Goal: Task Accomplishment & Management: Manage account settings

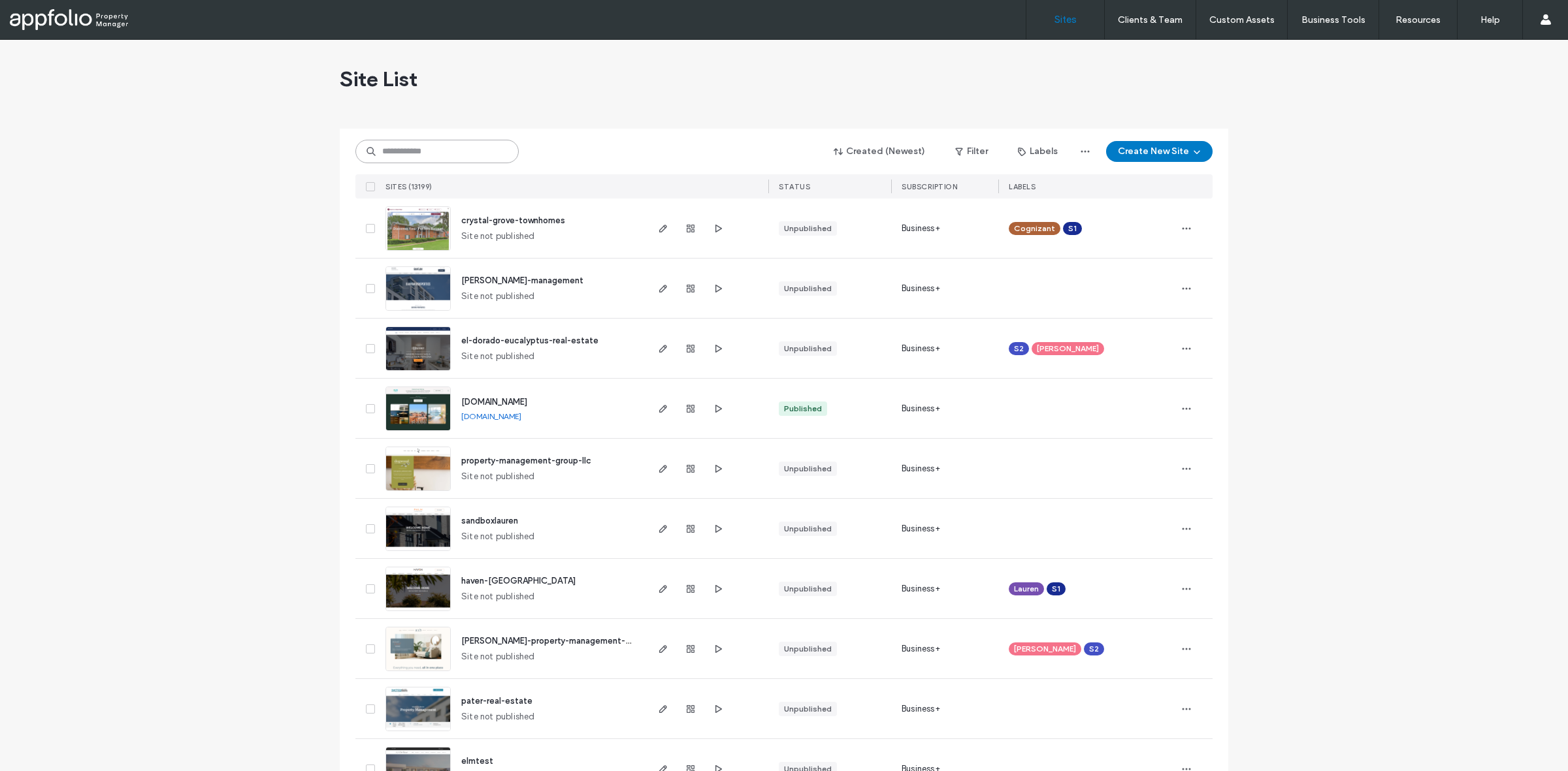
click at [447, 148] on input at bounding box center [437, 151] width 163 height 24
paste input "**********"
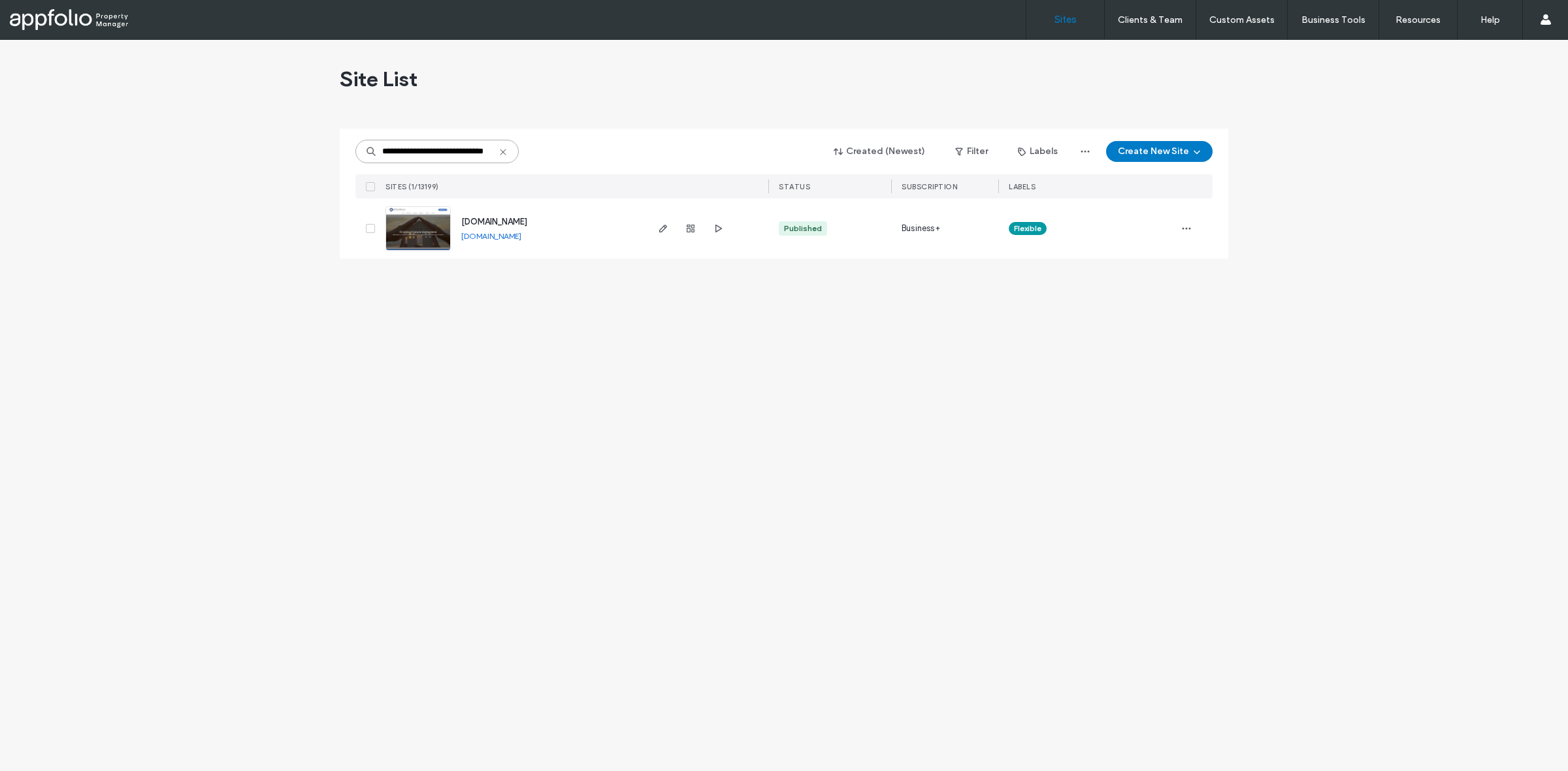
type input "**********"
click at [421, 234] on link at bounding box center [418, 228] width 65 height 44
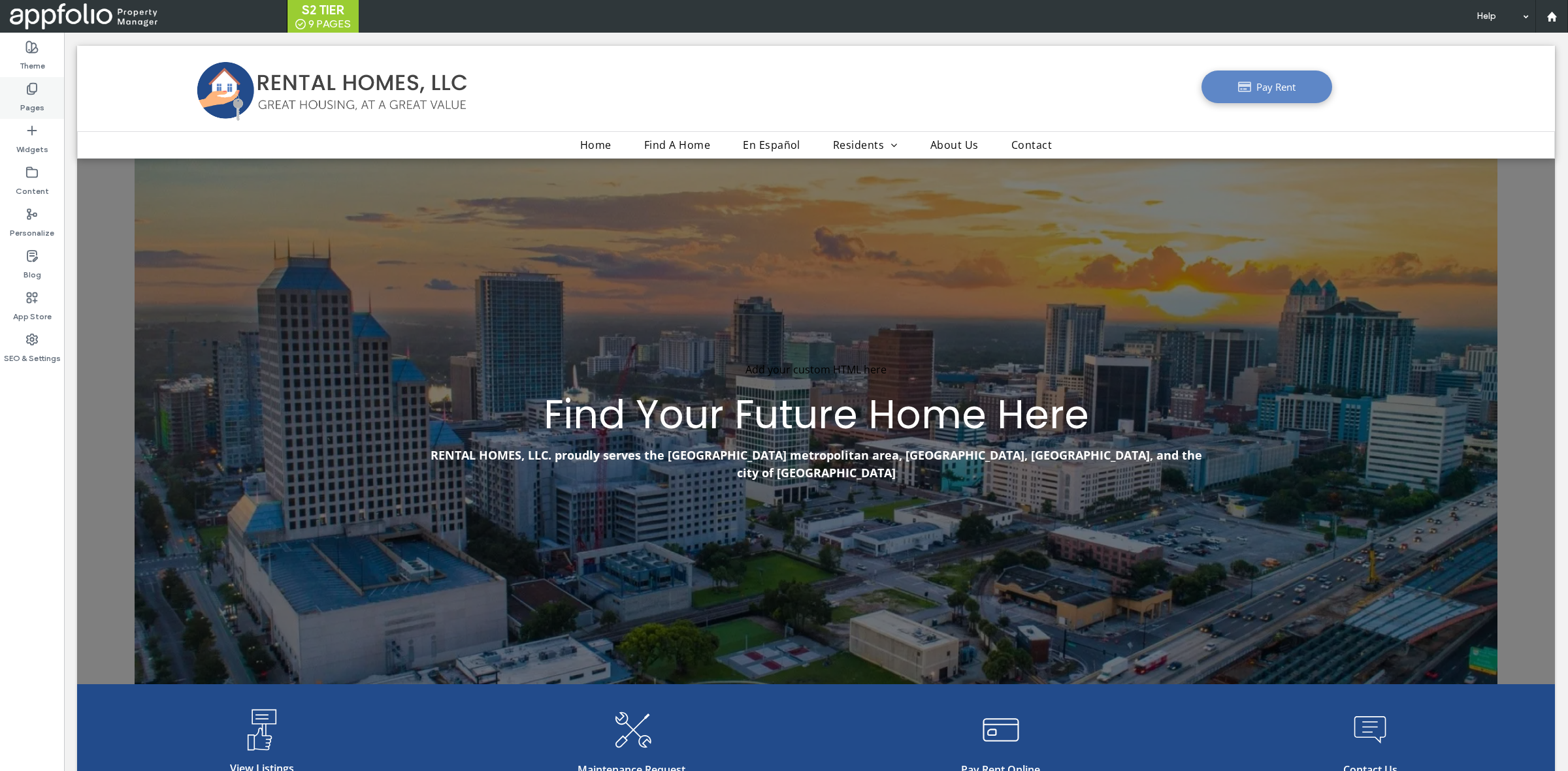
click at [37, 93] on icon at bounding box center [31, 89] width 13 height 13
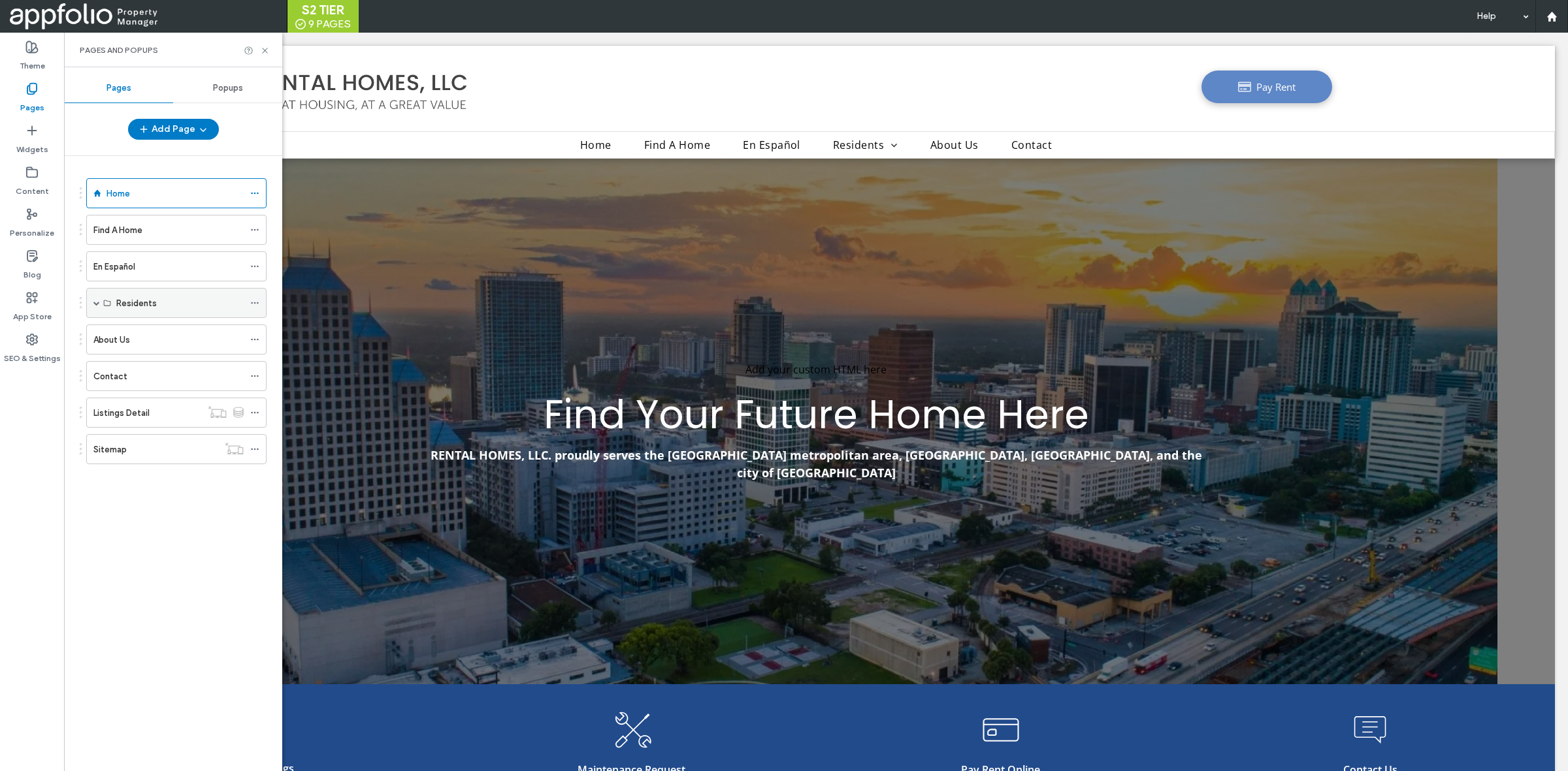
click at [96, 302] on span at bounding box center [96, 303] width 7 height 7
click at [165, 340] on label "Future Residents" at bounding box center [150, 332] width 68 height 23
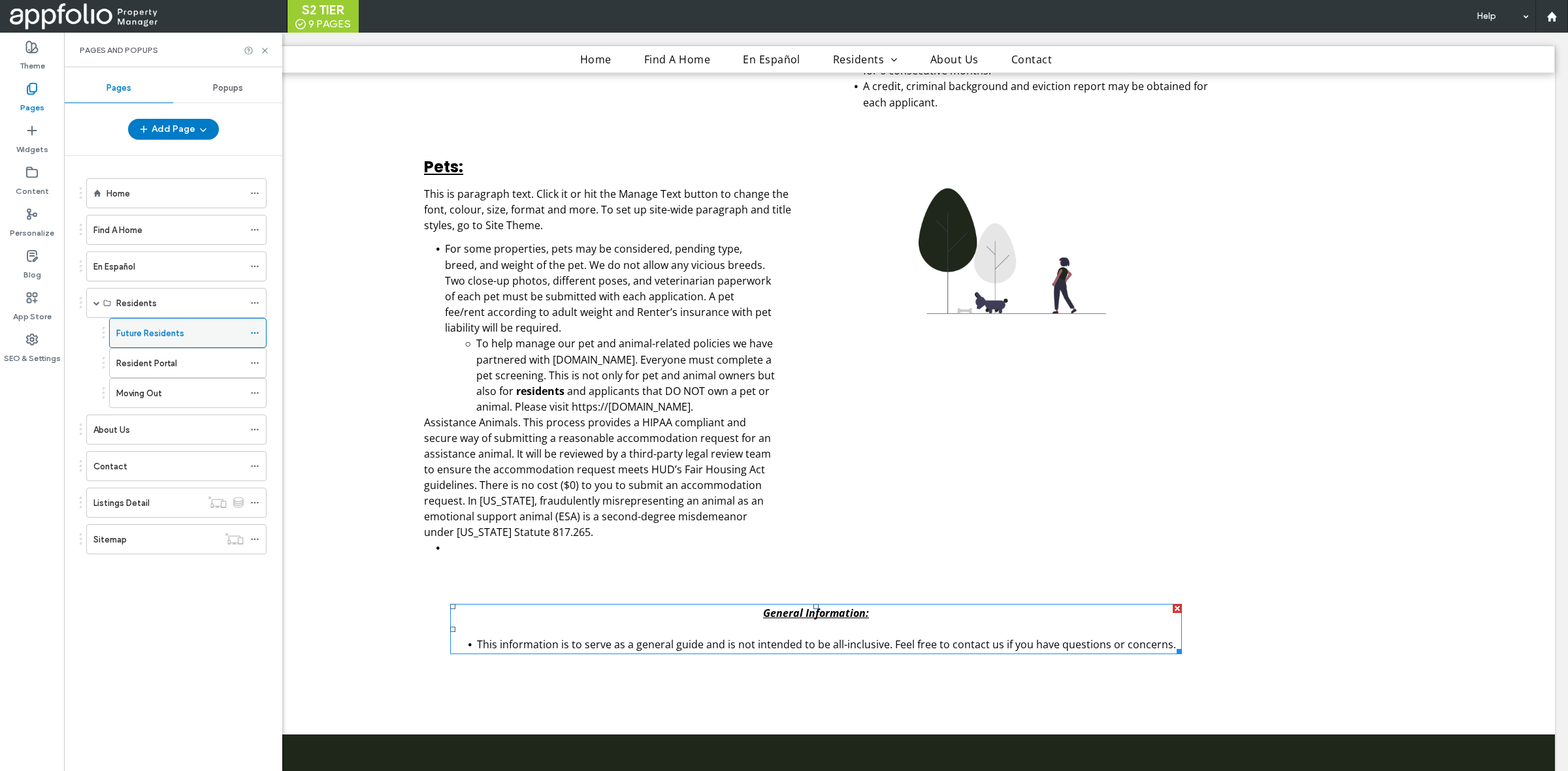
scroll to position [1876, 0]
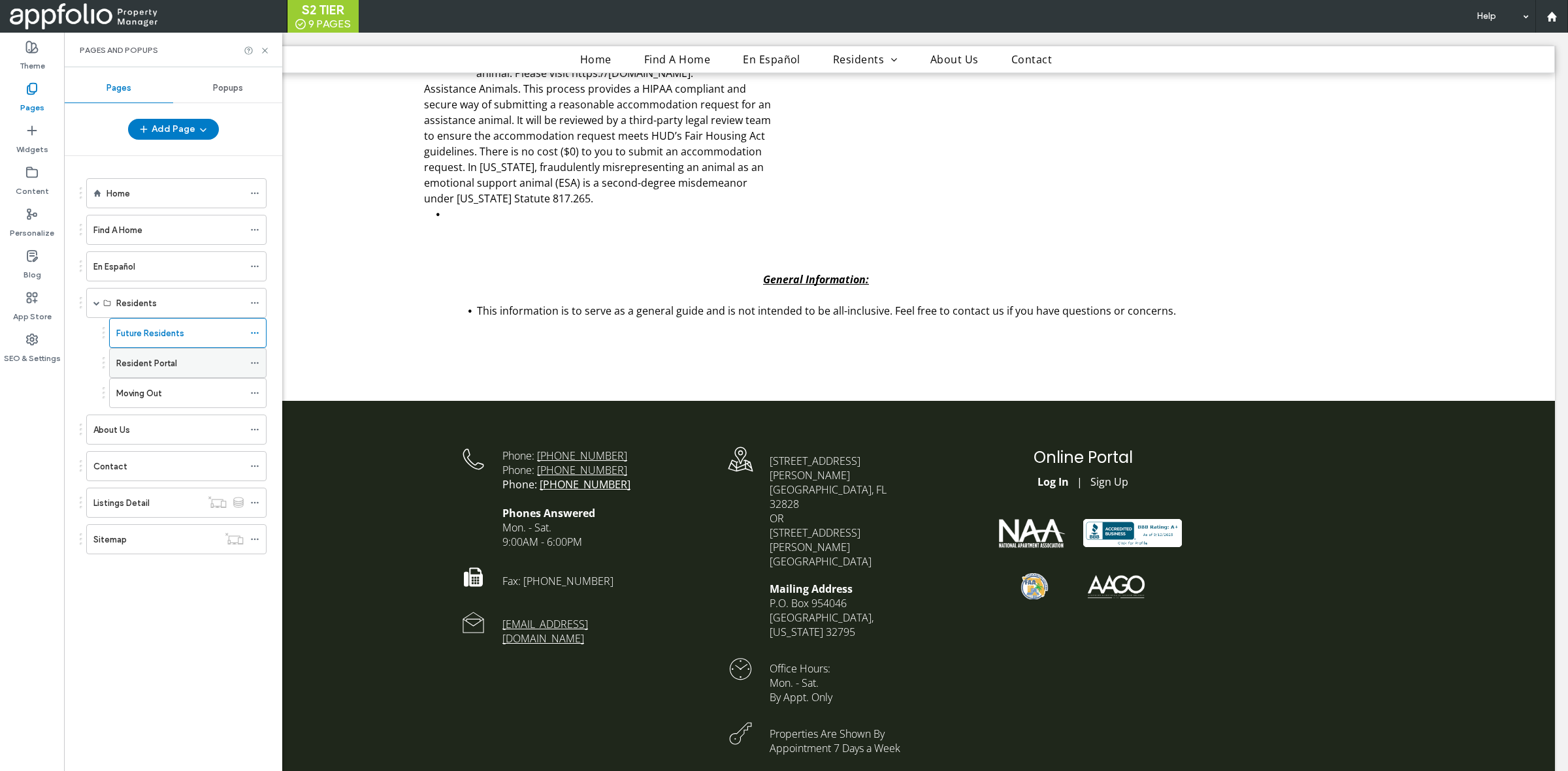
click at [168, 357] on div "Resident Portal" at bounding box center [180, 363] width 128 height 29
click at [164, 383] on div "Moving Out" at bounding box center [180, 392] width 128 height 29
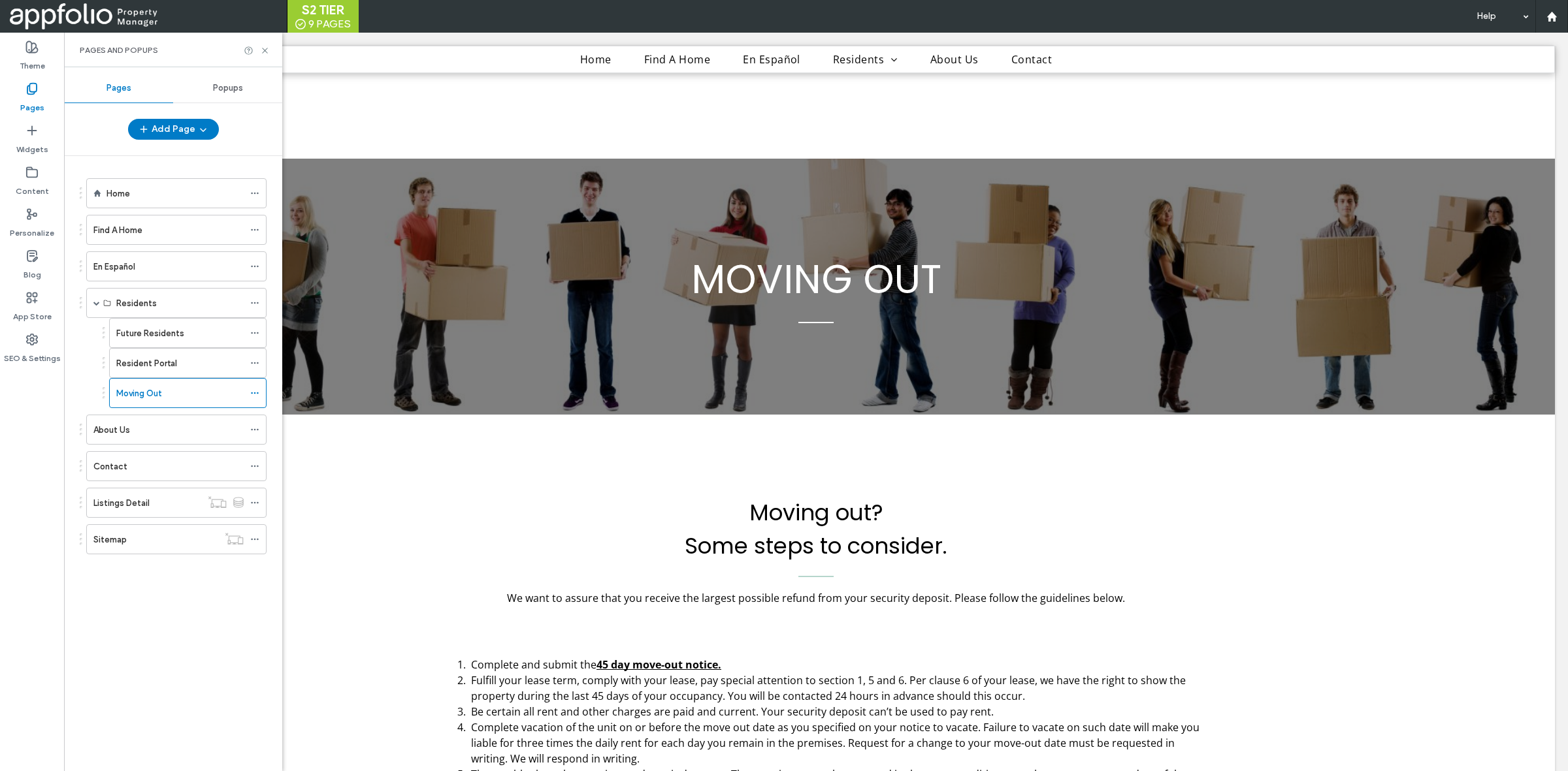
scroll to position [529, 0]
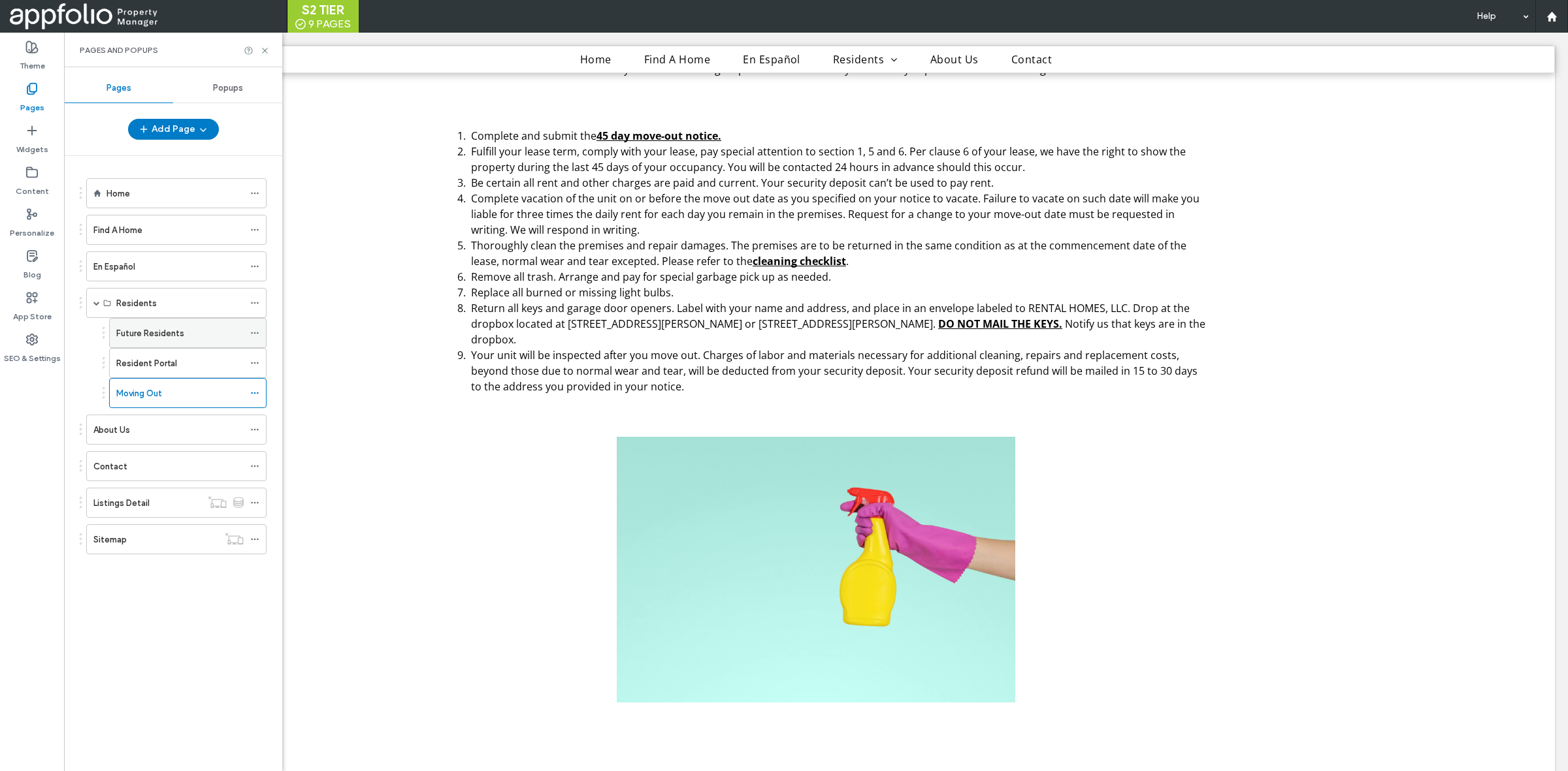
click at [151, 324] on div "Future Residents" at bounding box center [180, 332] width 128 height 29
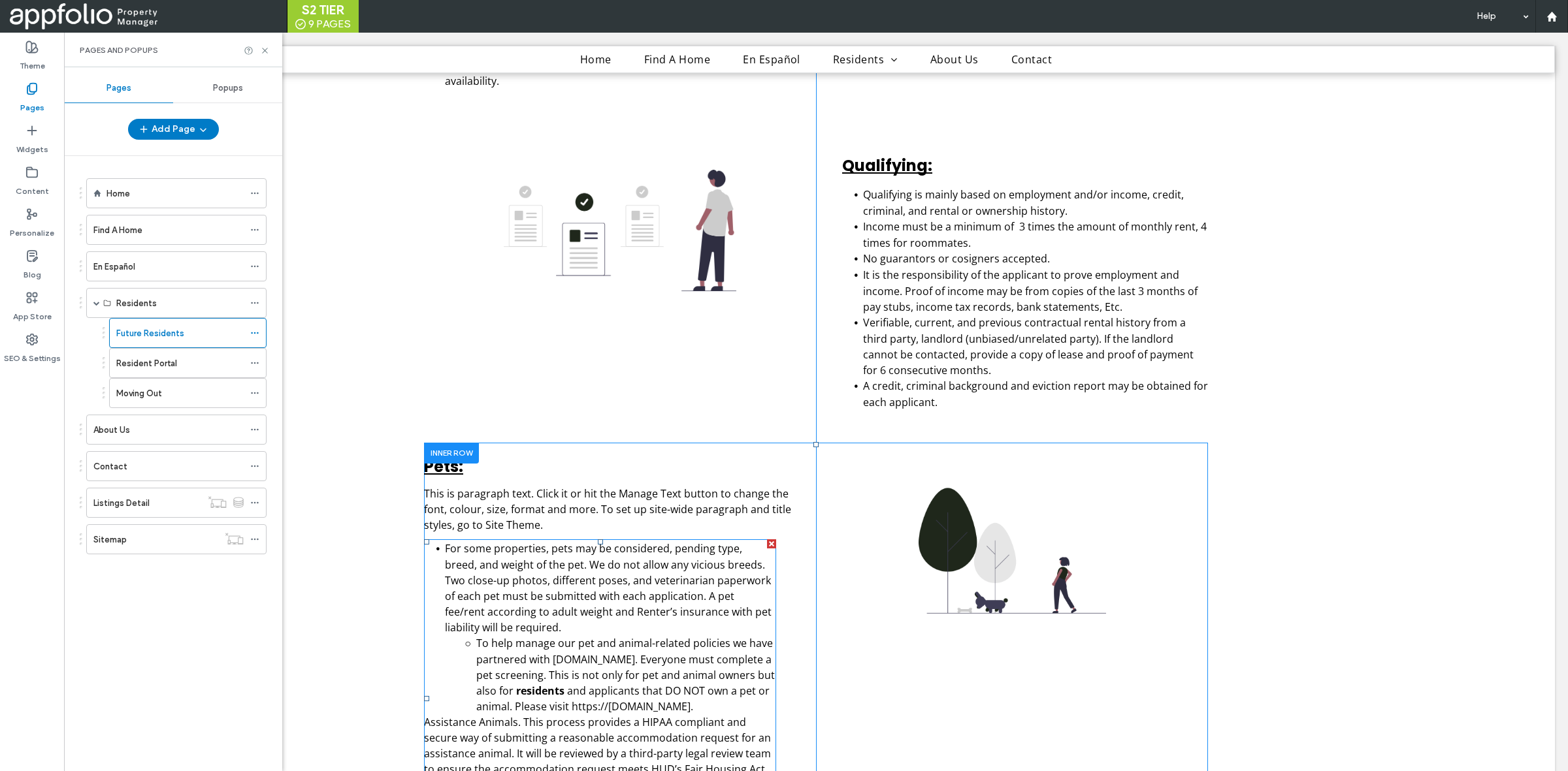
scroll to position [1243, 0]
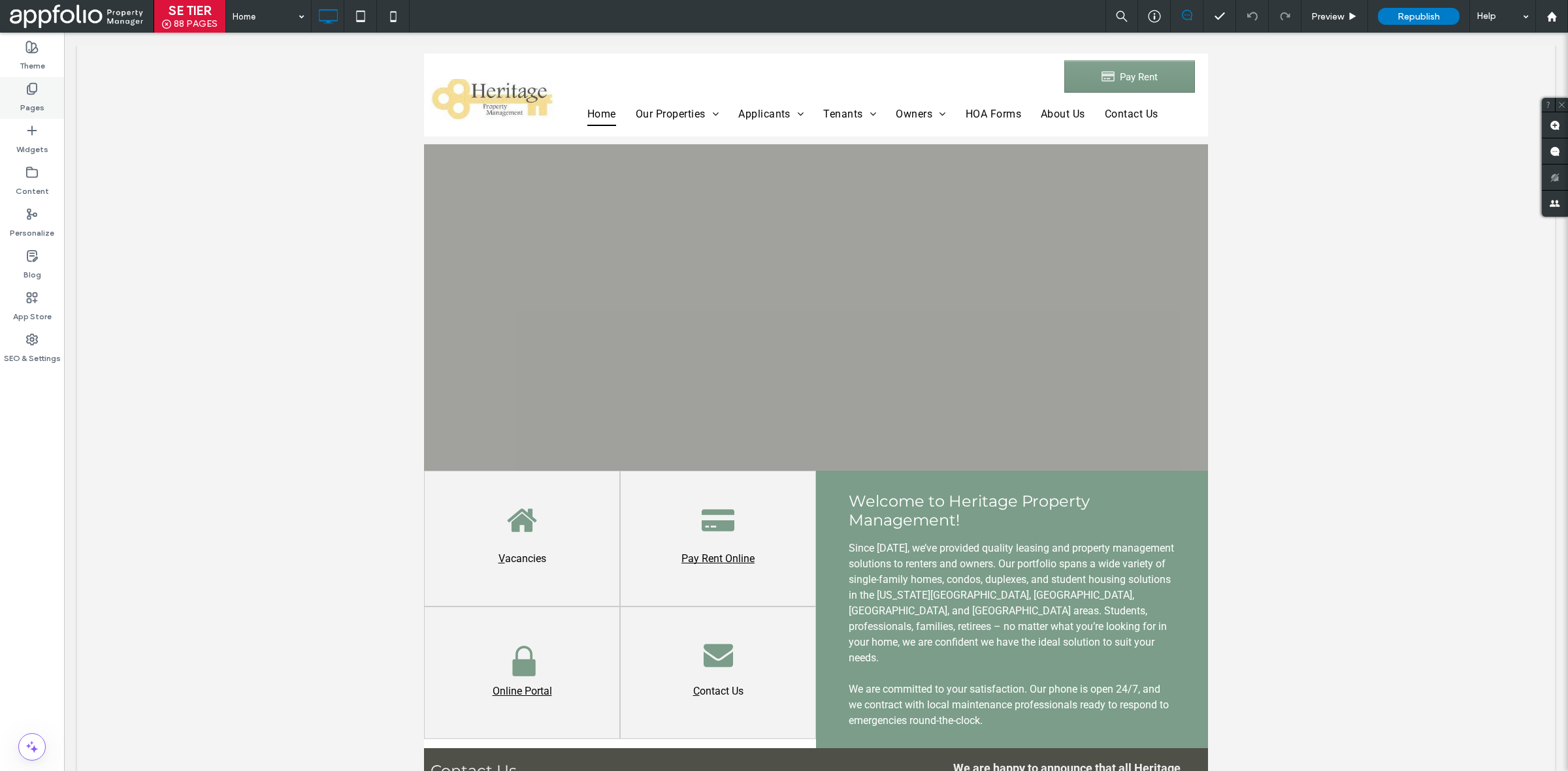
click at [38, 102] on label "Pages" at bounding box center [32, 104] width 25 height 19
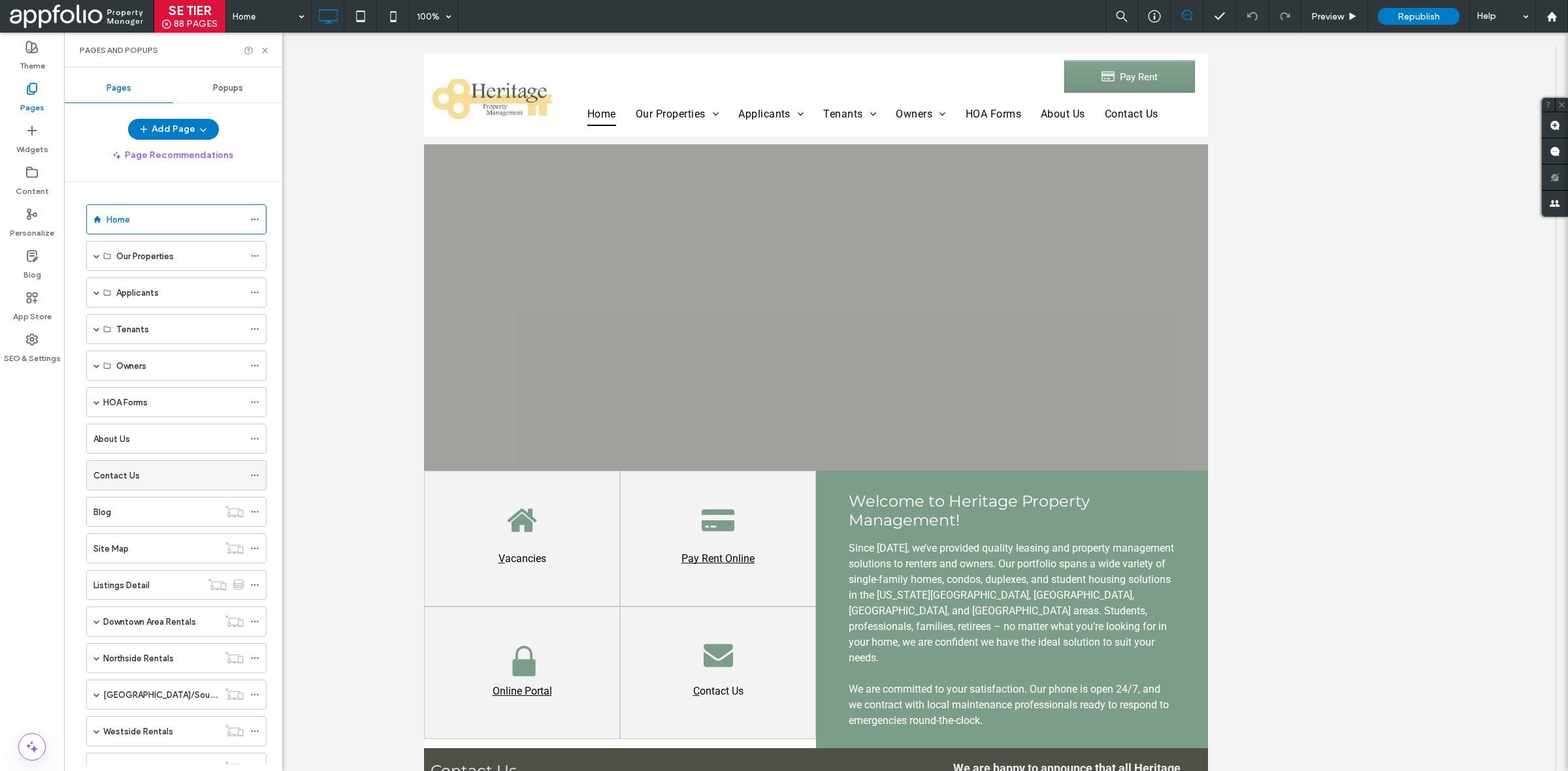
click at [139, 471] on div "Contact Us" at bounding box center [168, 476] width 151 height 14
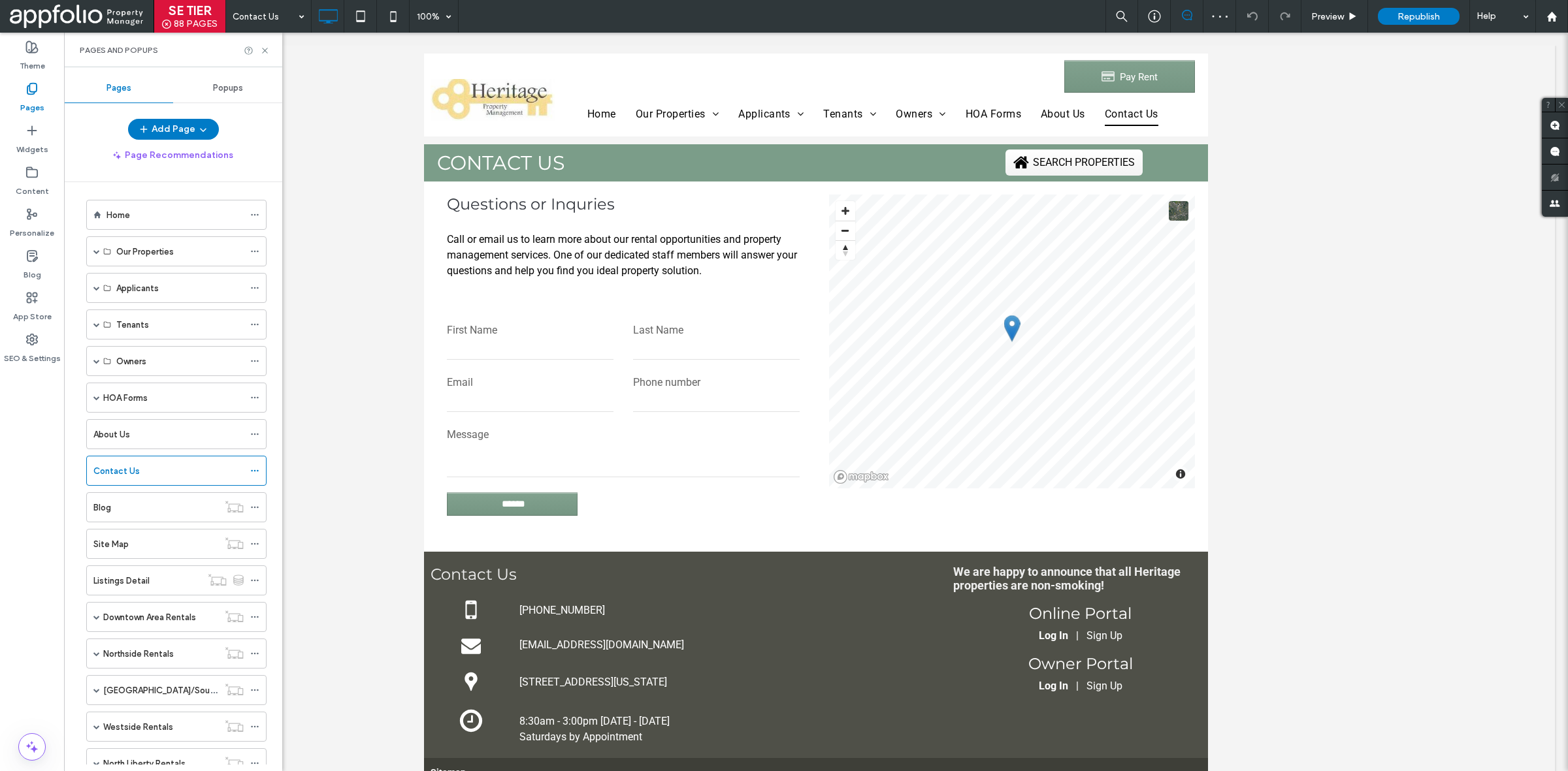
scroll to position [5, 0]
click at [95, 256] on span at bounding box center [96, 250] width 7 height 29
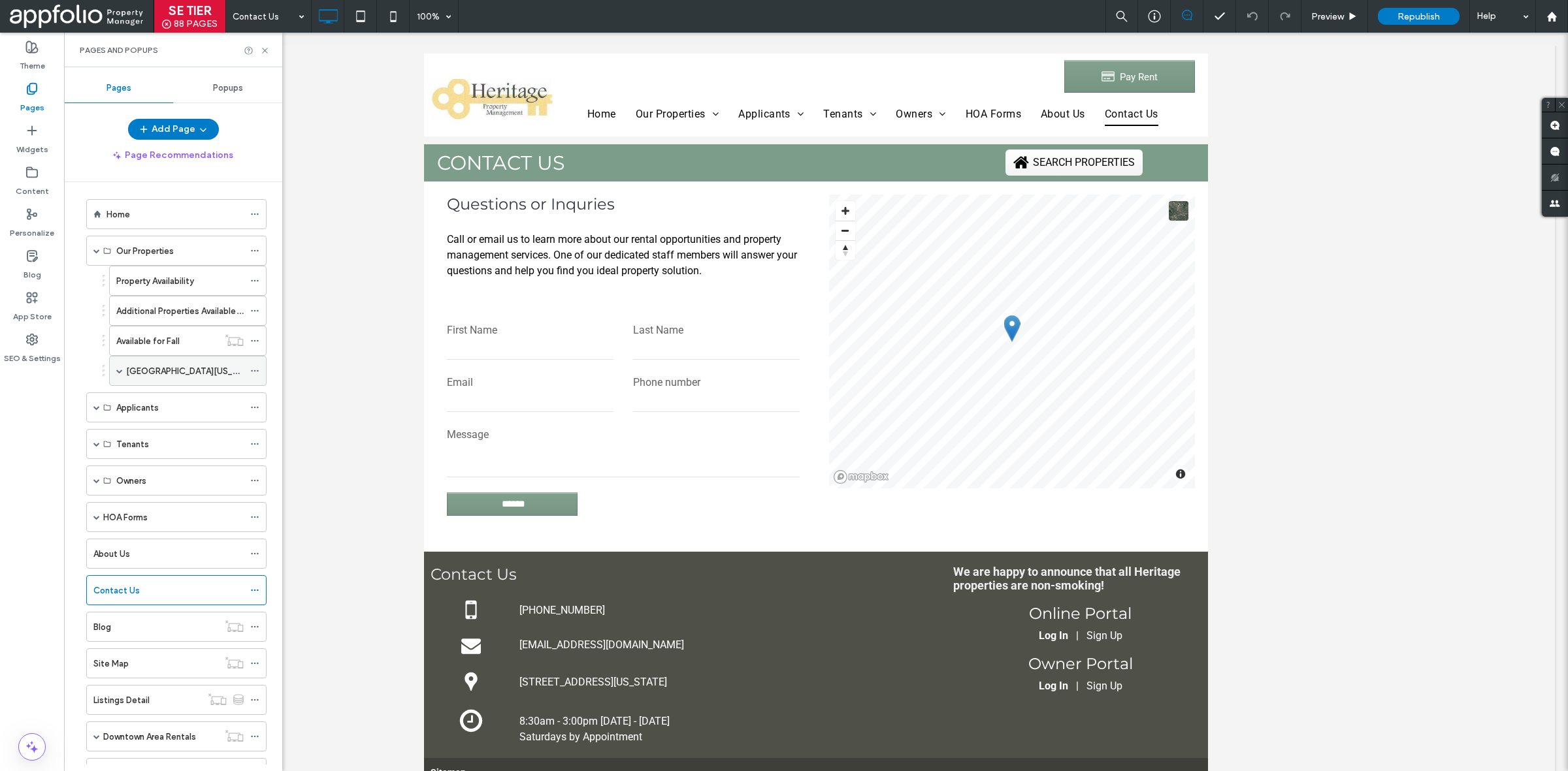
click at [118, 376] on span at bounding box center [119, 371] width 7 height 29
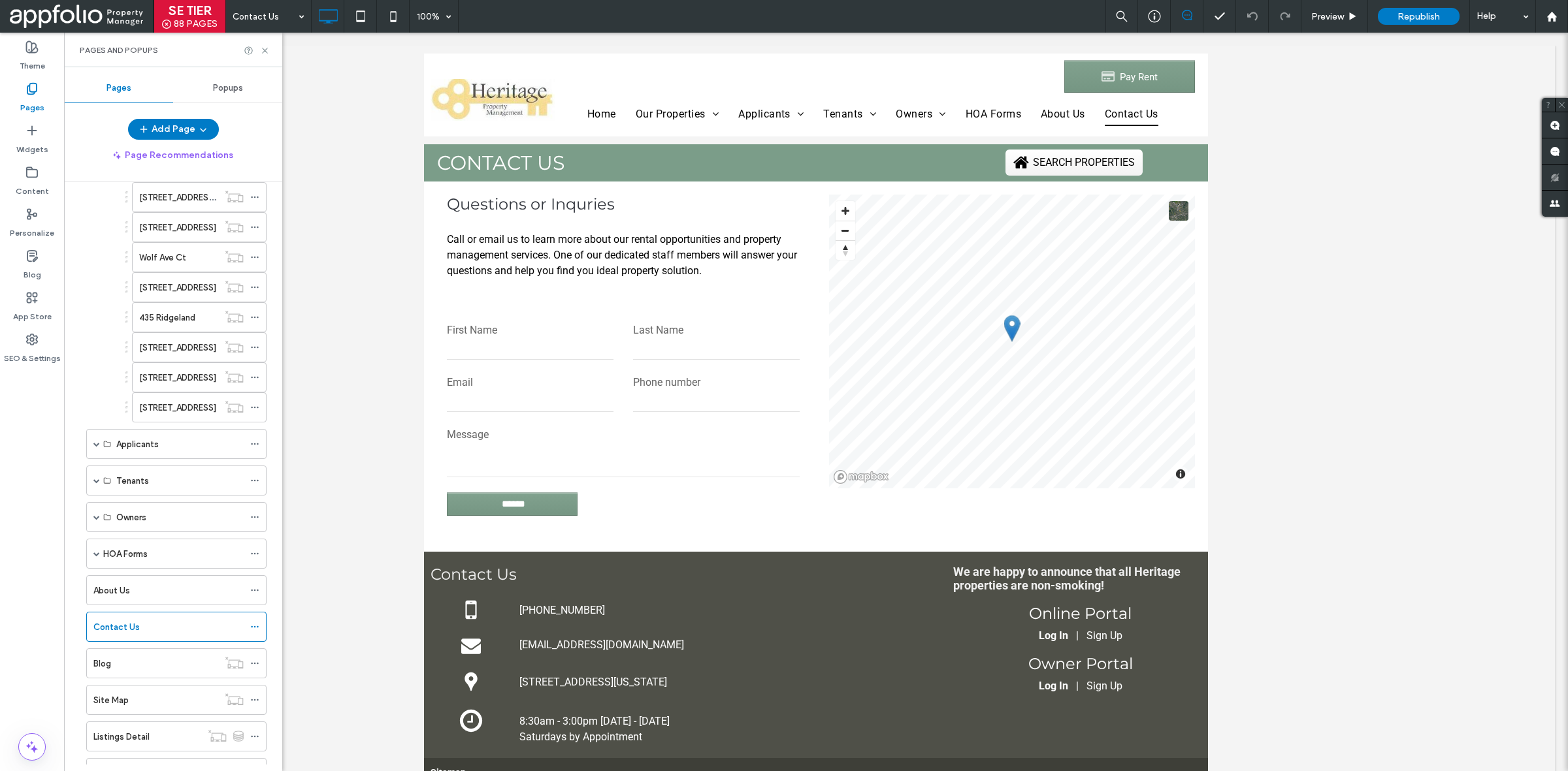
scroll to position [751, 0]
click at [190, 417] on label "605 Melrose Ave" at bounding box center [177, 406] width 77 height 23
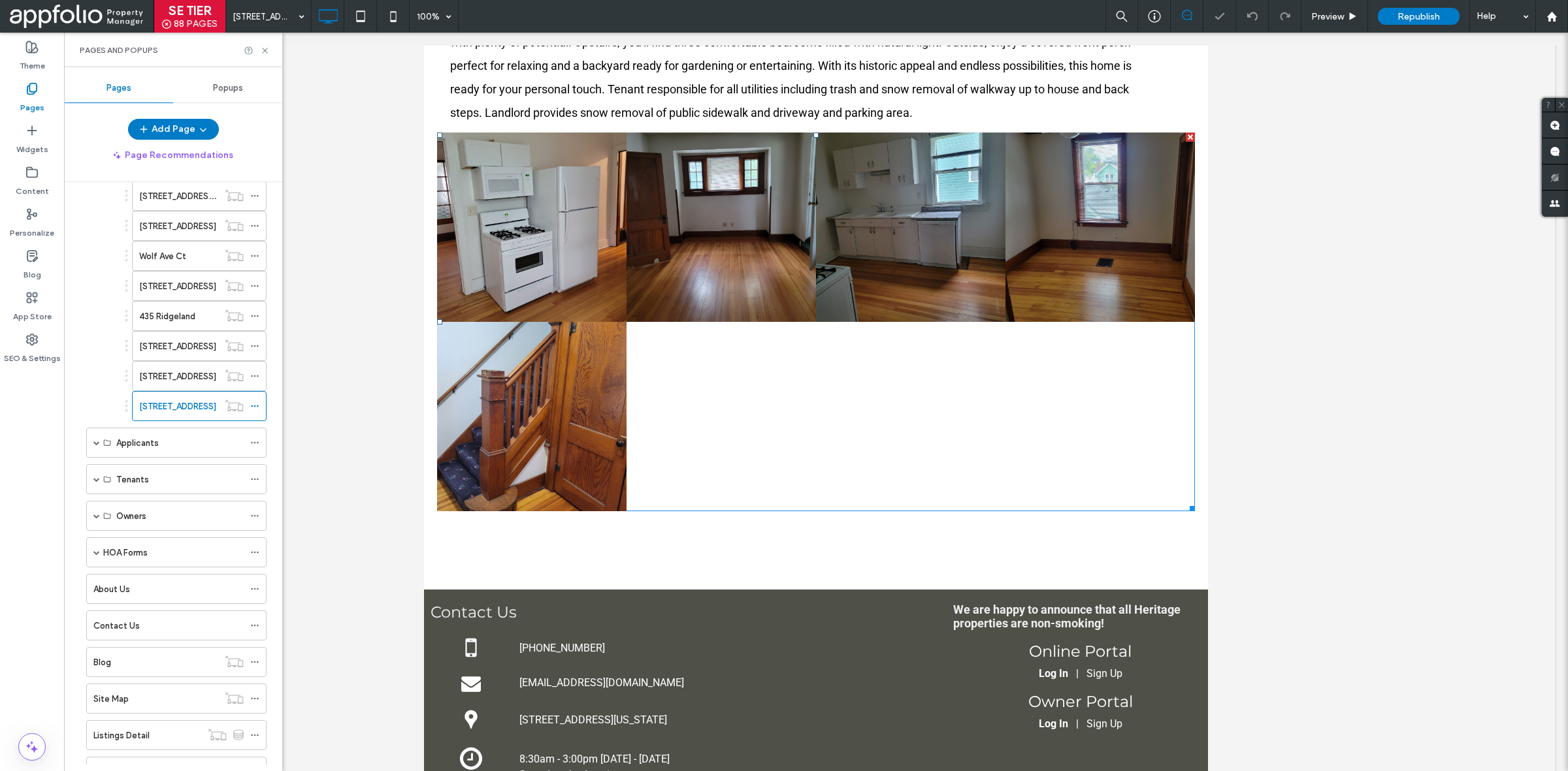
scroll to position [779, 0]
click at [38, 135] on icon at bounding box center [31, 130] width 13 height 13
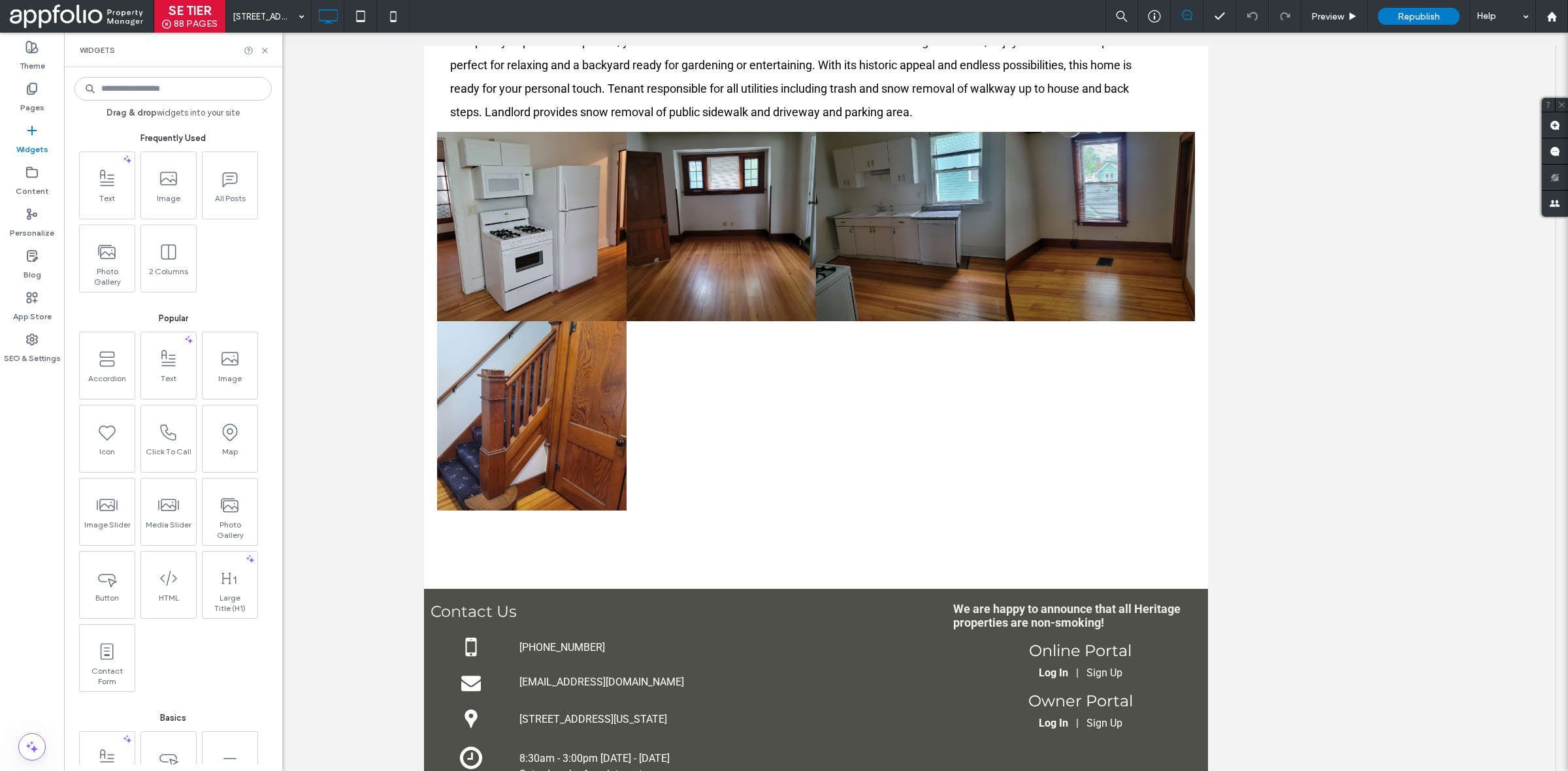
click at [146, 85] on input at bounding box center [173, 89] width 198 height 24
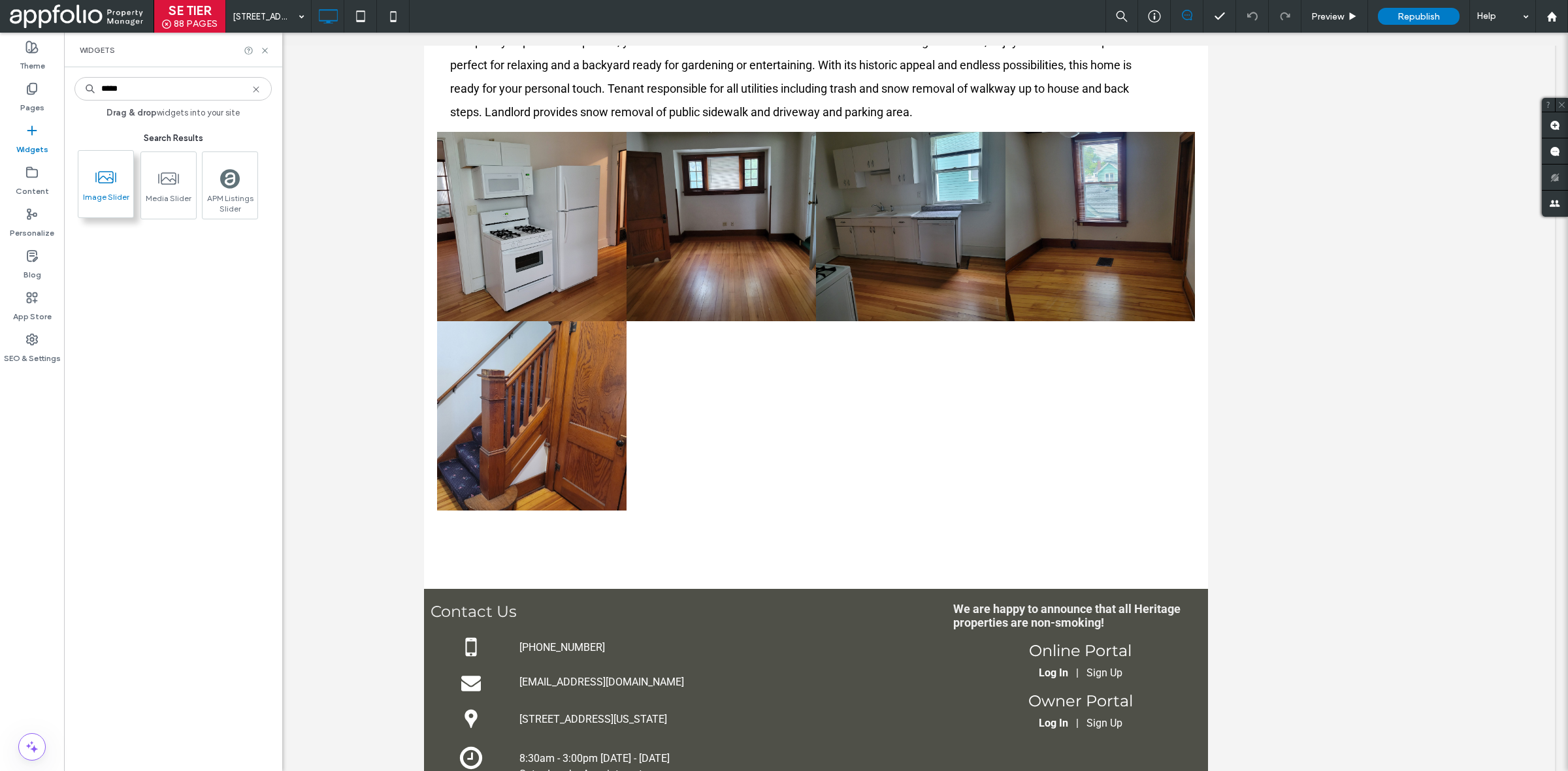
type input "*****"
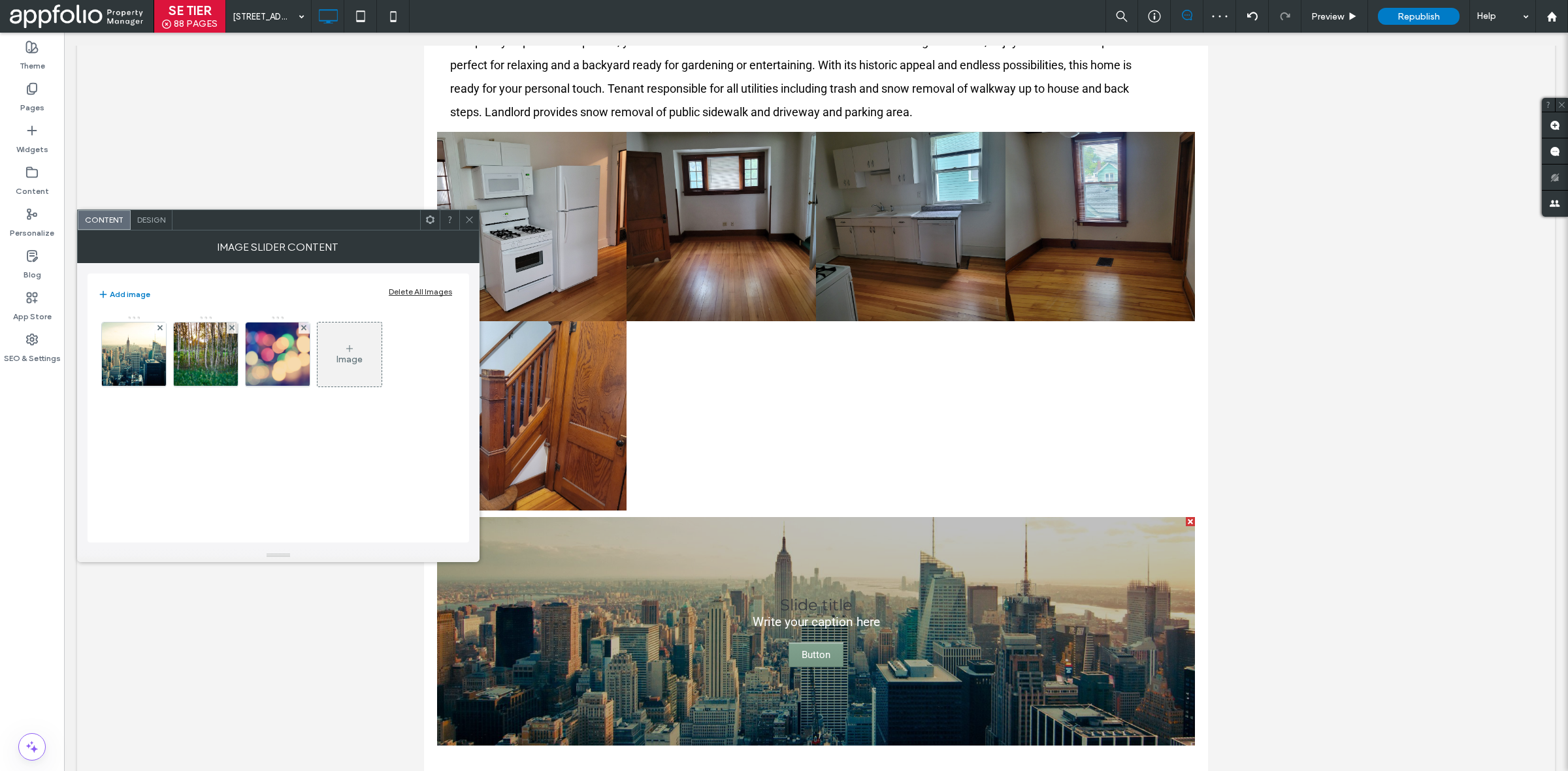
click at [408, 289] on div "Delete All Images" at bounding box center [420, 292] width 63 height 10
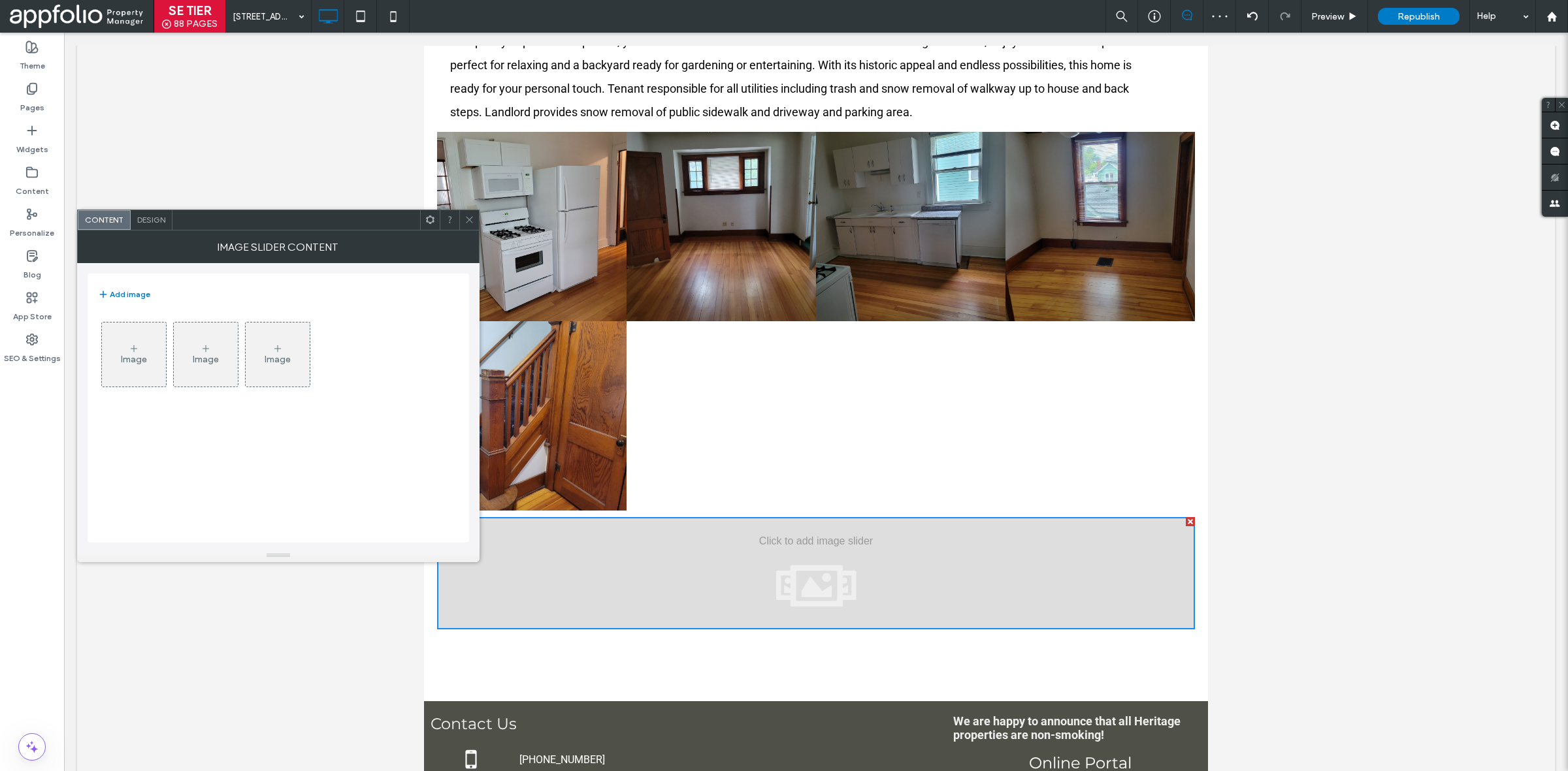
click at [135, 353] on icon at bounding box center [134, 348] width 11 height 11
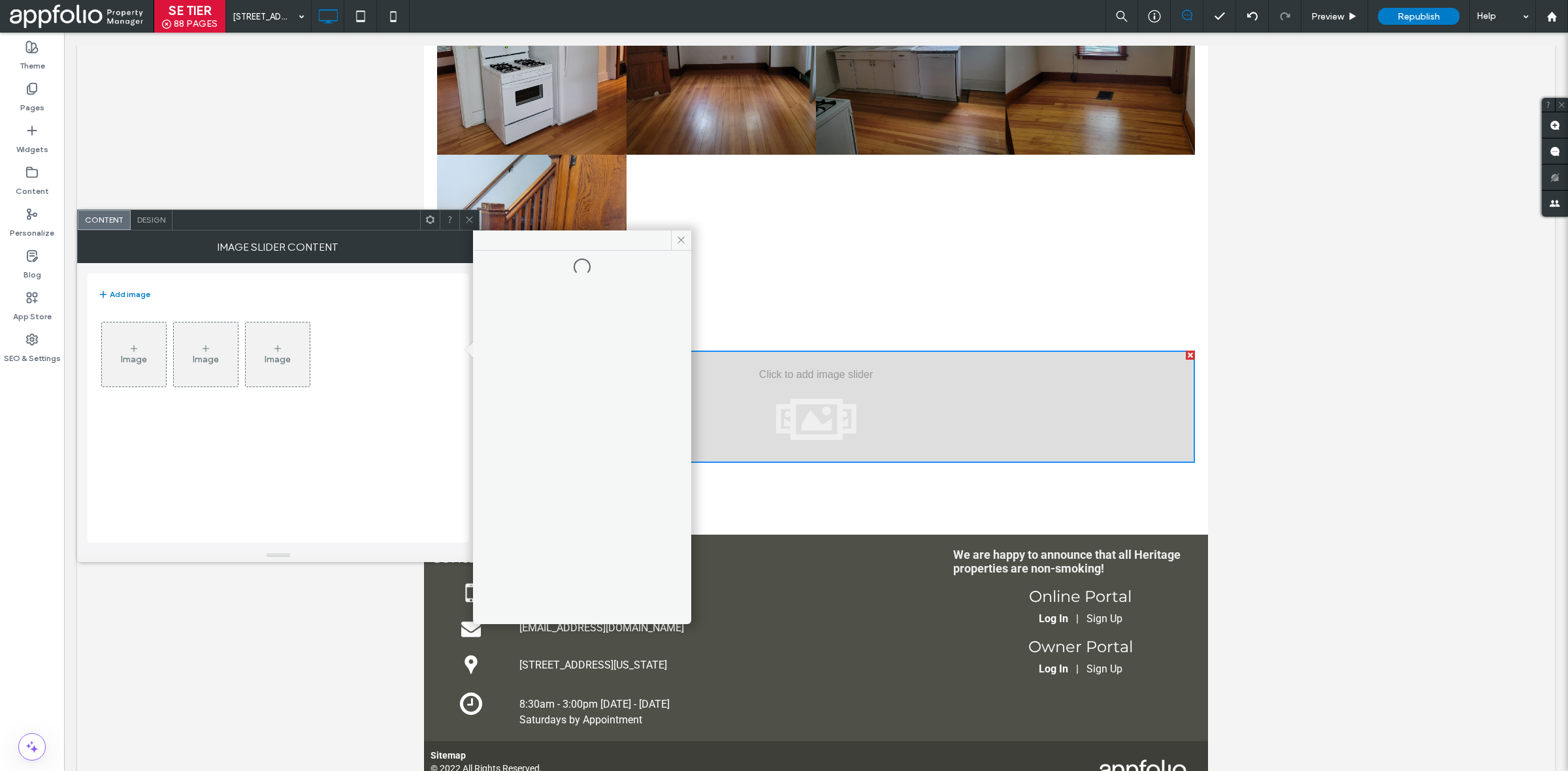
scroll to position [983, 0]
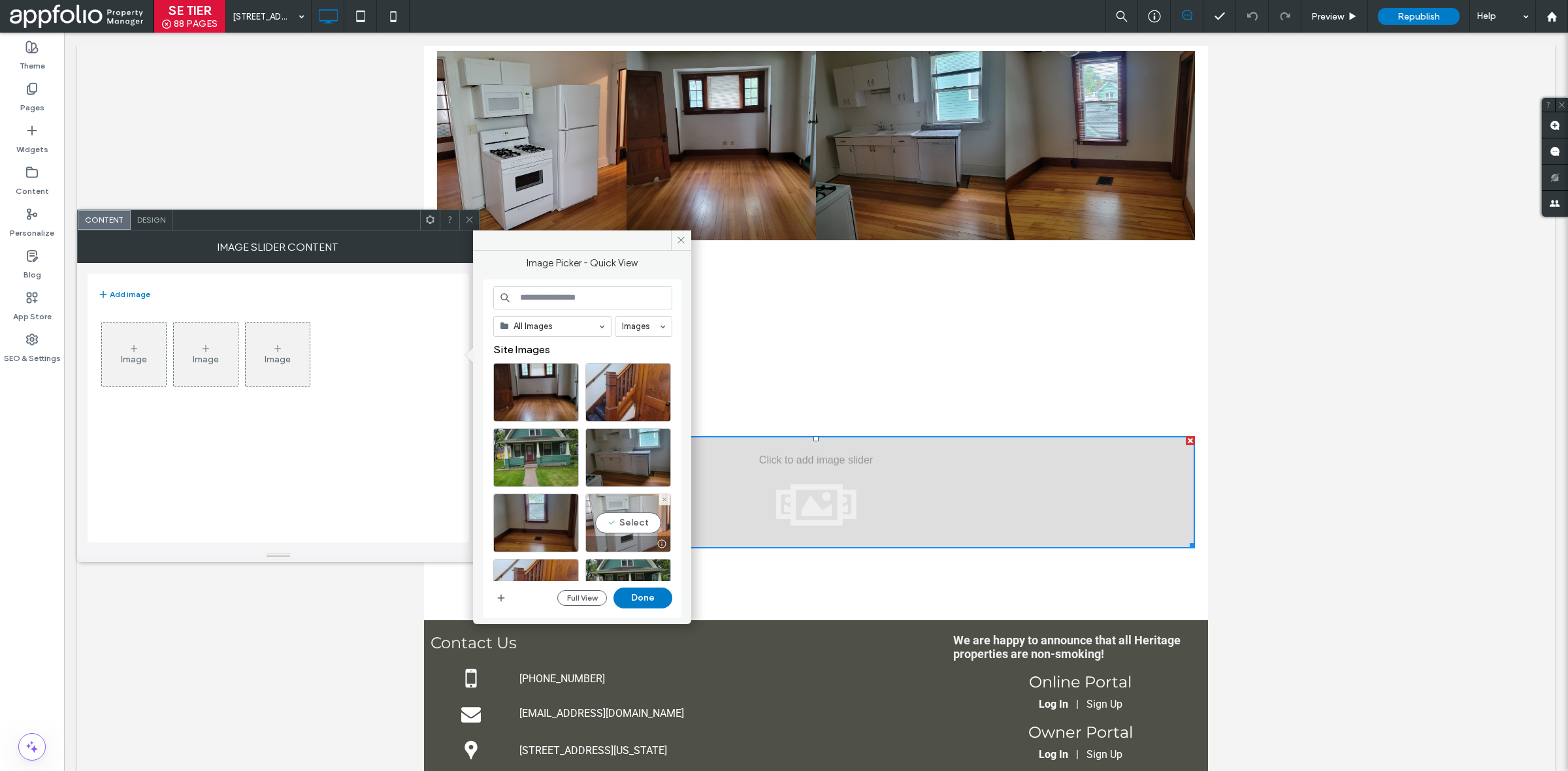
click at [626, 526] on div "Select" at bounding box center [628, 523] width 86 height 59
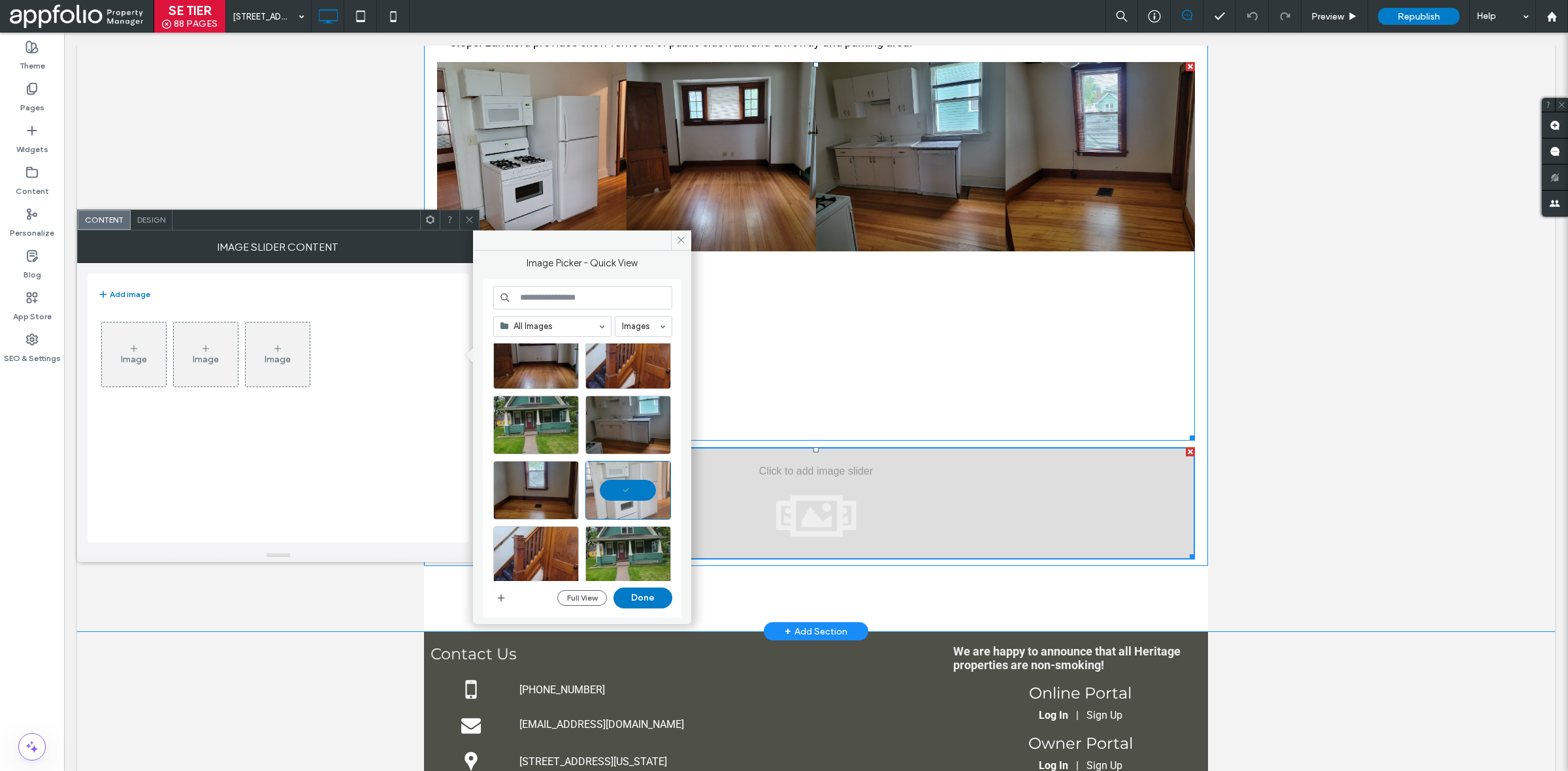
scroll to position [848, 0]
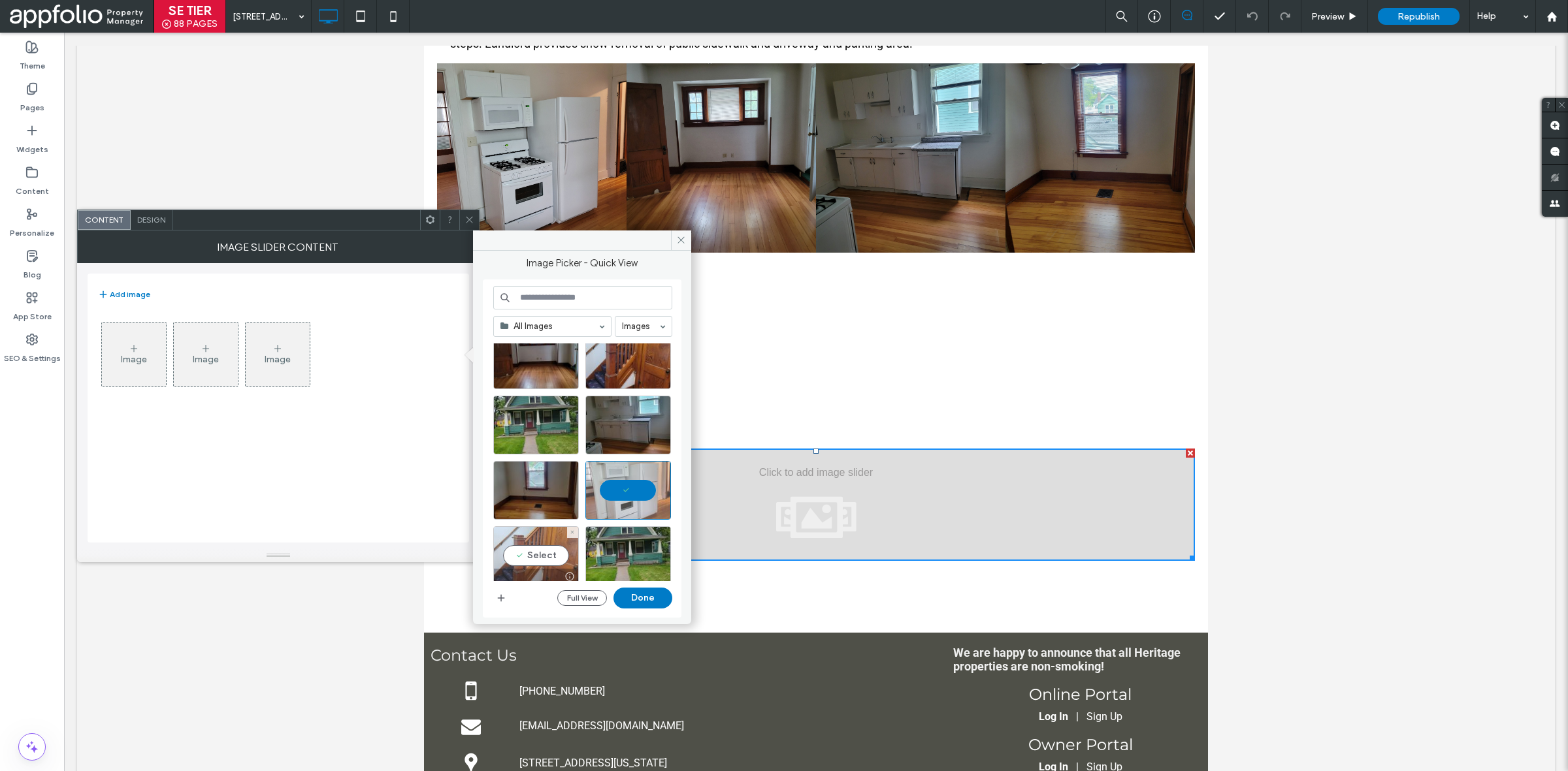
click at [533, 543] on div "Select" at bounding box center [535, 556] width 86 height 59
click at [533, 497] on div "Select" at bounding box center [535, 491] width 86 height 59
click at [637, 423] on div "Select" at bounding box center [628, 426] width 86 height 59
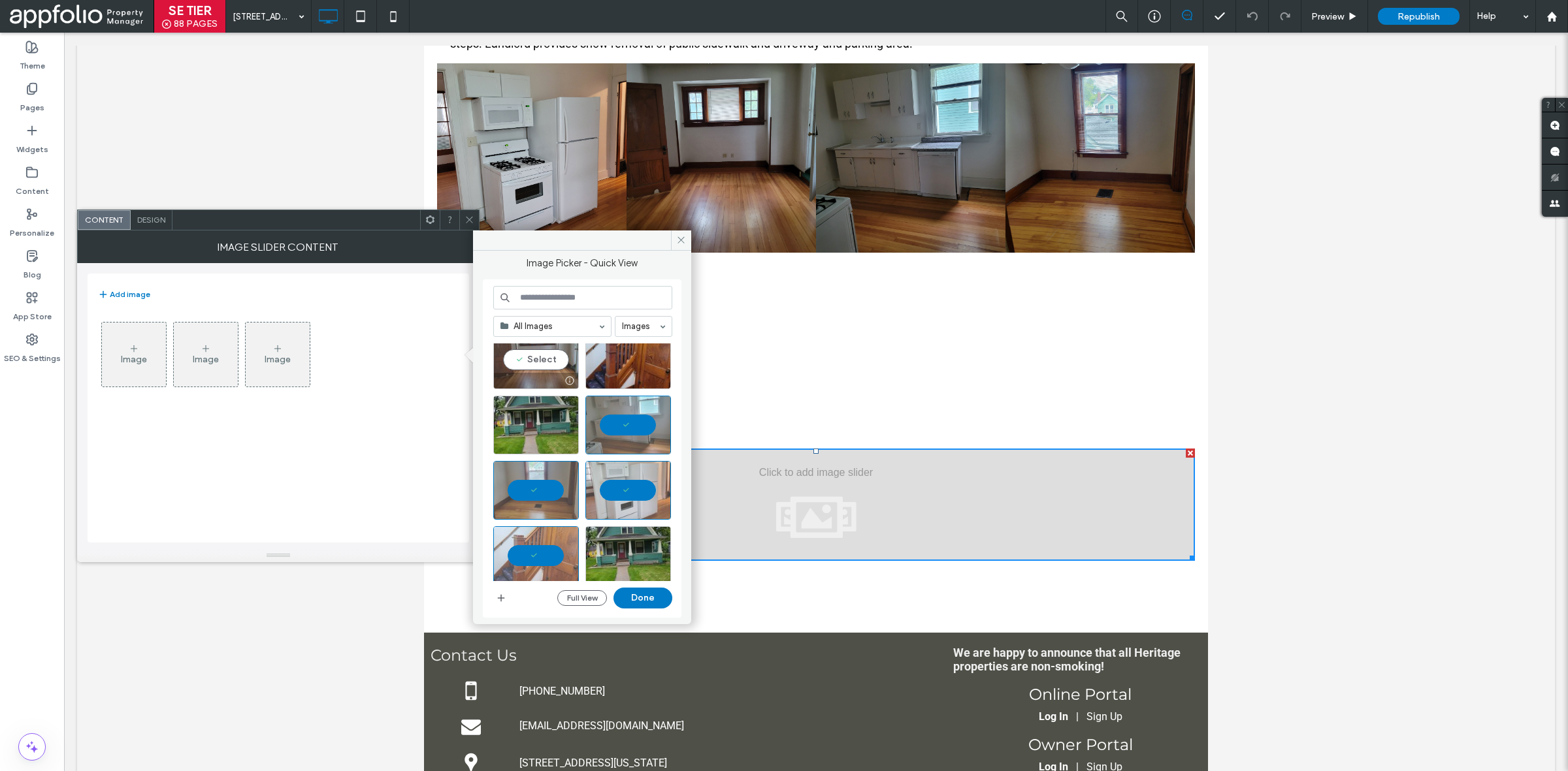
click at [514, 363] on div "Select" at bounding box center [535, 360] width 86 height 59
click at [648, 598] on button "Done" at bounding box center [643, 598] width 59 height 21
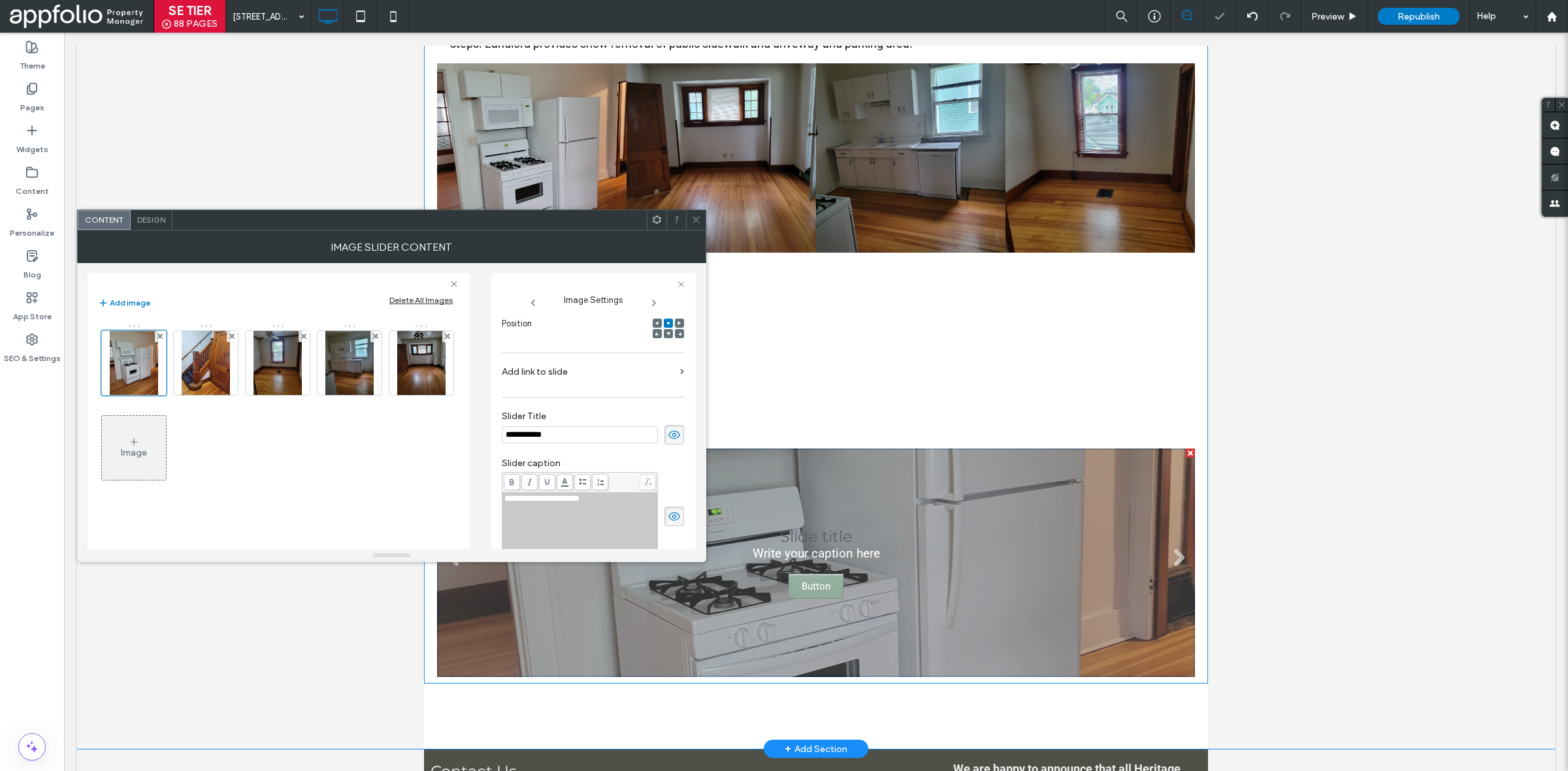
scroll to position [0, 0]
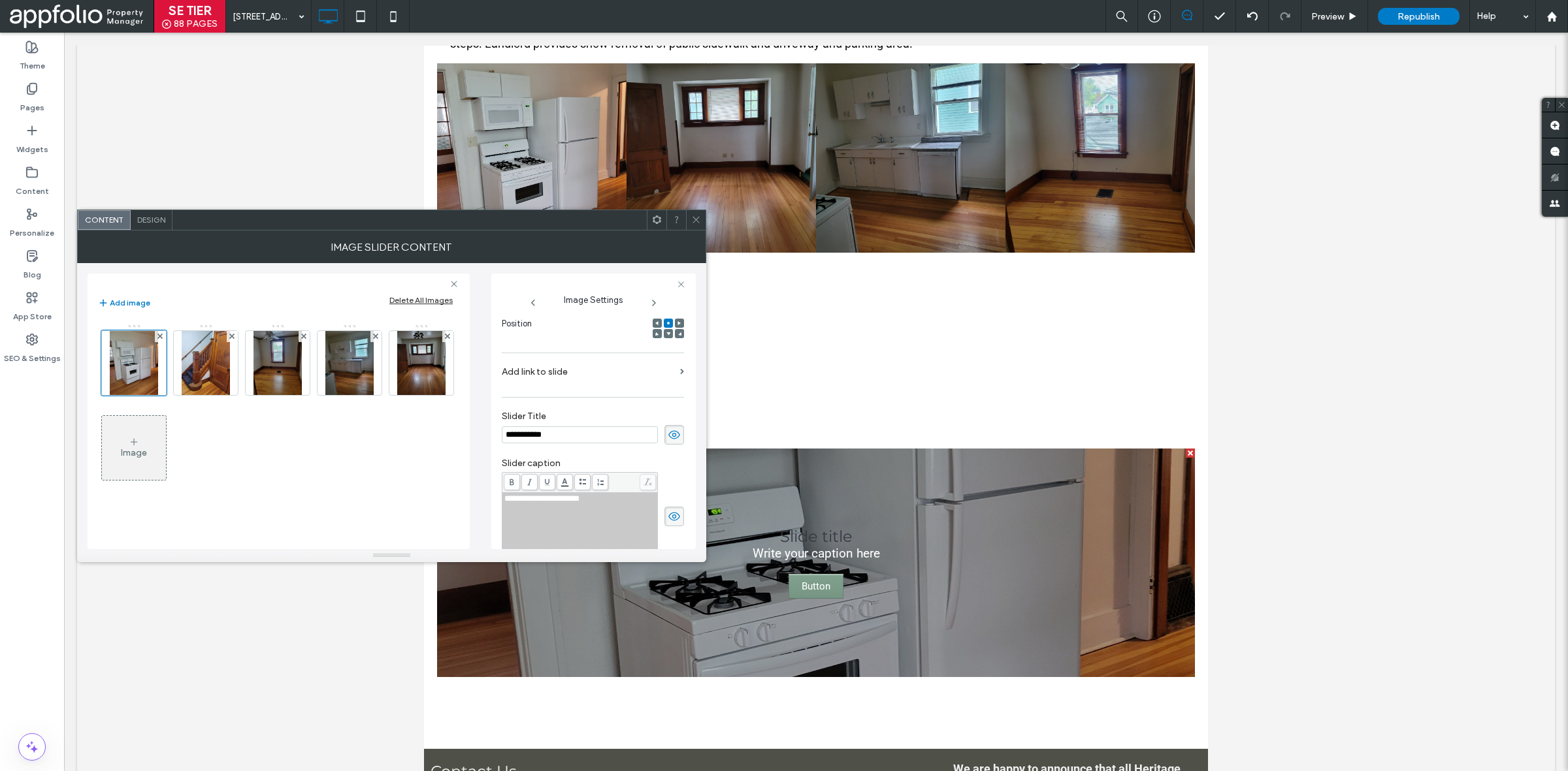
click at [668, 441] on icon at bounding box center [674, 435] width 13 height 15
click at [665, 520] on span at bounding box center [675, 516] width 20 height 20
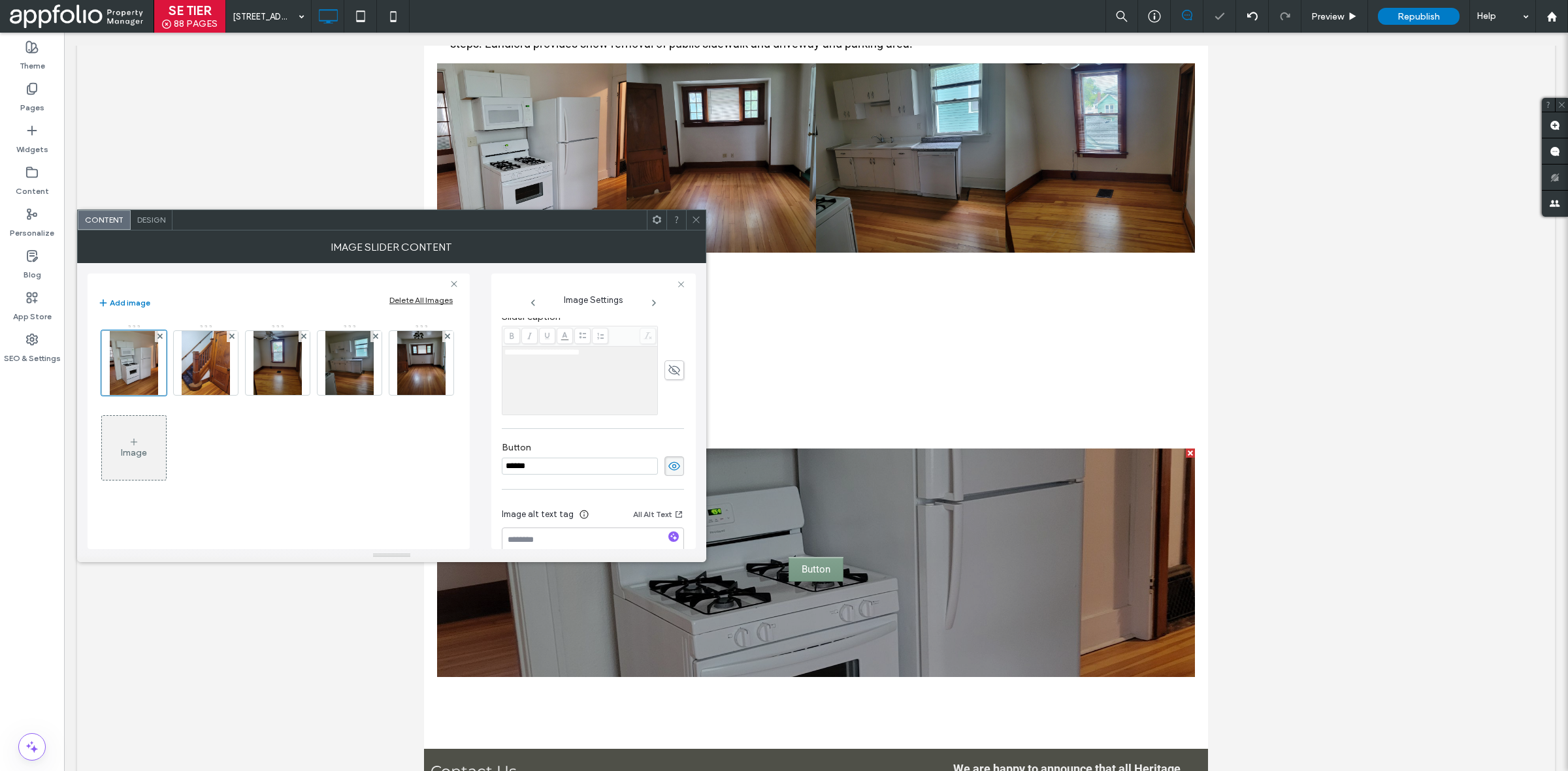
scroll to position [353, 0]
click at [665, 461] on span at bounding box center [675, 464] width 20 height 20
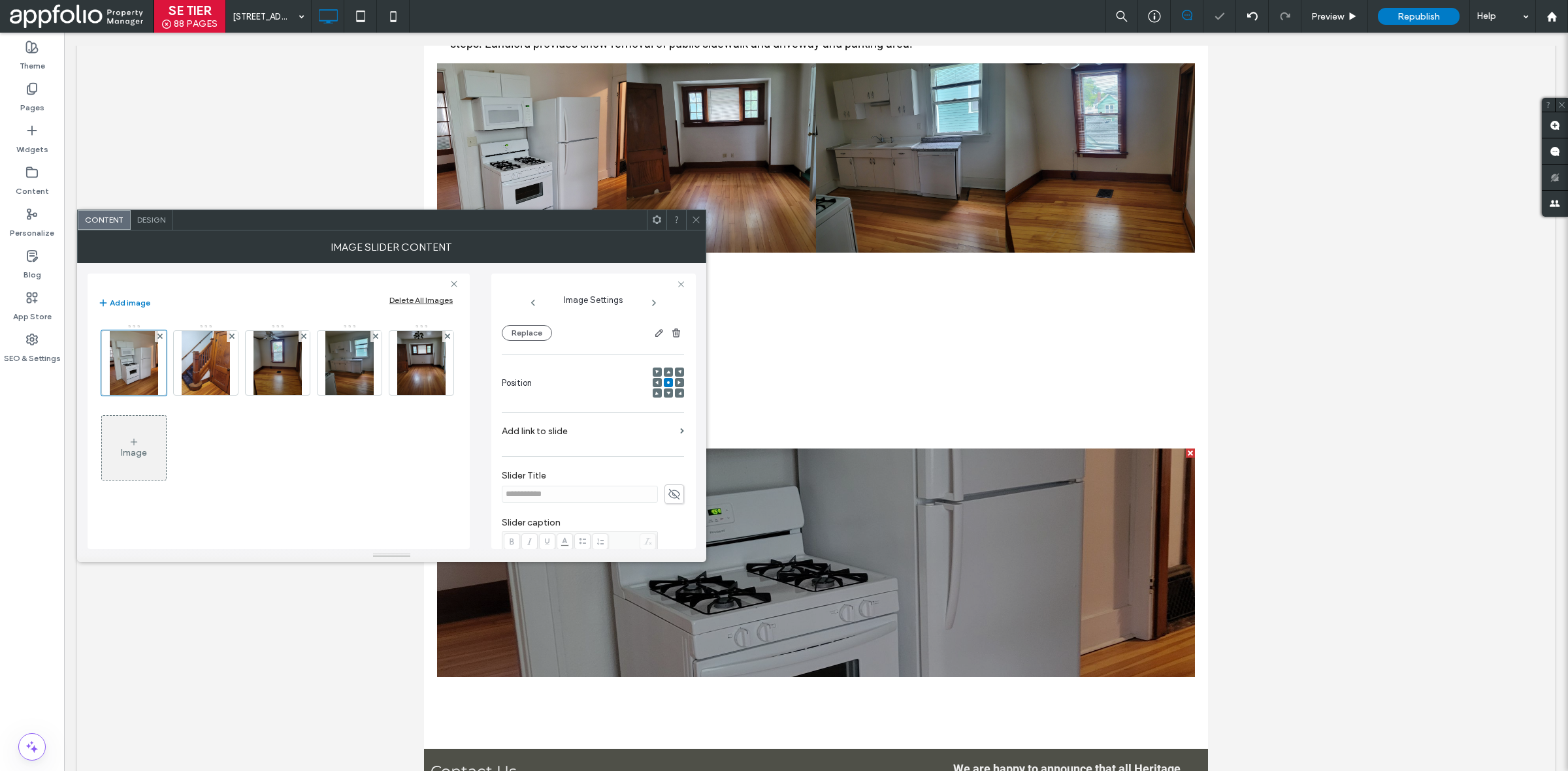
scroll to position [0, 0]
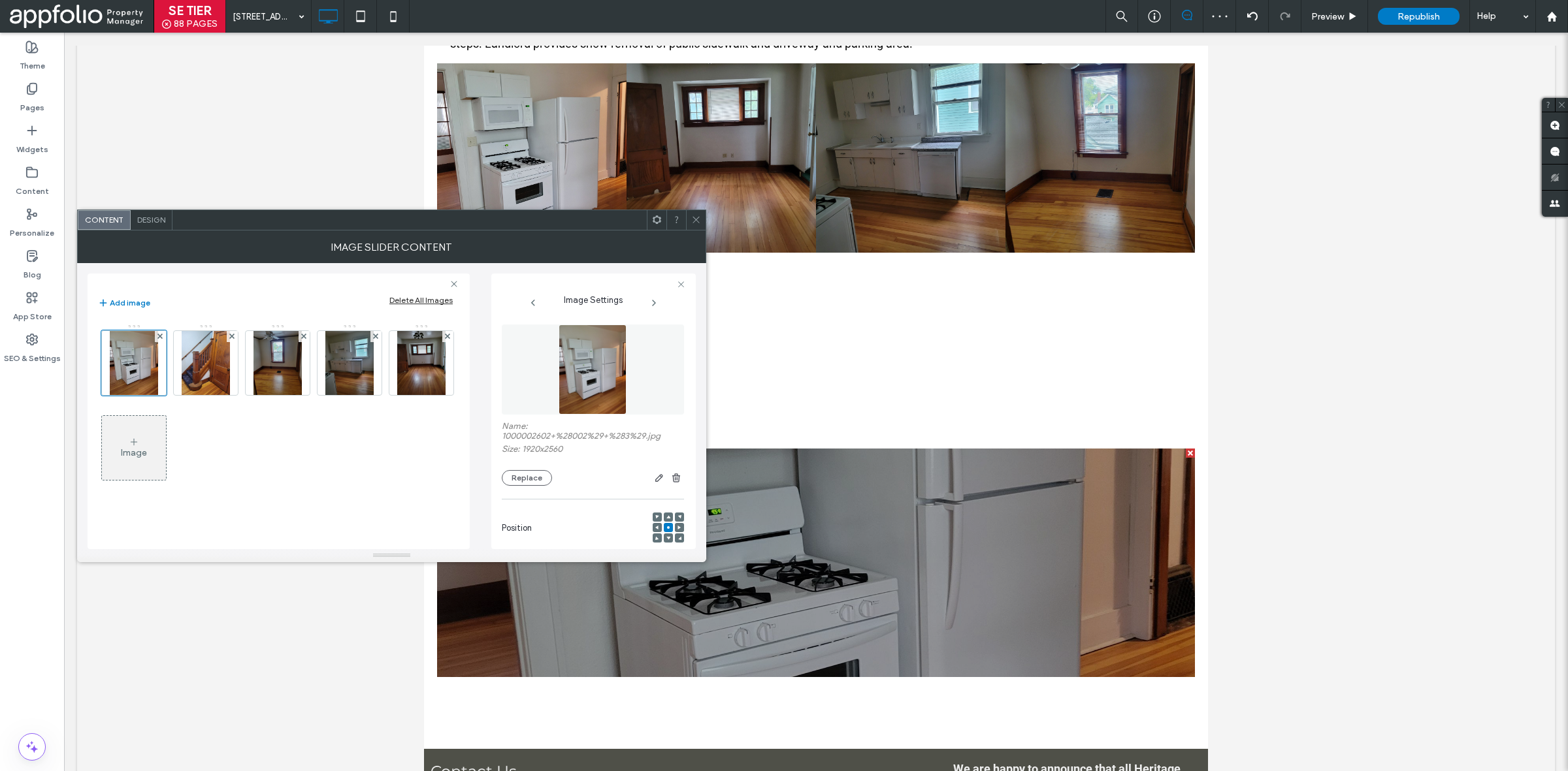
click at [151, 215] on span "Design" at bounding box center [151, 220] width 29 height 10
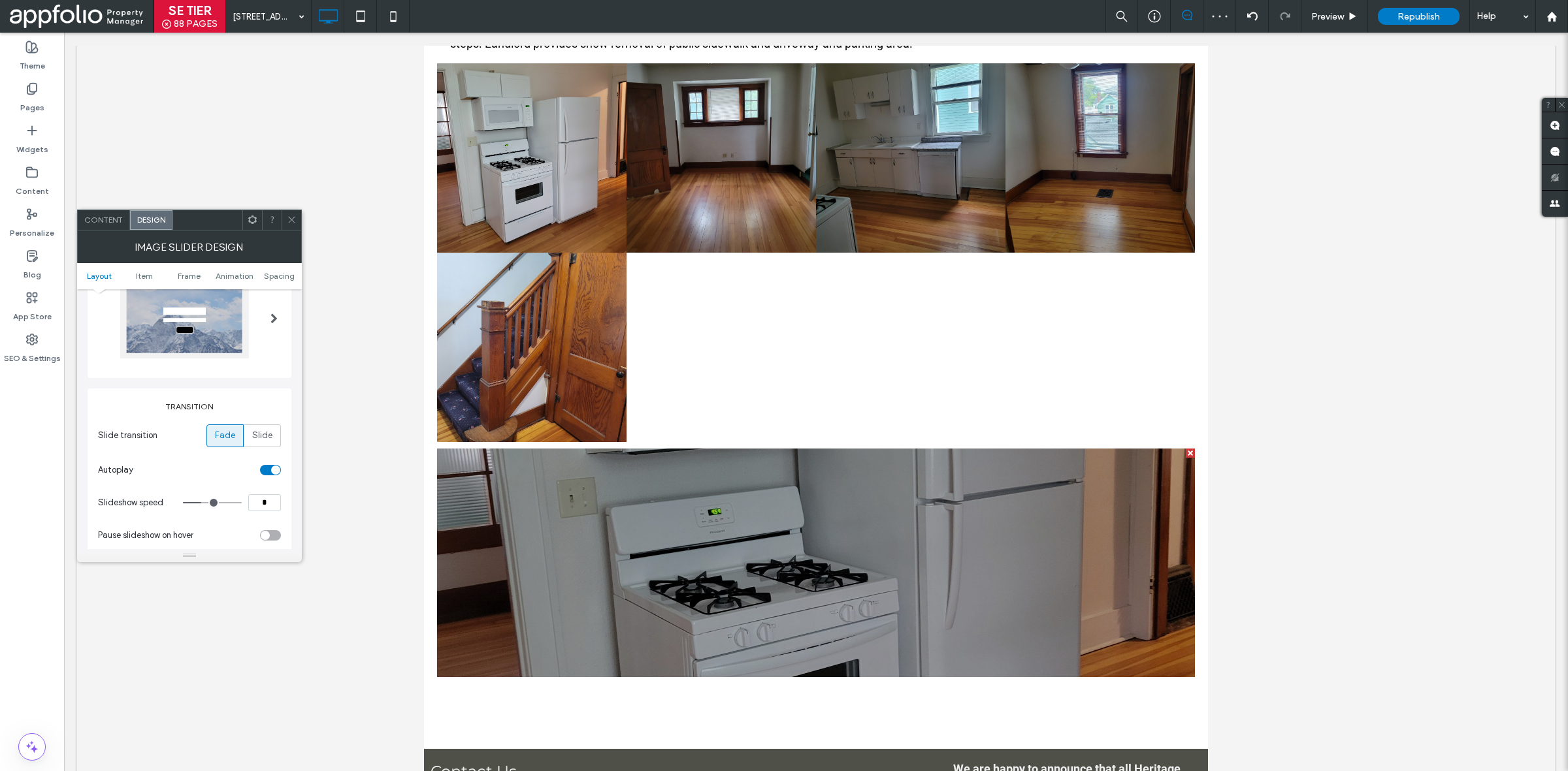
scroll to position [67, 0]
click at [265, 435] on span "Slide" at bounding box center [262, 435] width 21 height 13
type input "*"
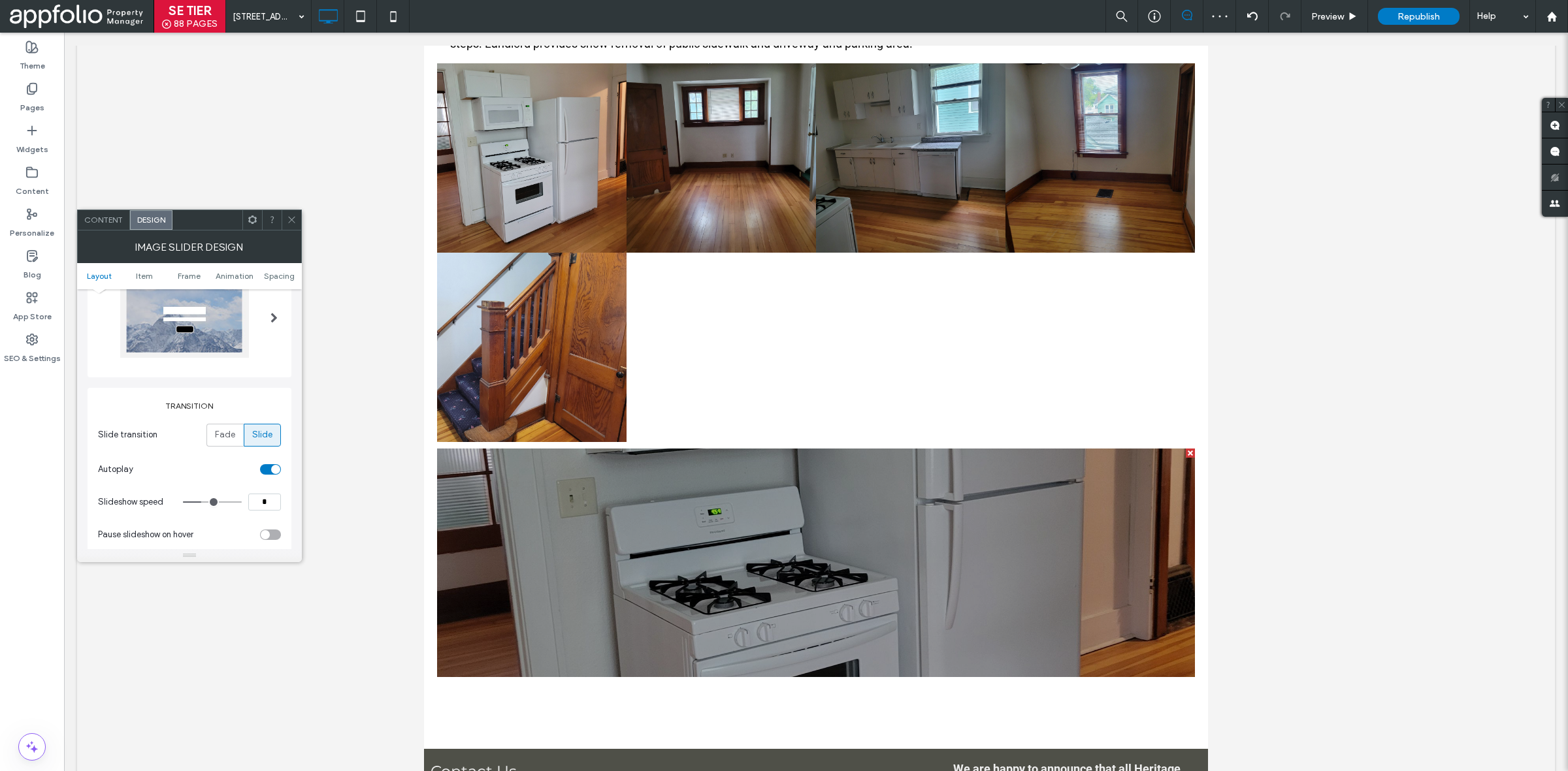
type input "*"
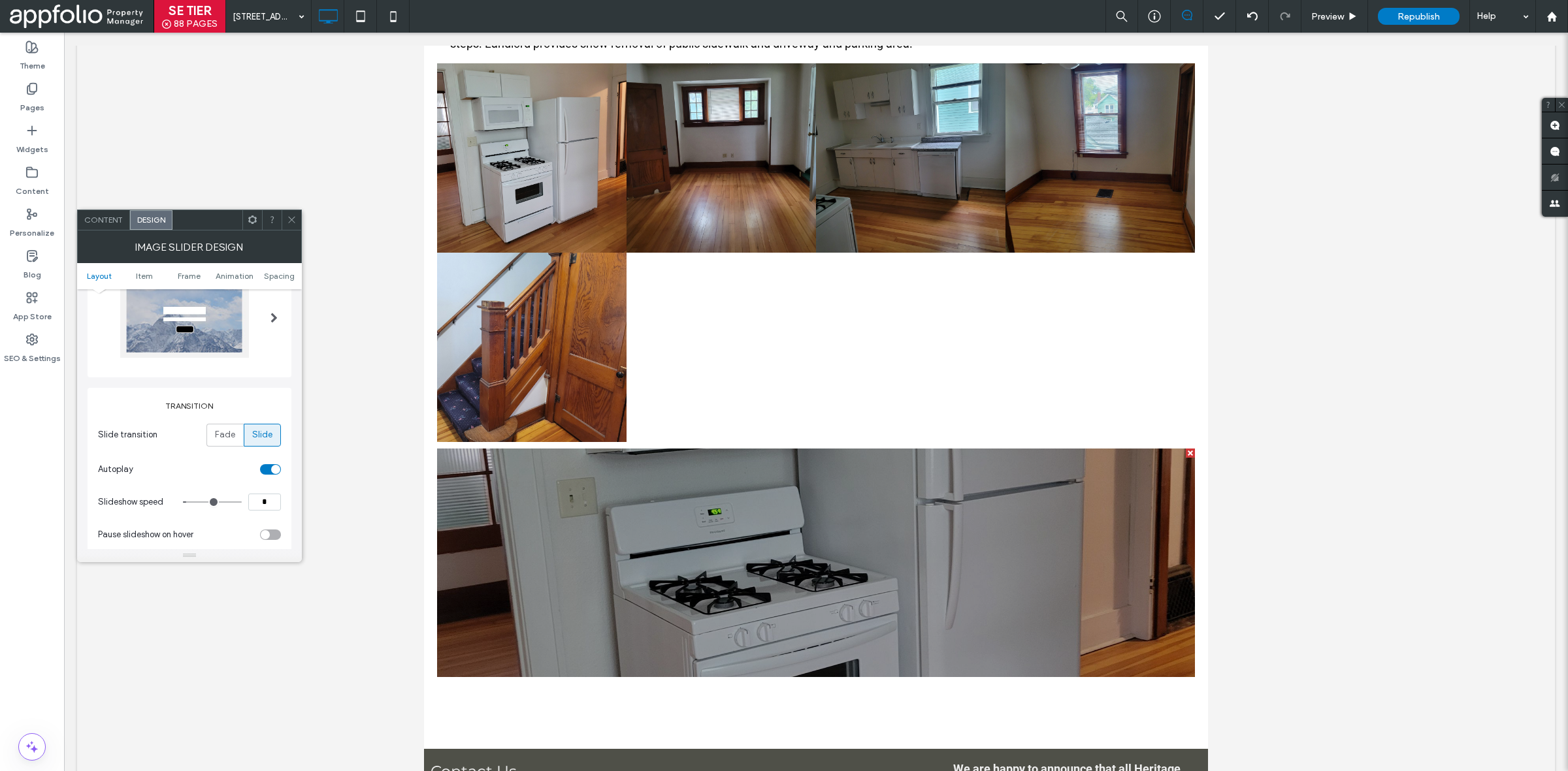
drag, startPoint x: 200, startPoint y: 501, endPoint x: 188, endPoint y: 501, distance: 12.0
click at [190, 502] on input "range" at bounding box center [212, 502] width 59 height 1
click at [200, 481] on section "Autoplay" at bounding box center [190, 469] width 183 height 32
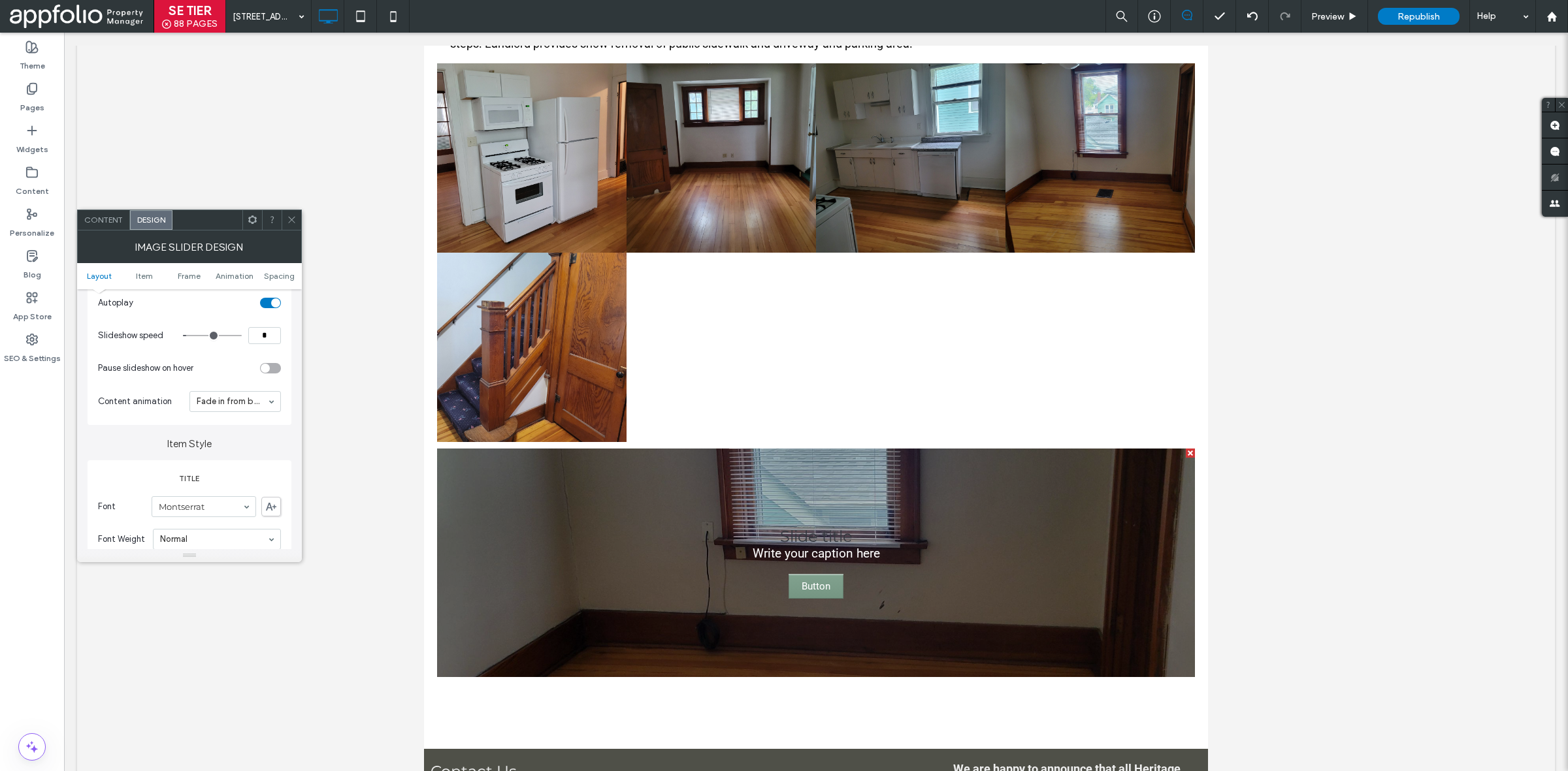
scroll to position [234, 0]
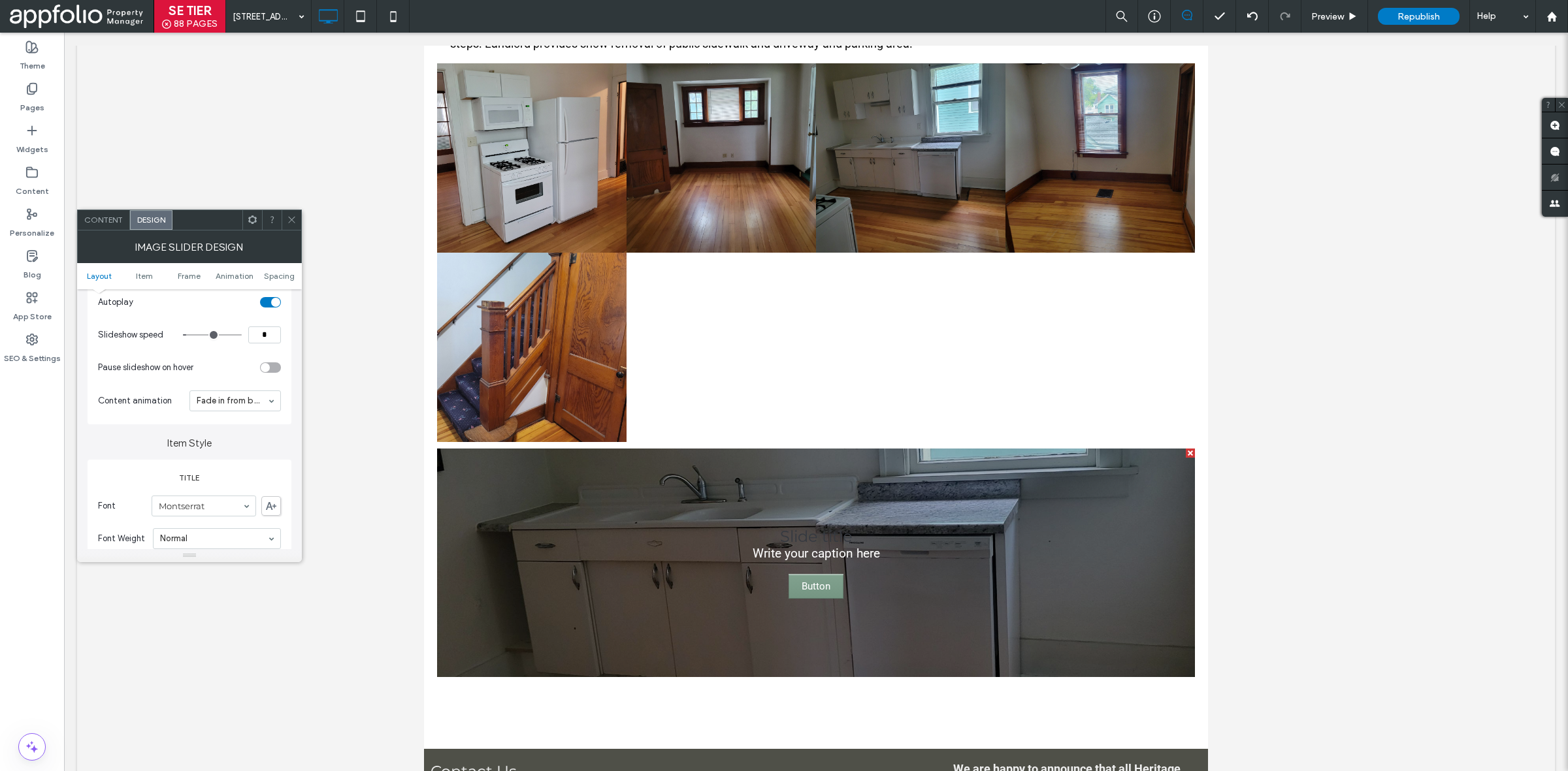
type input "*"
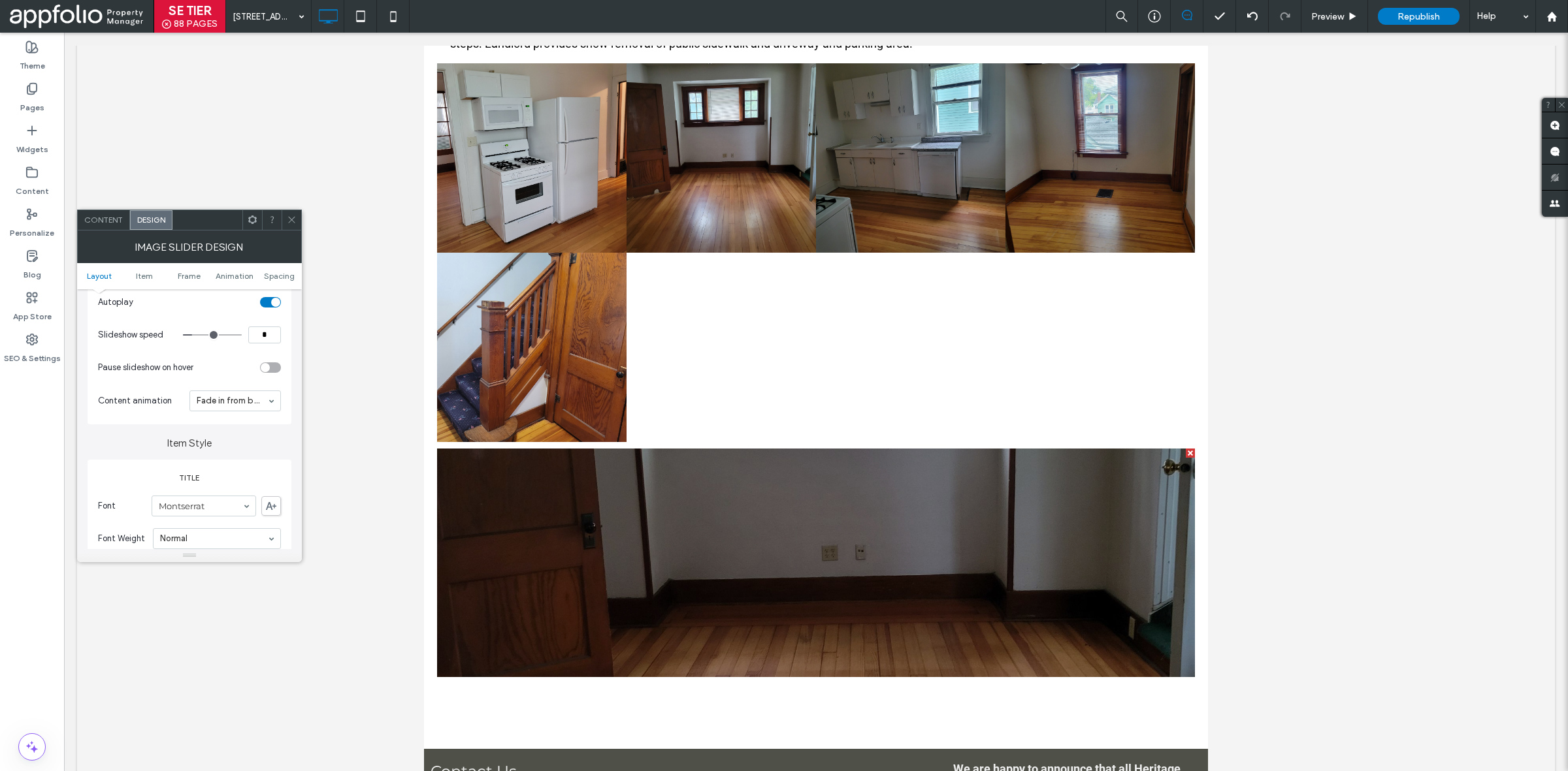
drag, startPoint x: 191, startPoint y: 329, endPoint x: 197, endPoint y: 334, distance: 7.8
click at [197, 334] on input "range" at bounding box center [212, 334] width 59 height 1
type input "*"
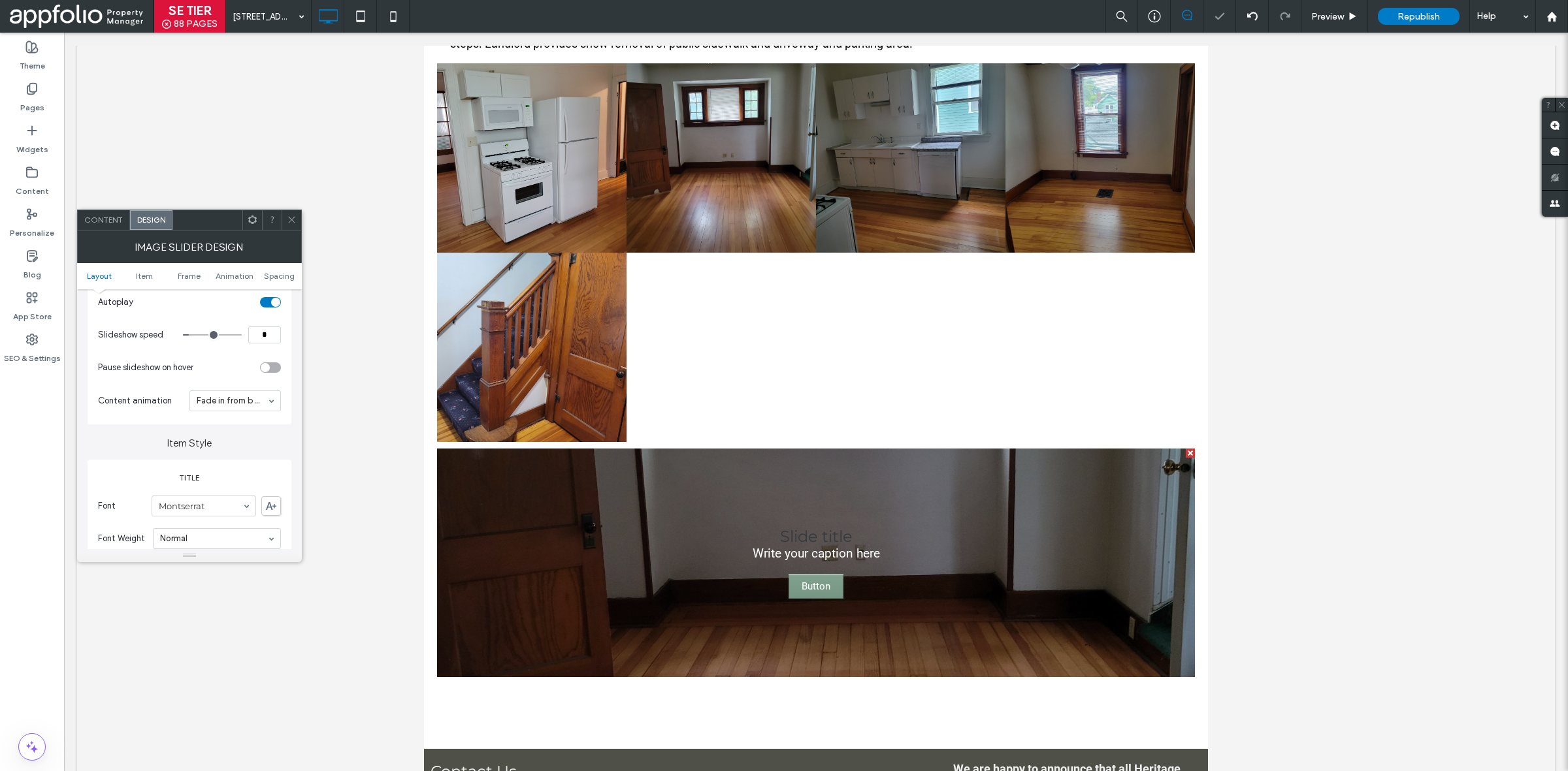
type input "*"
drag, startPoint x: 197, startPoint y: 334, endPoint x: 188, endPoint y: 333, distance: 9.1
click at [188, 334] on input "range" at bounding box center [212, 334] width 59 height 1
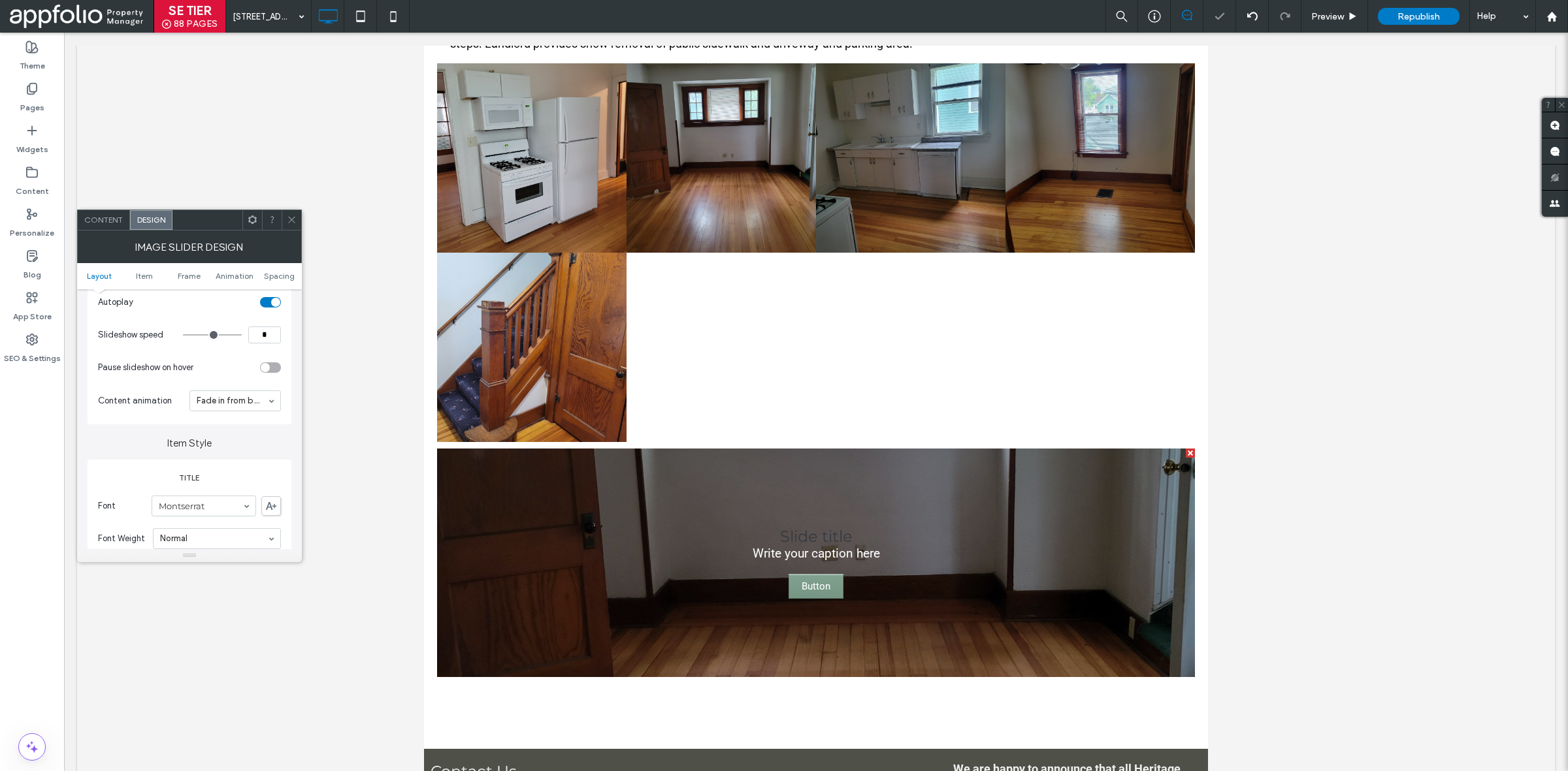
type input "*"
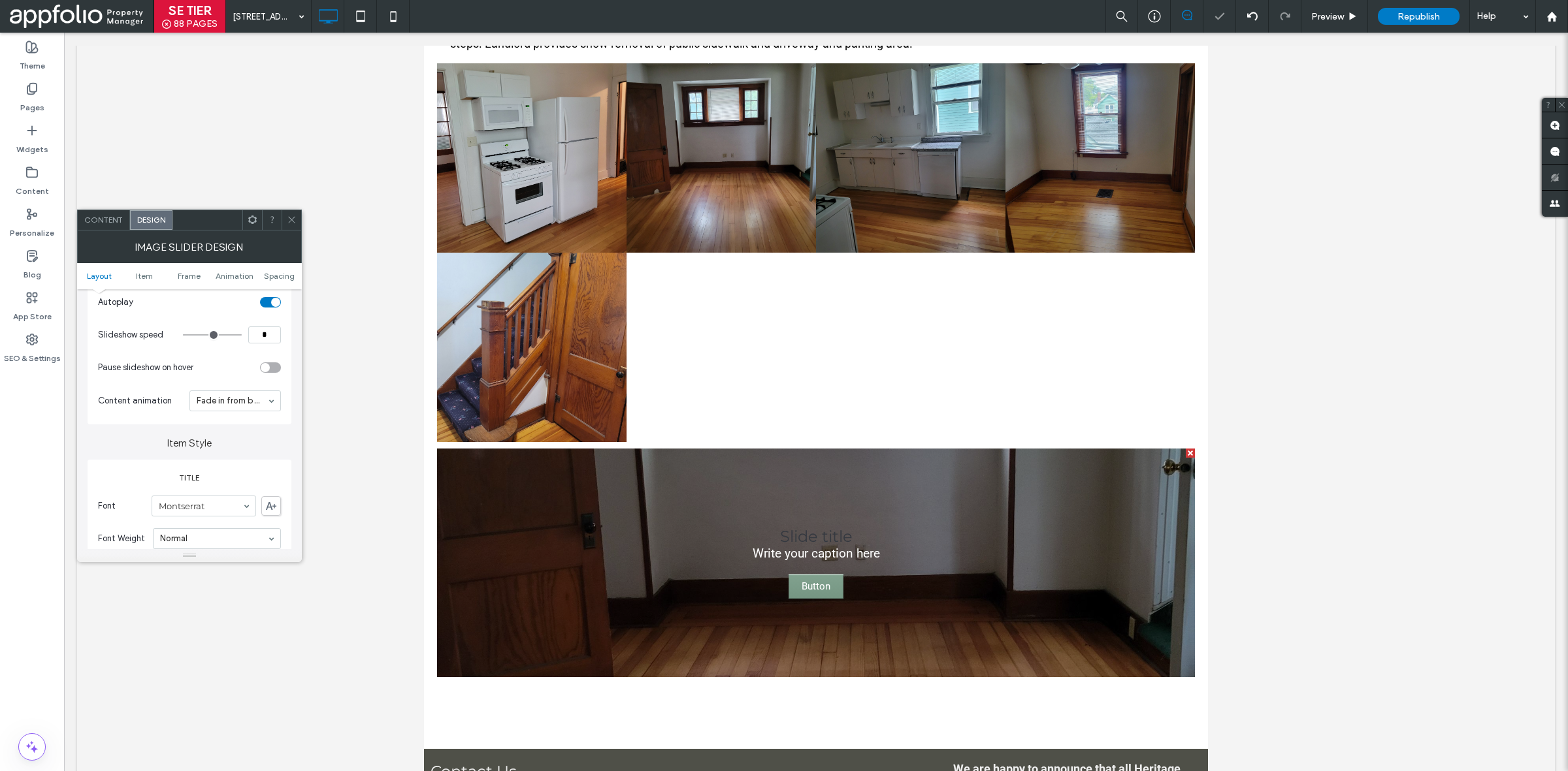
type input "*"
drag, startPoint x: 188, startPoint y: 333, endPoint x: 197, endPoint y: 334, distance: 9.1
type input "*"
click at [196, 334] on input "range" at bounding box center [212, 334] width 59 height 1
click at [246, 345] on section "Slideshow speed *" at bounding box center [190, 334] width 183 height 32
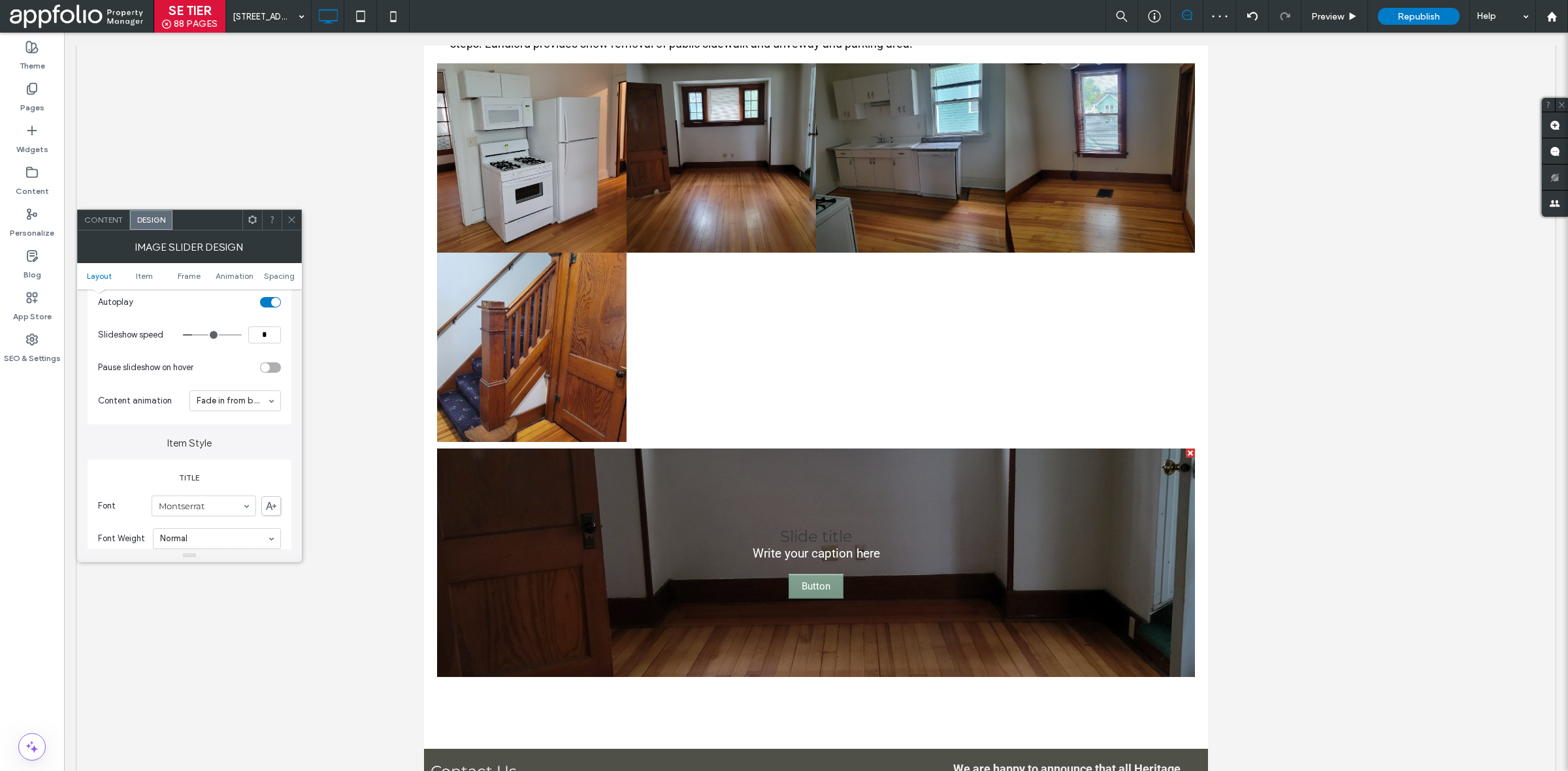
click at [276, 339] on input "*" at bounding box center [264, 334] width 32 height 17
type input "*"
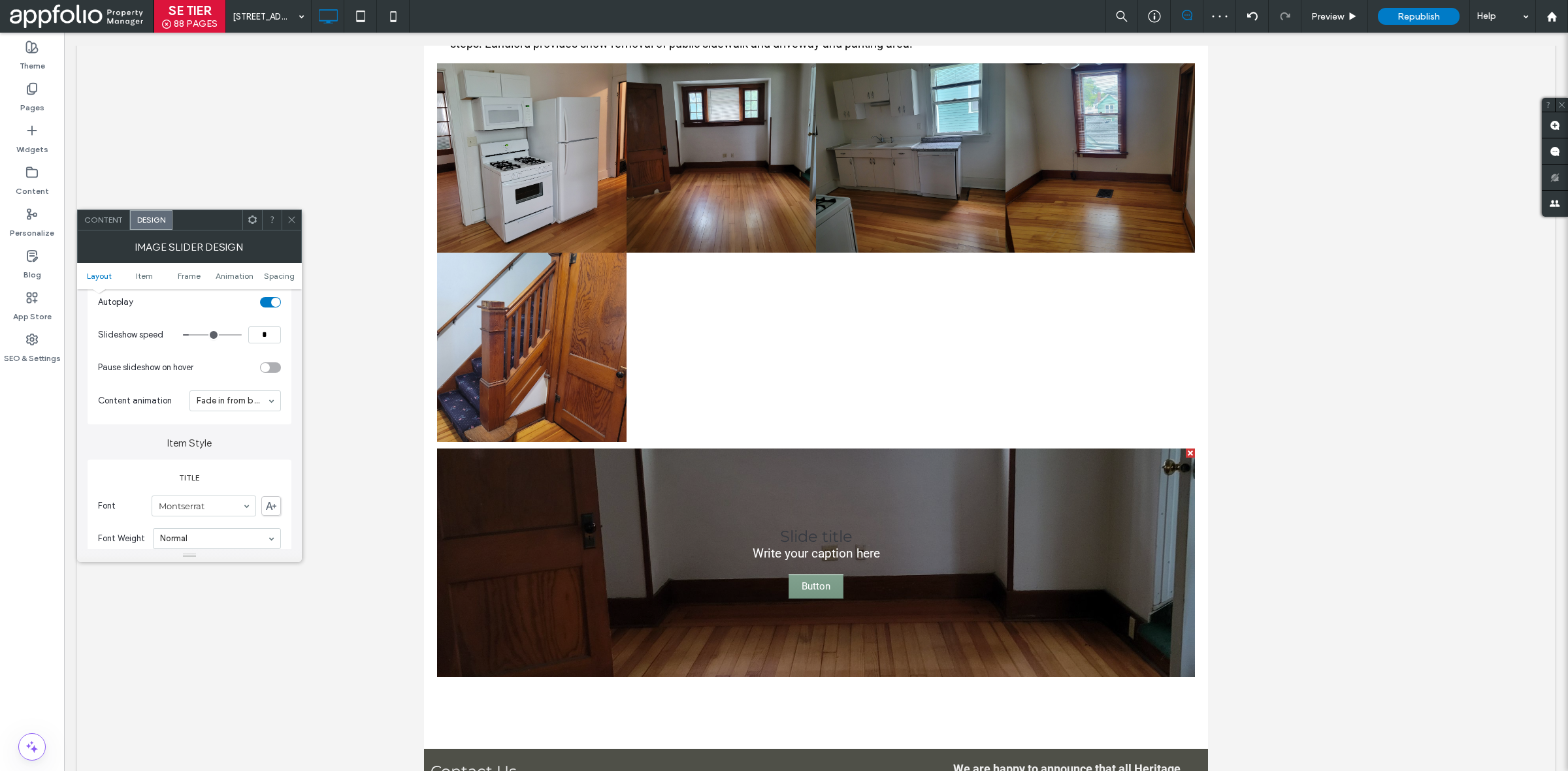
click at [243, 324] on section "Slideshow speed *" at bounding box center [190, 334] width 183 height 32
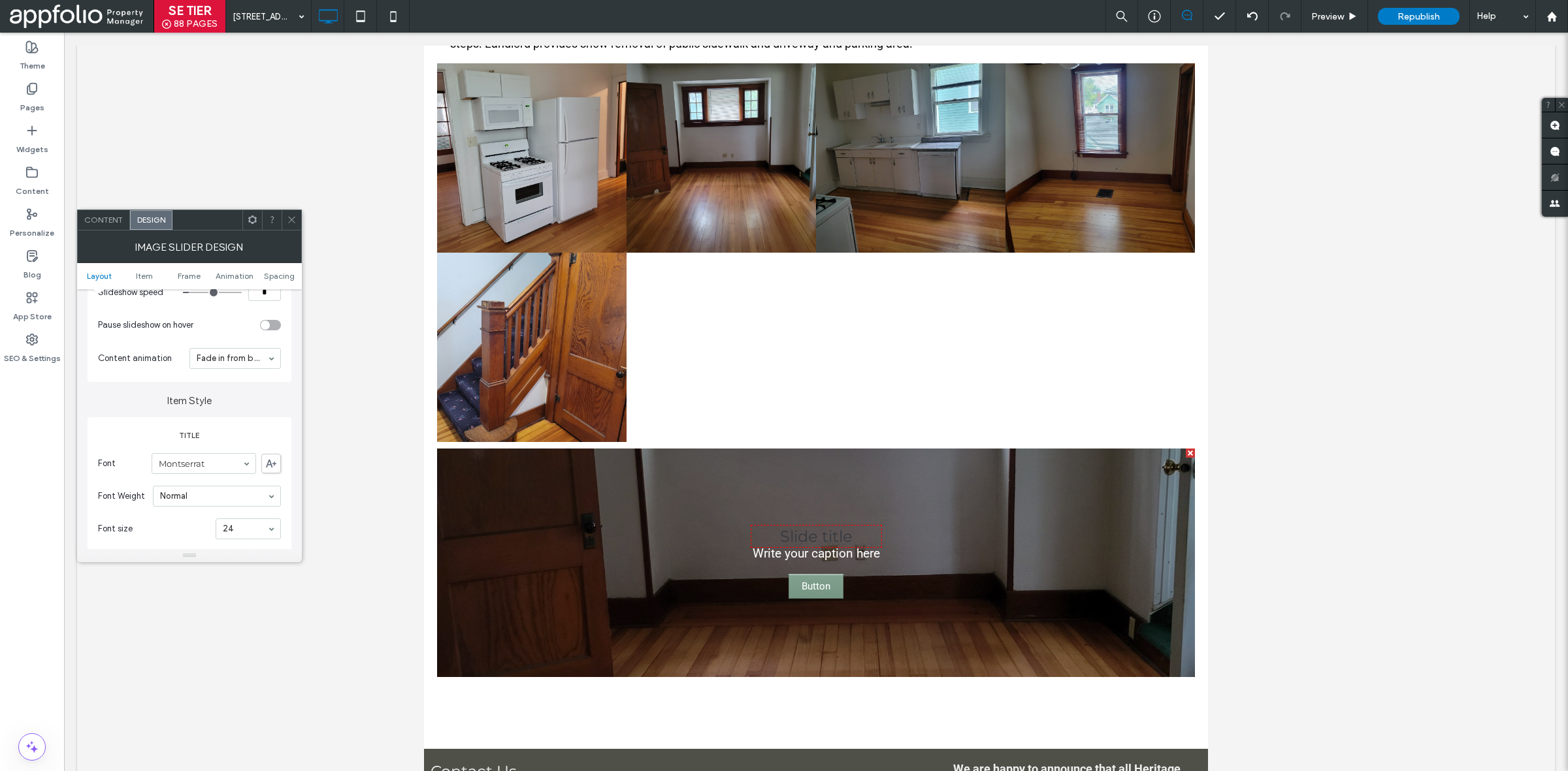
scroll to position [277, 0]
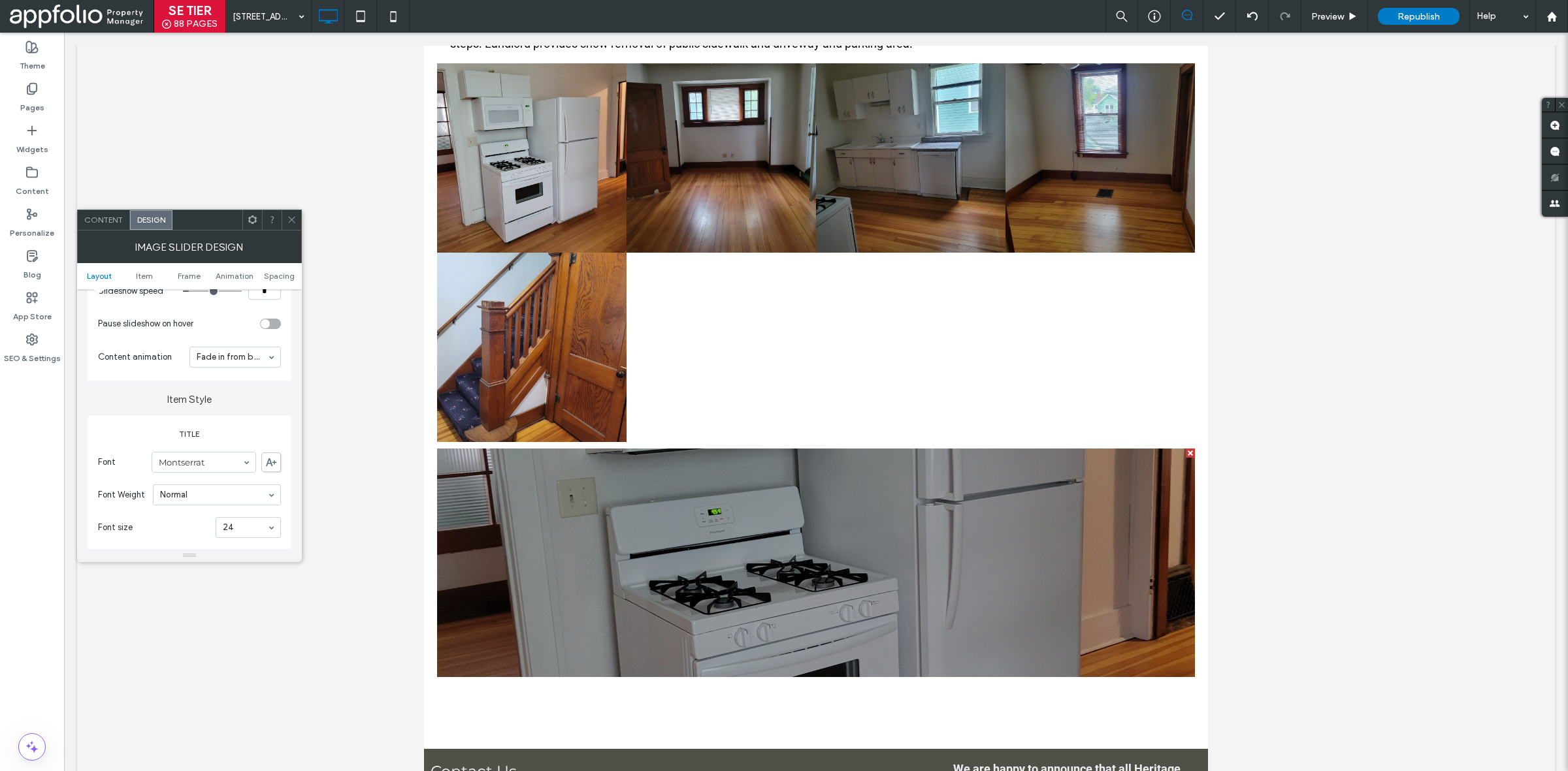
click at [96, 213] on div "Content" at bounding box center [103, 220] width 52 height 20
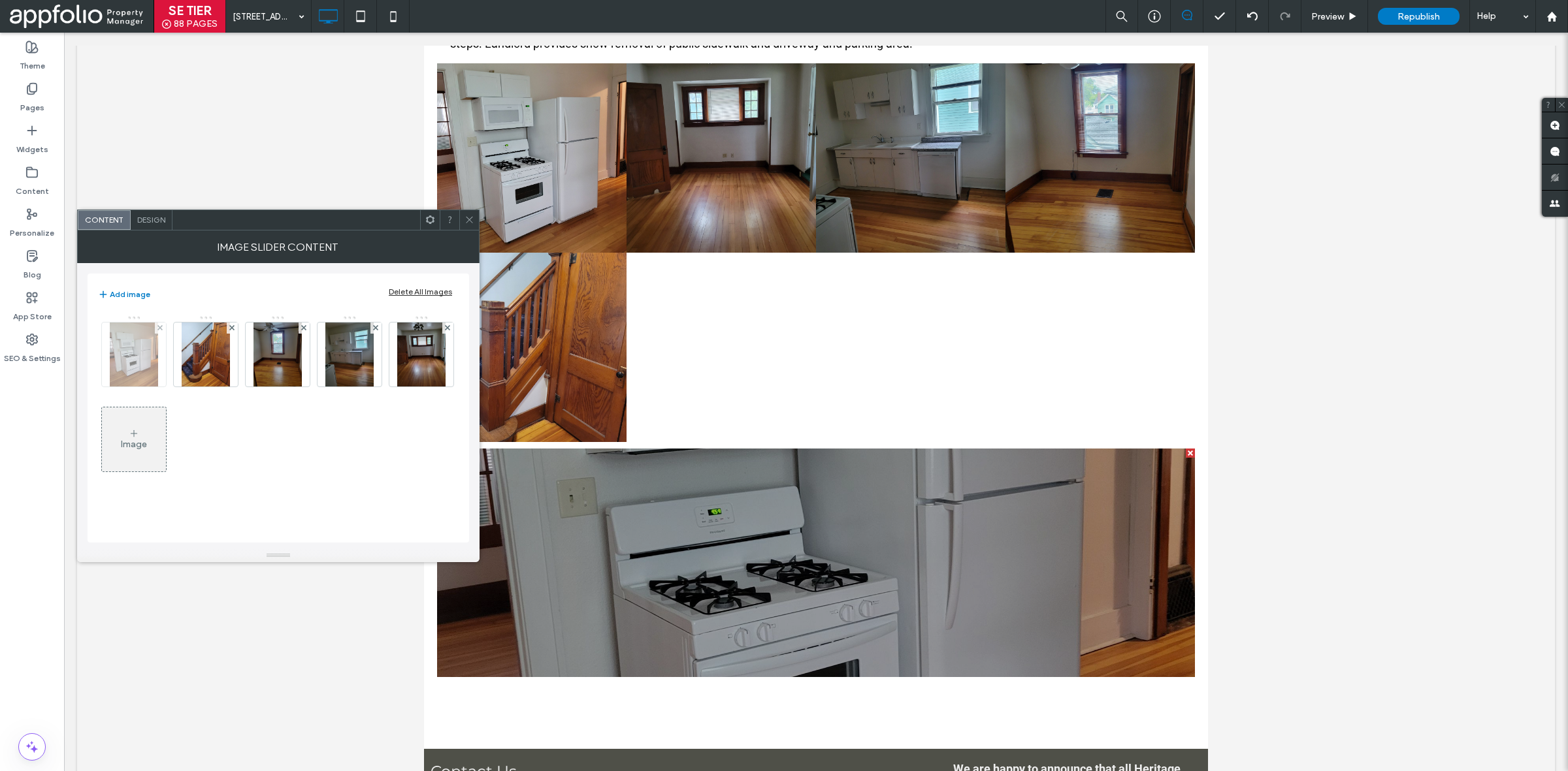
click at [144, 366] on img at bounding box center [134, 354] width 48 height 64
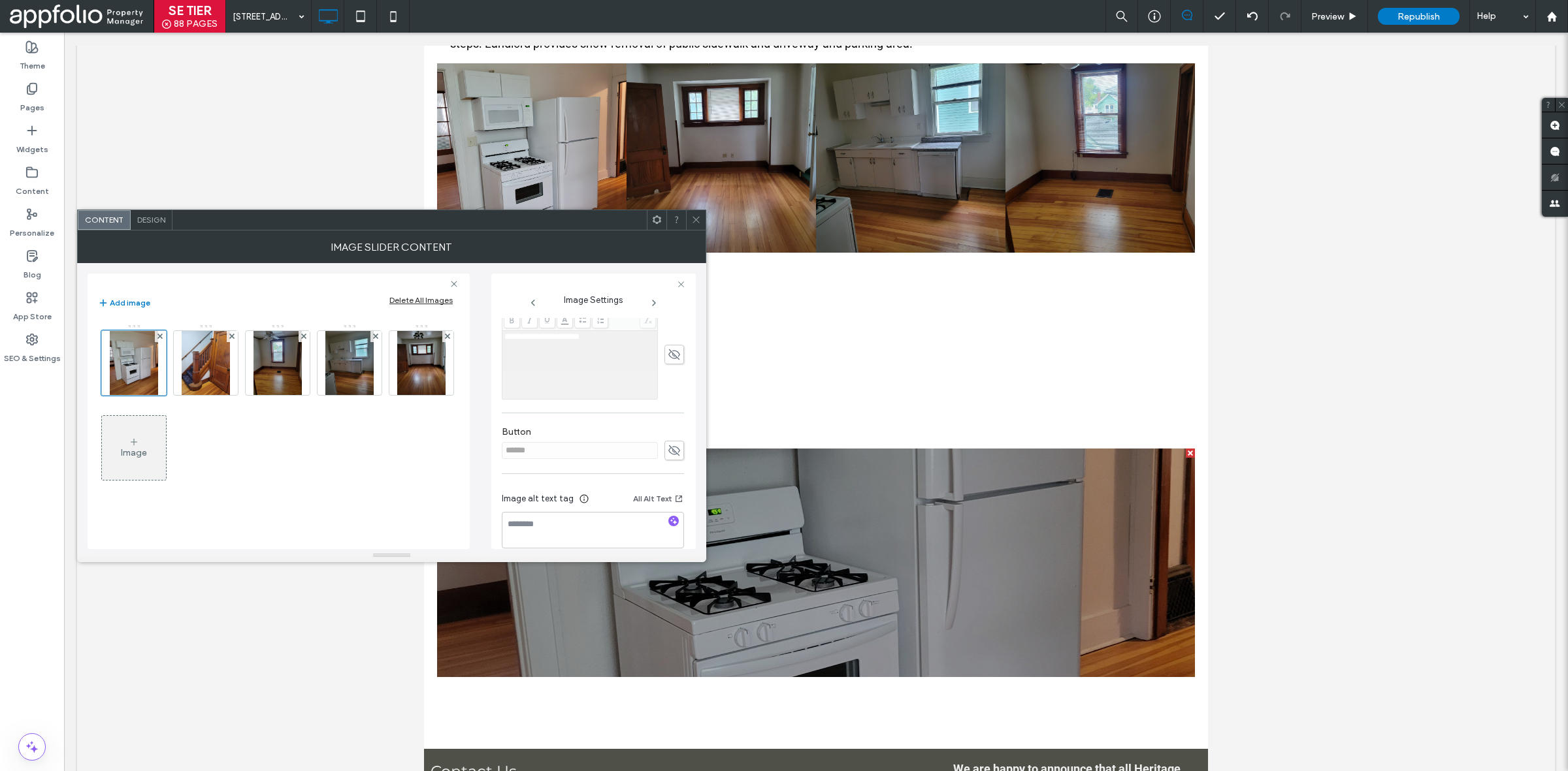
scroll to position [367, 0]
click at [221, 349] on img at bounding box center [206, 363] width 48 height 64
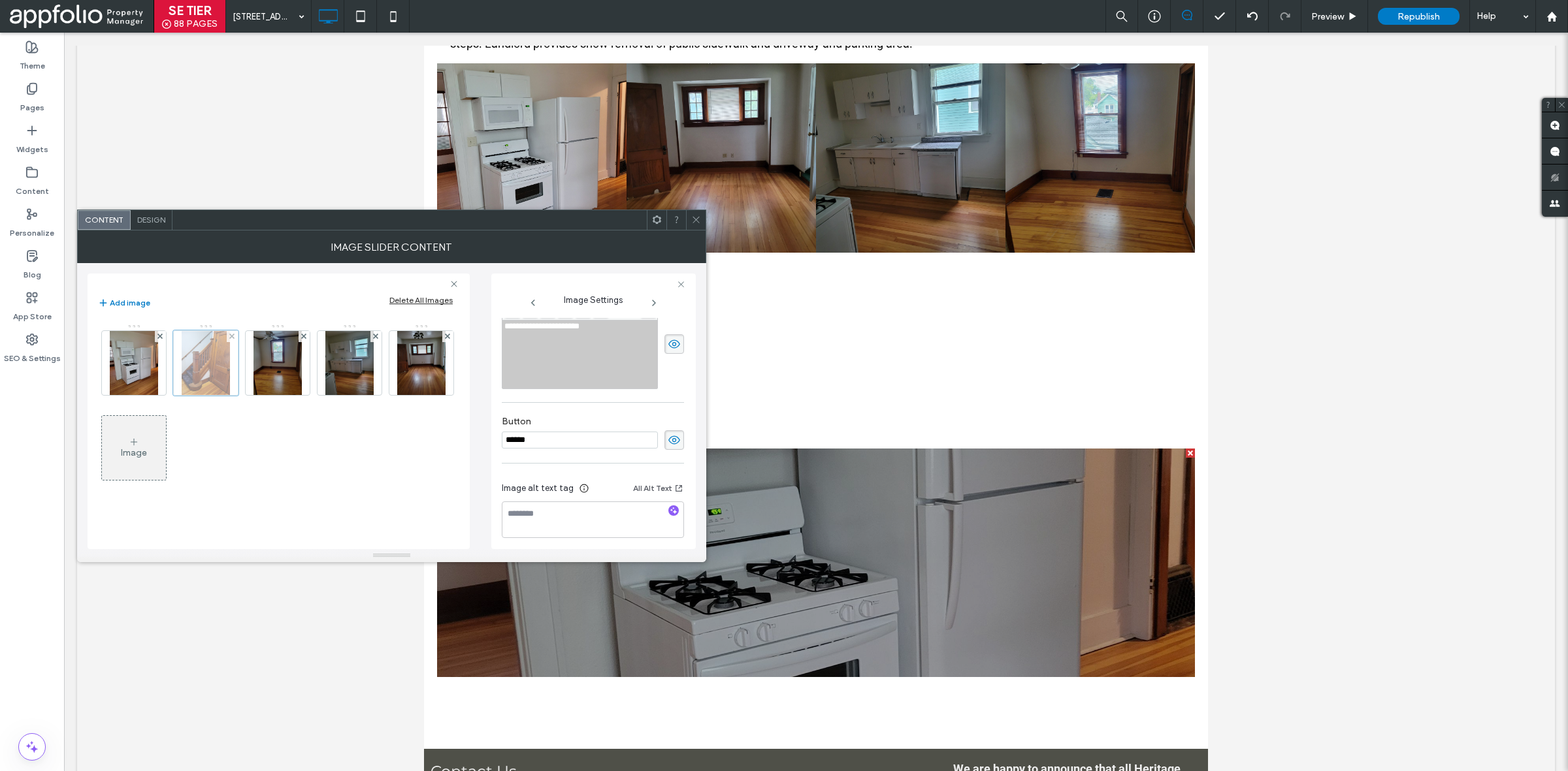
scroll to position [200, 0]
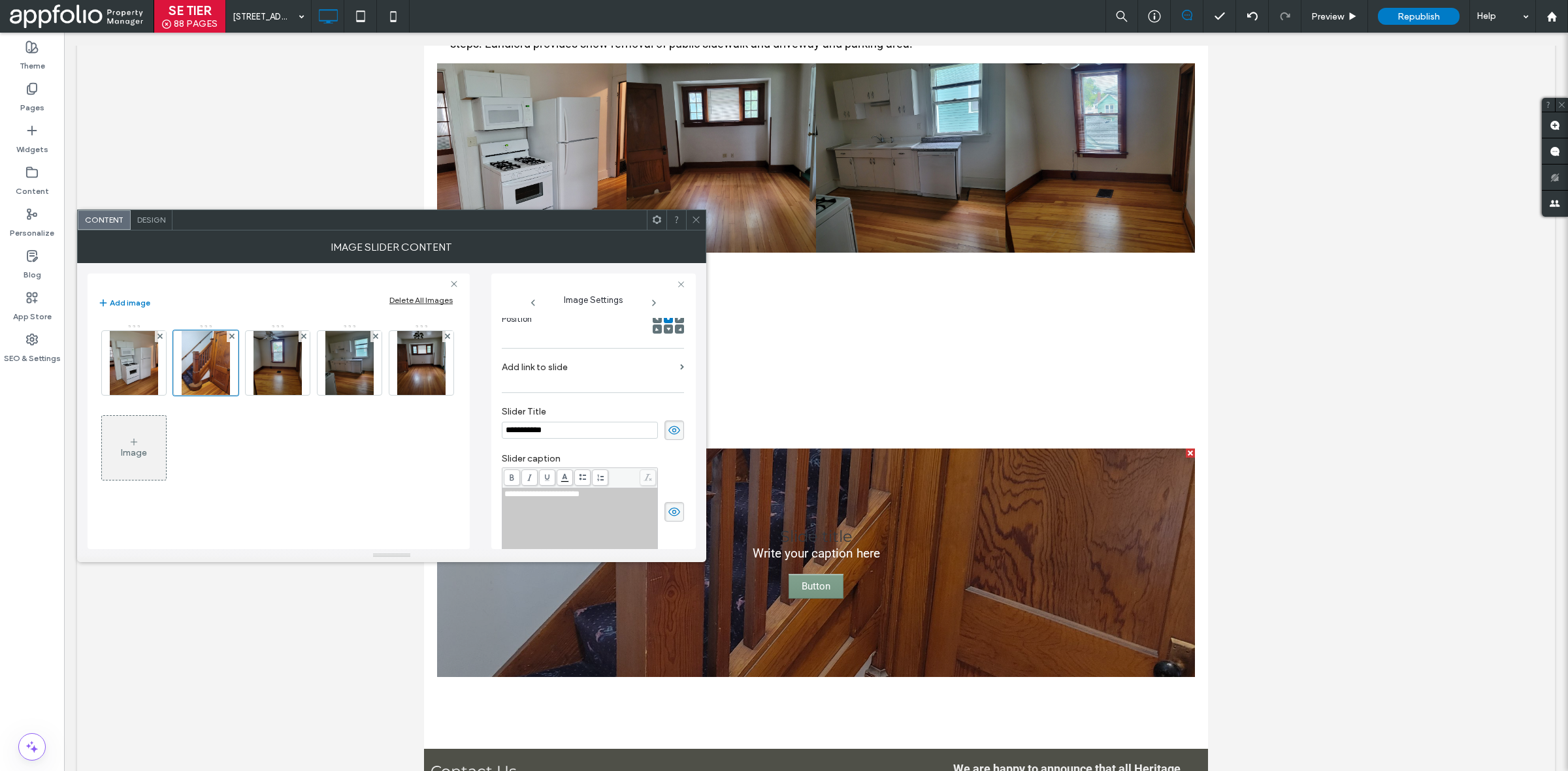
click at [668, 436] on icon at bounding box center [674, 430] width 13 height 15
click at [668, 513] on icon at bounding box center [674, 511] width 13 height 15
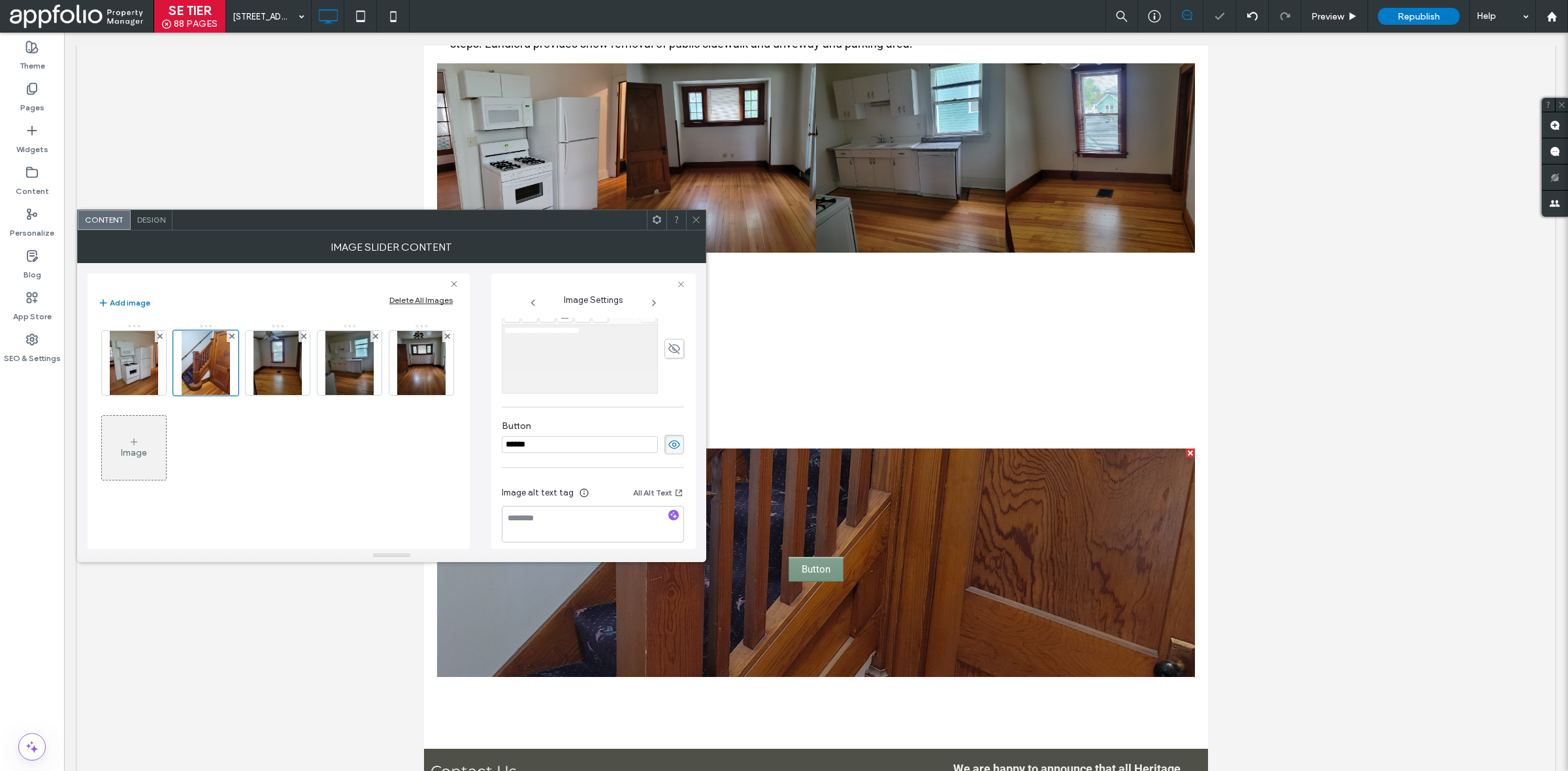
scroll to position [363, 0]
click at [669, 448] on use at bounding box center [675, 444] width 12 height 9
click at [266, 353] on img at bounding box center [277, 363] width 48 height 64
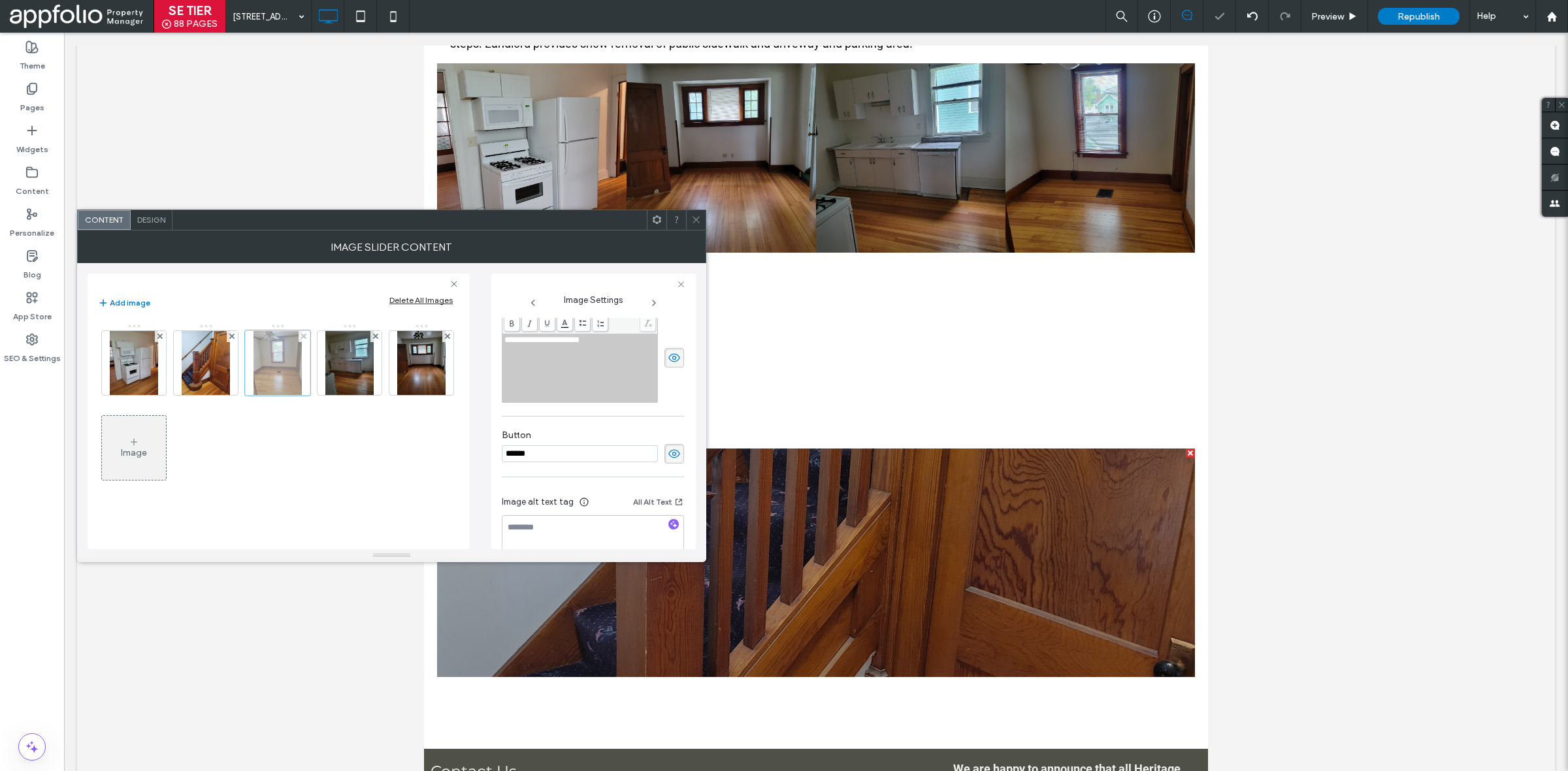
scroll to position [209, 0]
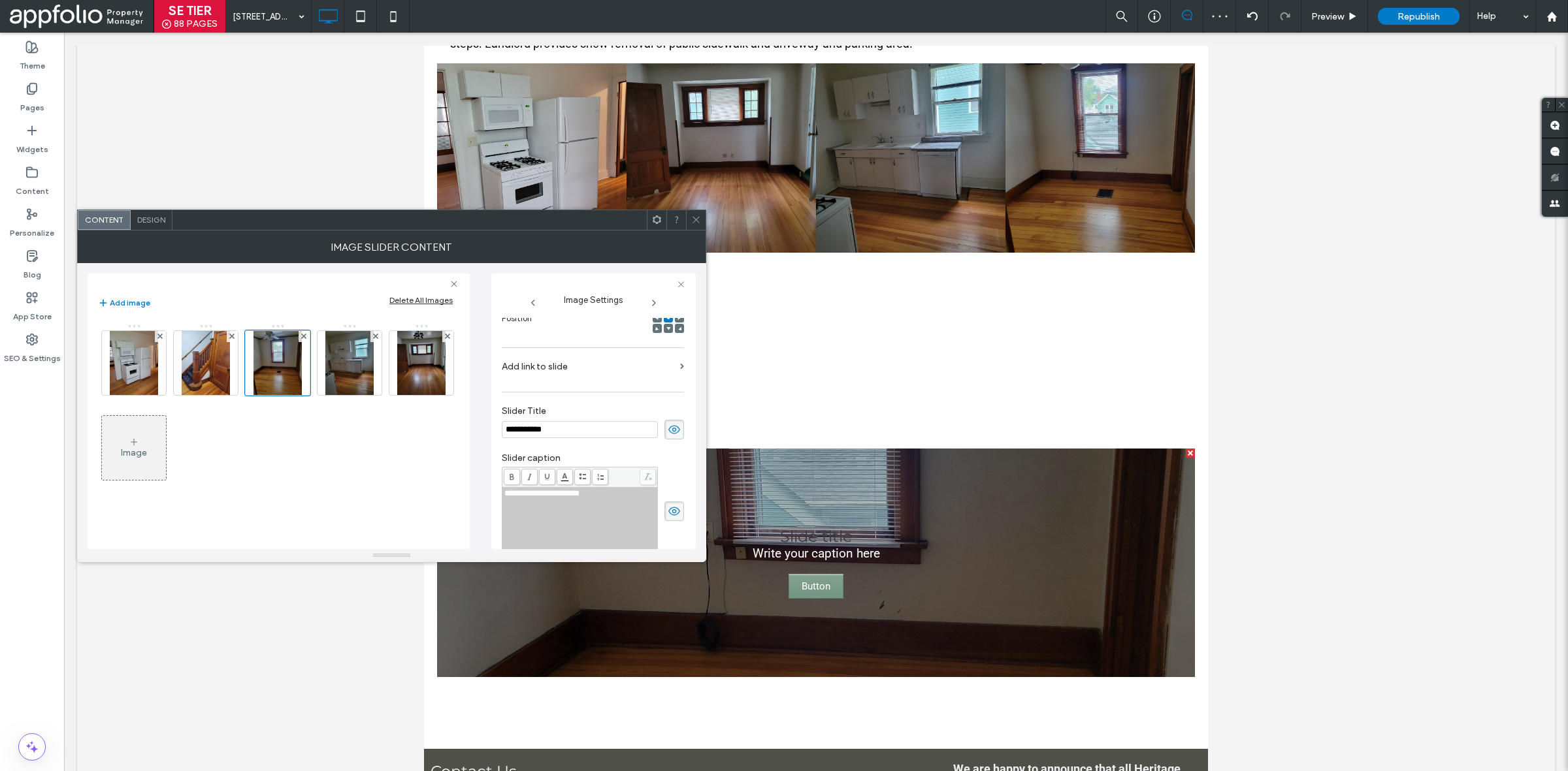
click at [671, 436] on icon at bounding box center [674, 430] width 13 height 15
drag, startPoint x: 672, startPoint y: 526, endPoint x: 672, endPoint y: 517, distance: 9.0
click at [672, 521] on span at bounding box center [675, 511] width 20 height 20
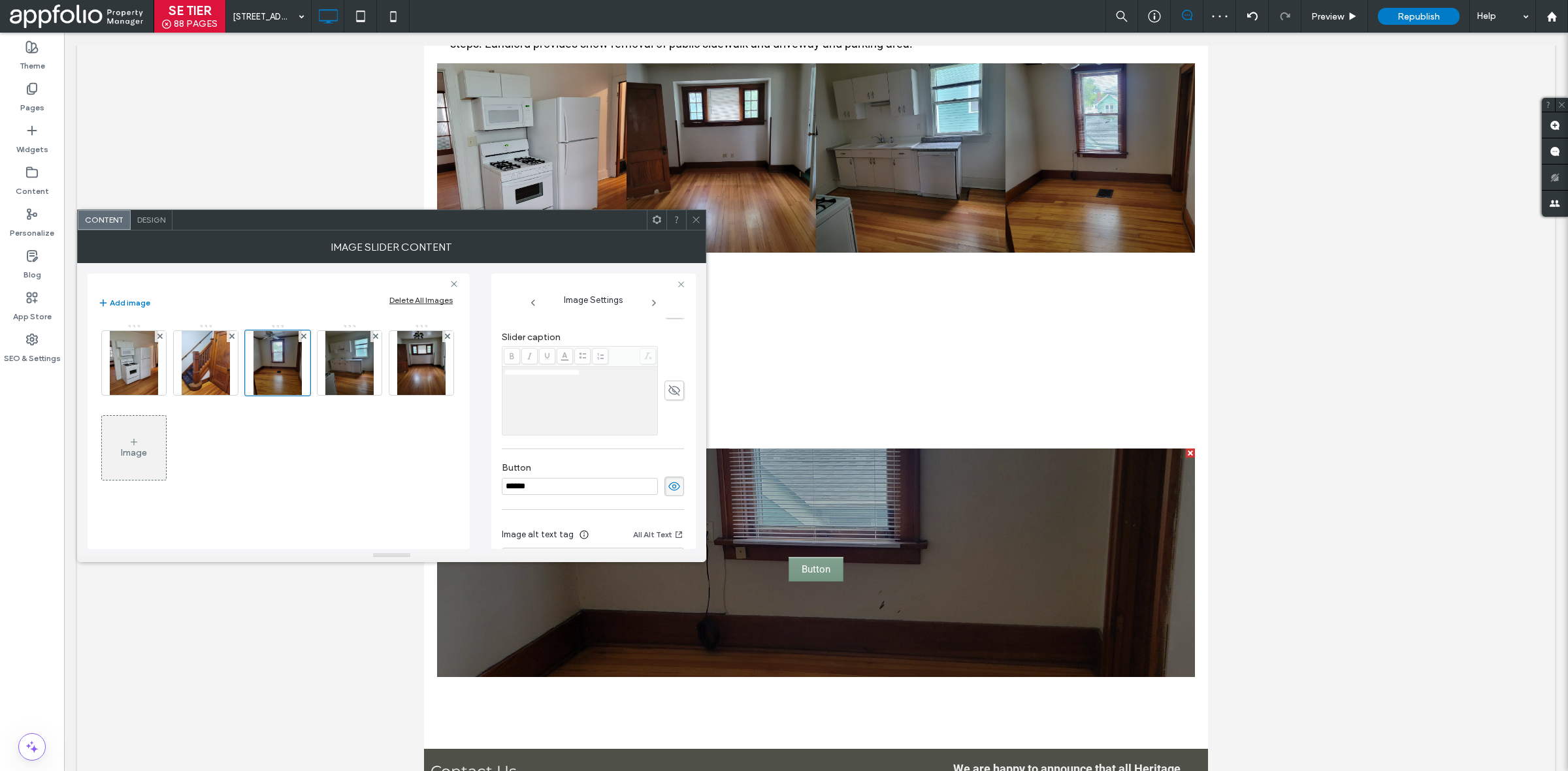
scroll to position [331, 0]
click at [672, 493] on icon at bounding box center [674, 486] width 13 height 15
click at [334, 370] on img at bounding box center [349, 363] width 48 height 64
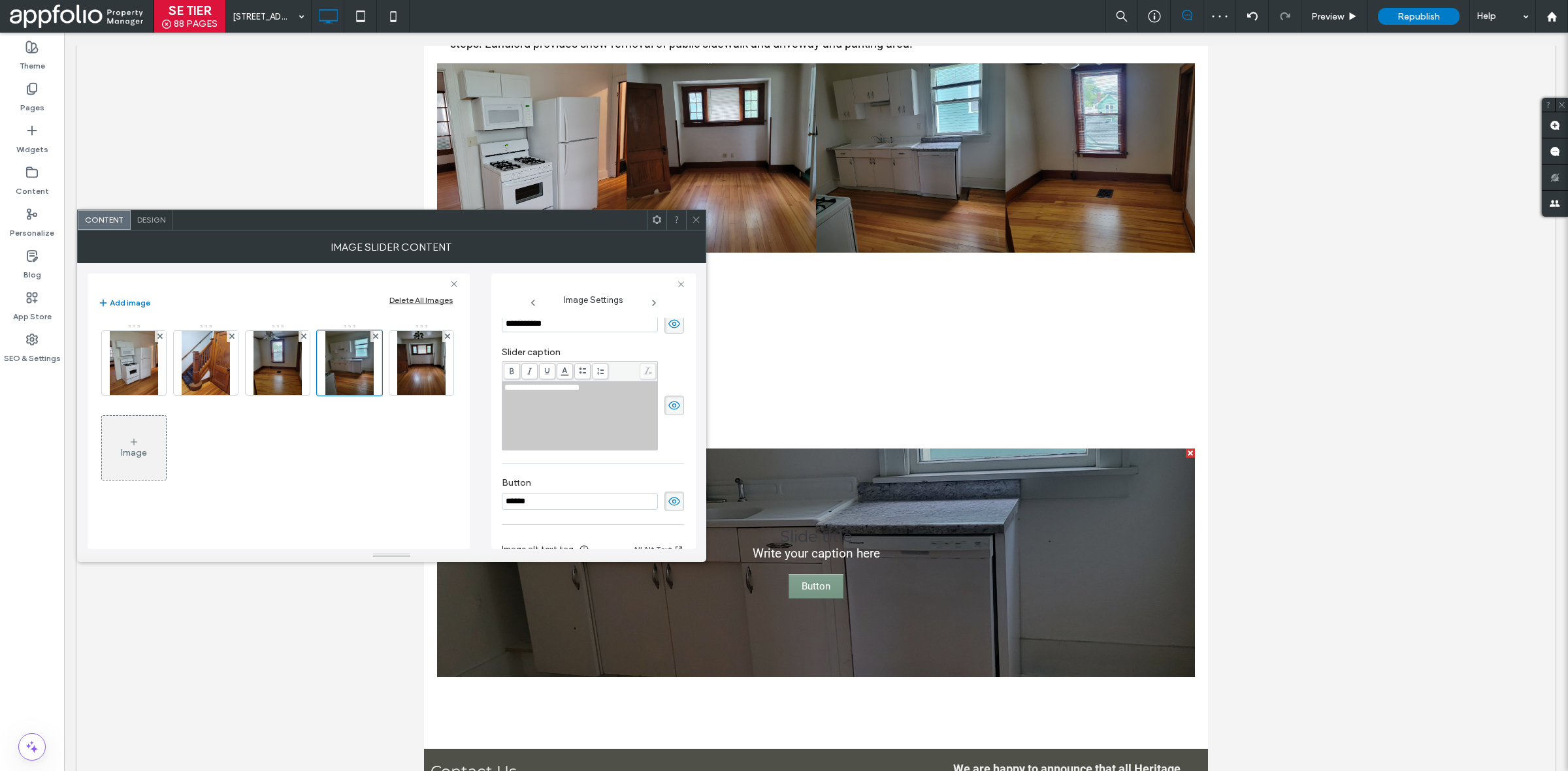
click at [665, 333] on span at bounding box center [675, 324] width 20 height 20
click at [668, 405] on icon at bounding box center [674, 405] width 13 height 15
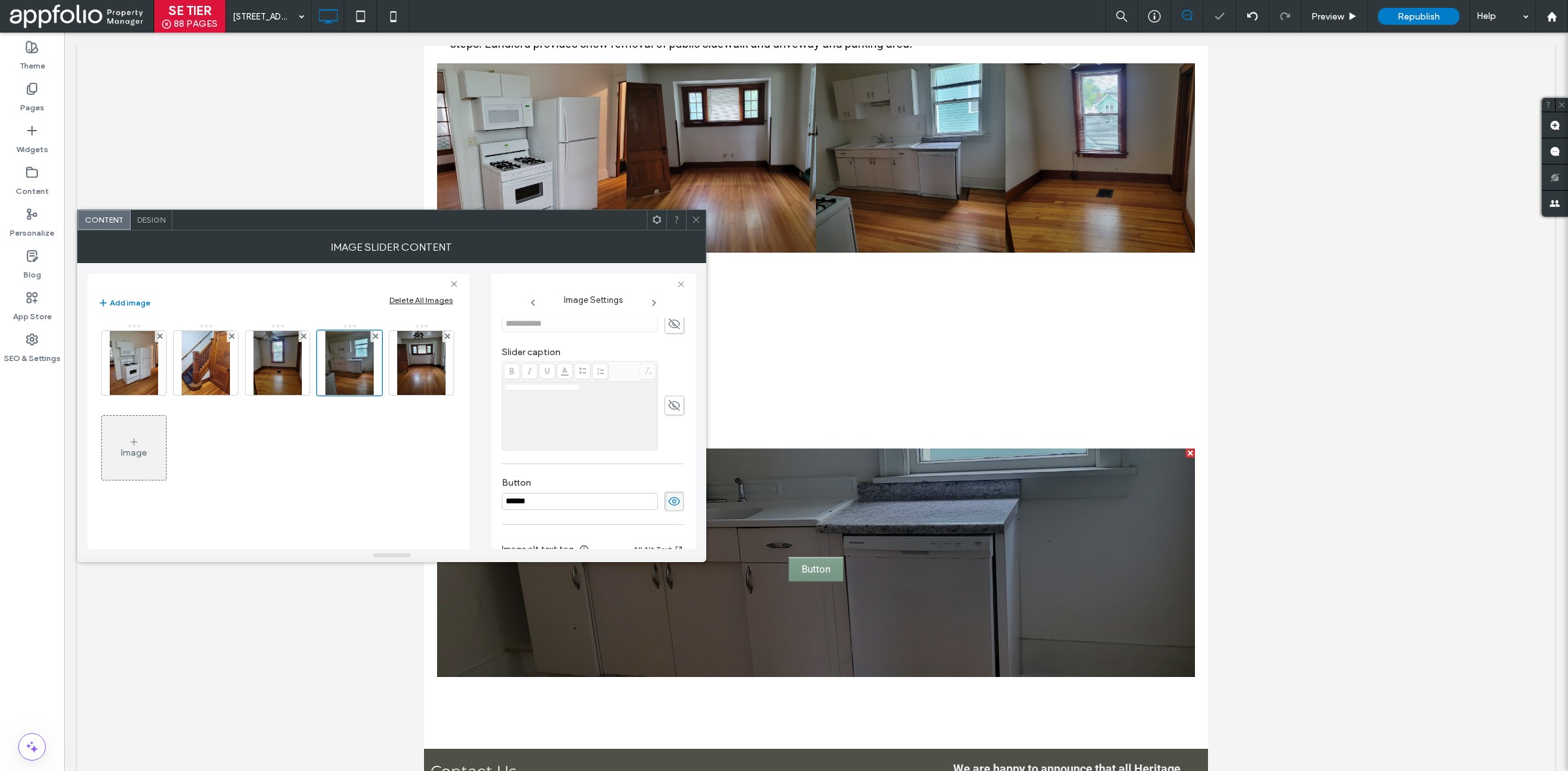
click at [668, 504] on icon at bounding box center [674, 502] width 13 height 15
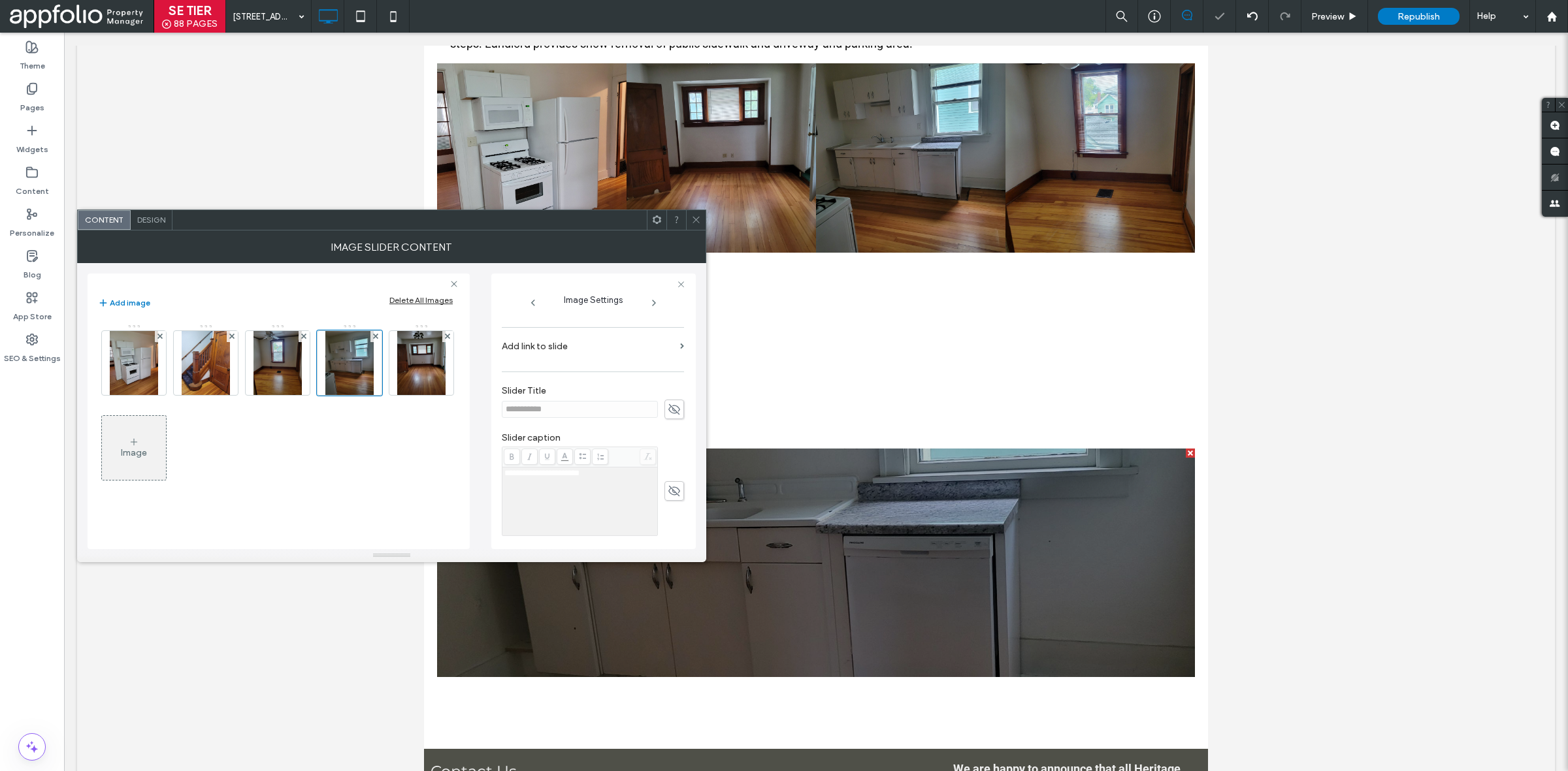
scroll to position [223, 0]
click at [397, 395] on img at bounding box center [421, 363] width 48 height 64
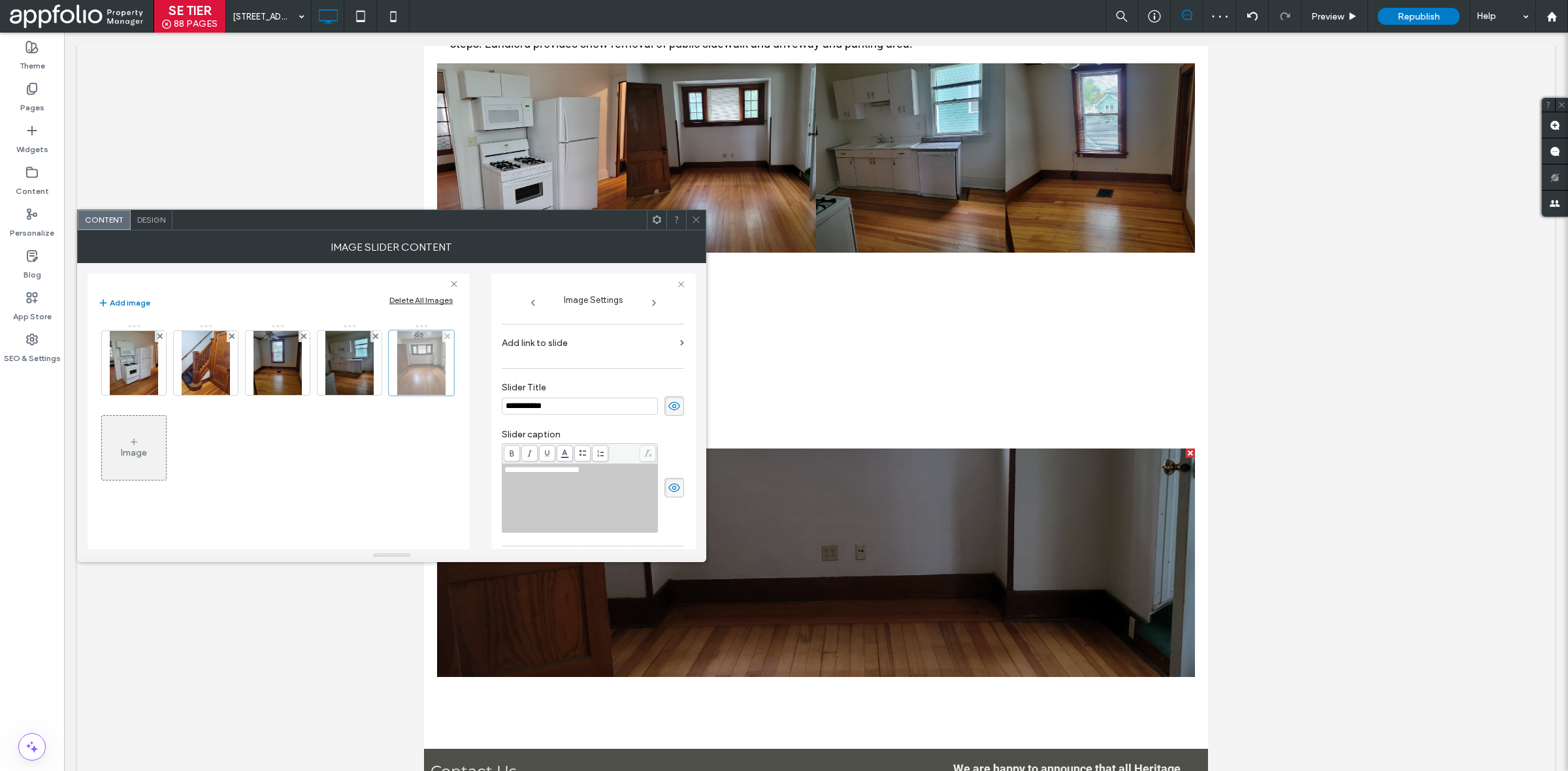
scroll to position [213, 0]
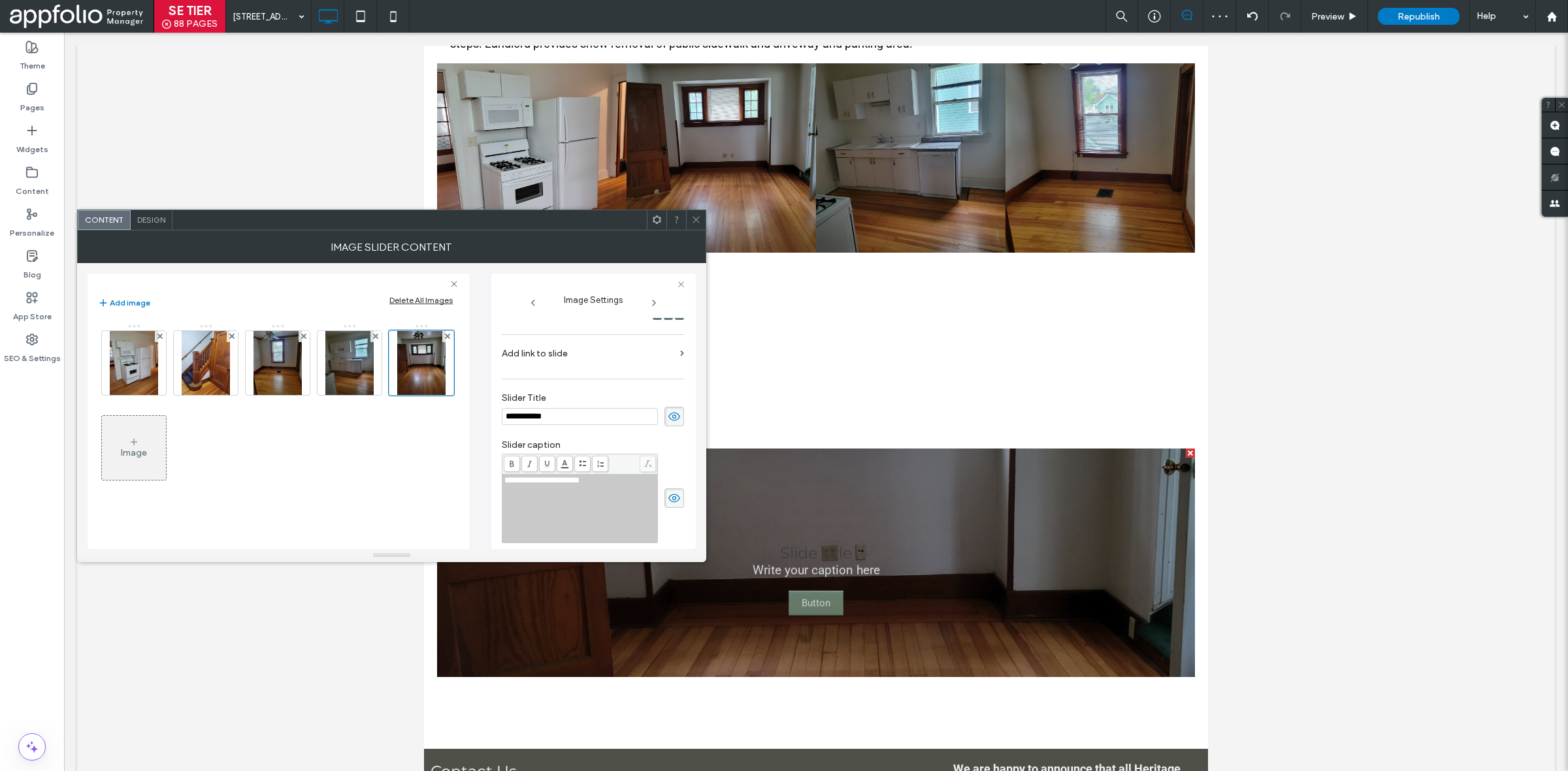
click at [669, 418] on use at bounding box center [675, 416] width 12 height 9
click at [668, 495] on icon at bounding box center [674, 499] width 13 height 15
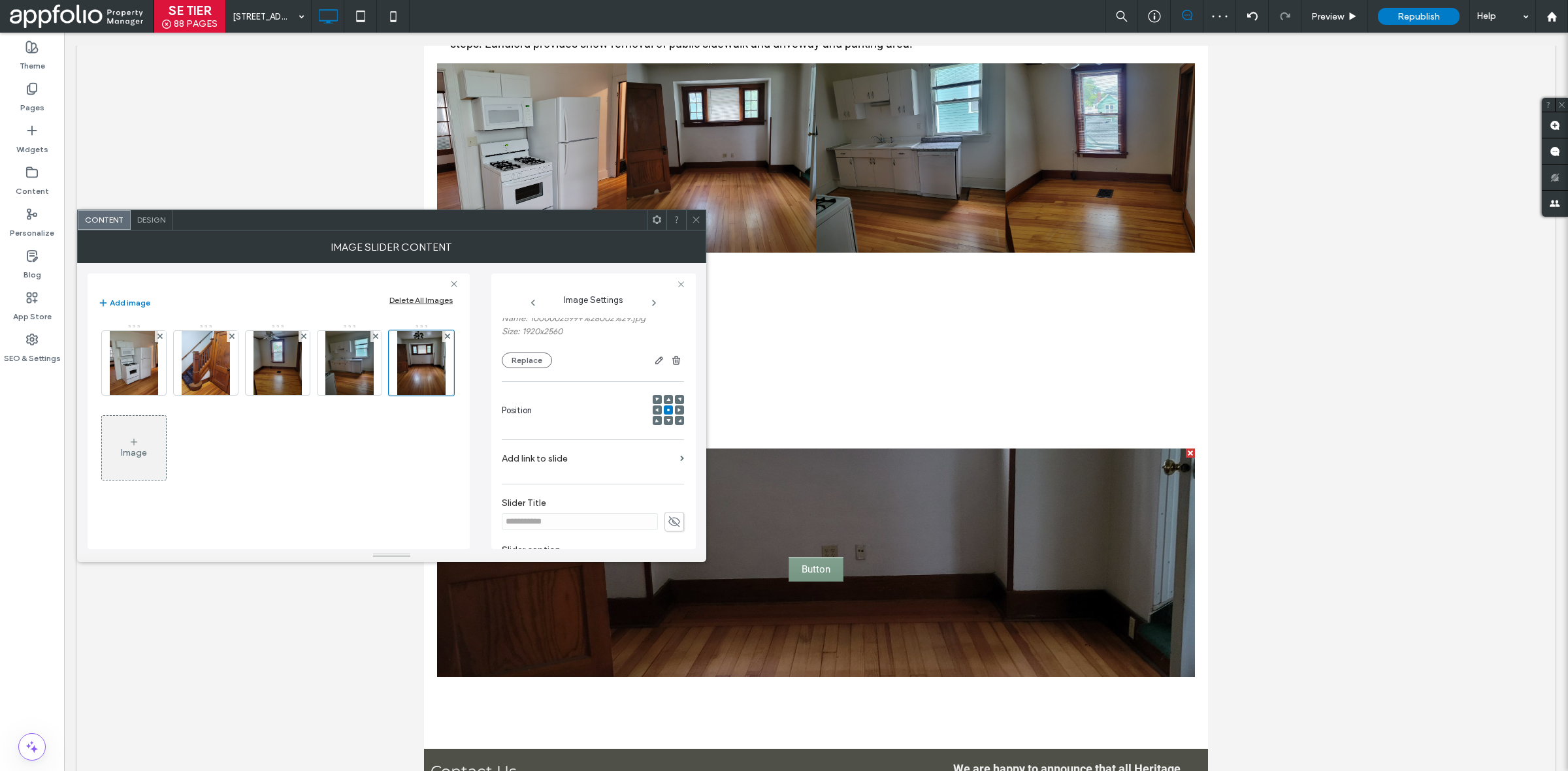
scroll to position [378, 0]
click at [672, 432] on icon at bounding box center [674, 434] width 13 height 15
click at [694, 212] on span at bounding box center [696, 220] width 10 height 20
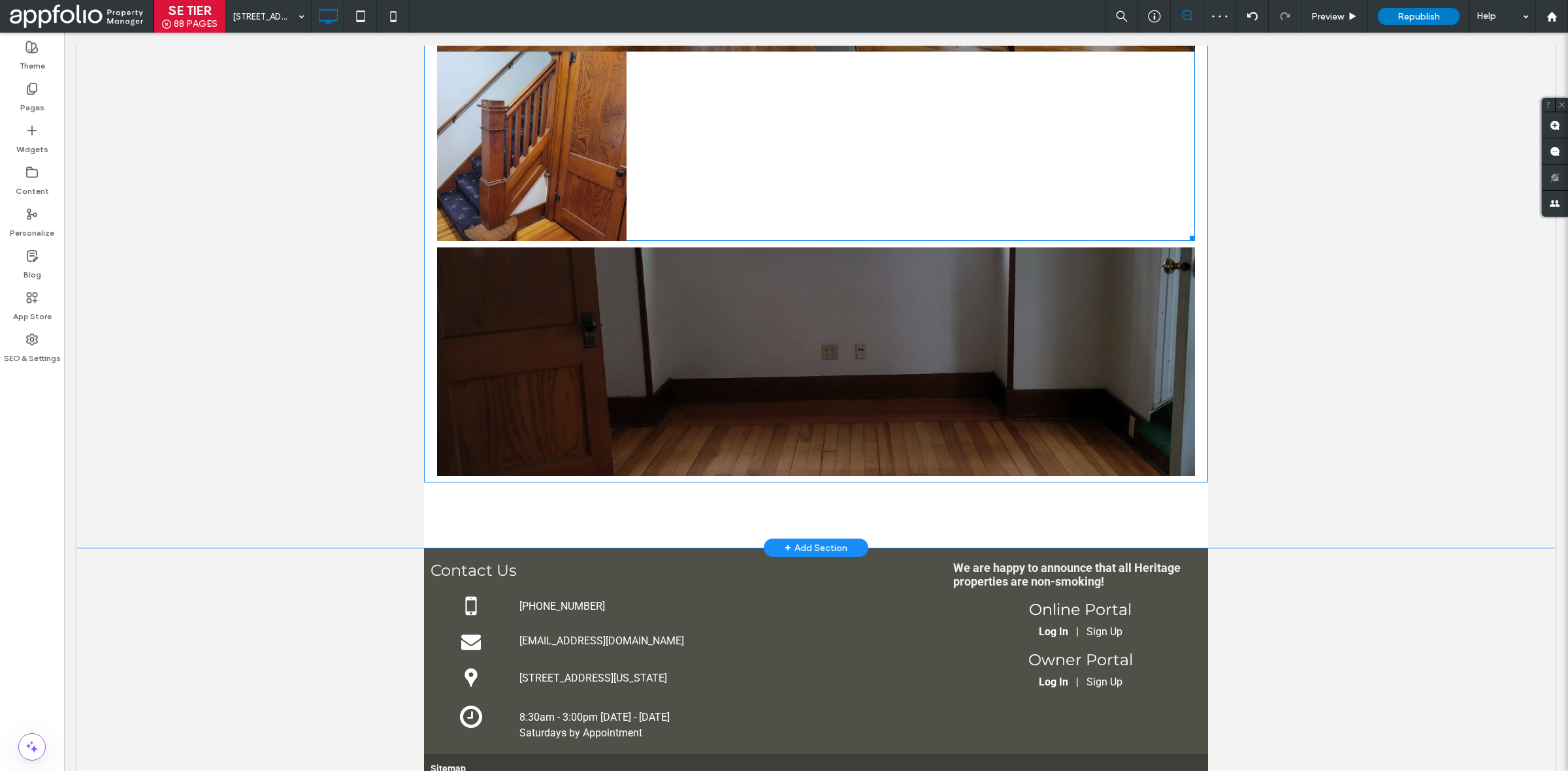
scroll to position [1049, 0]
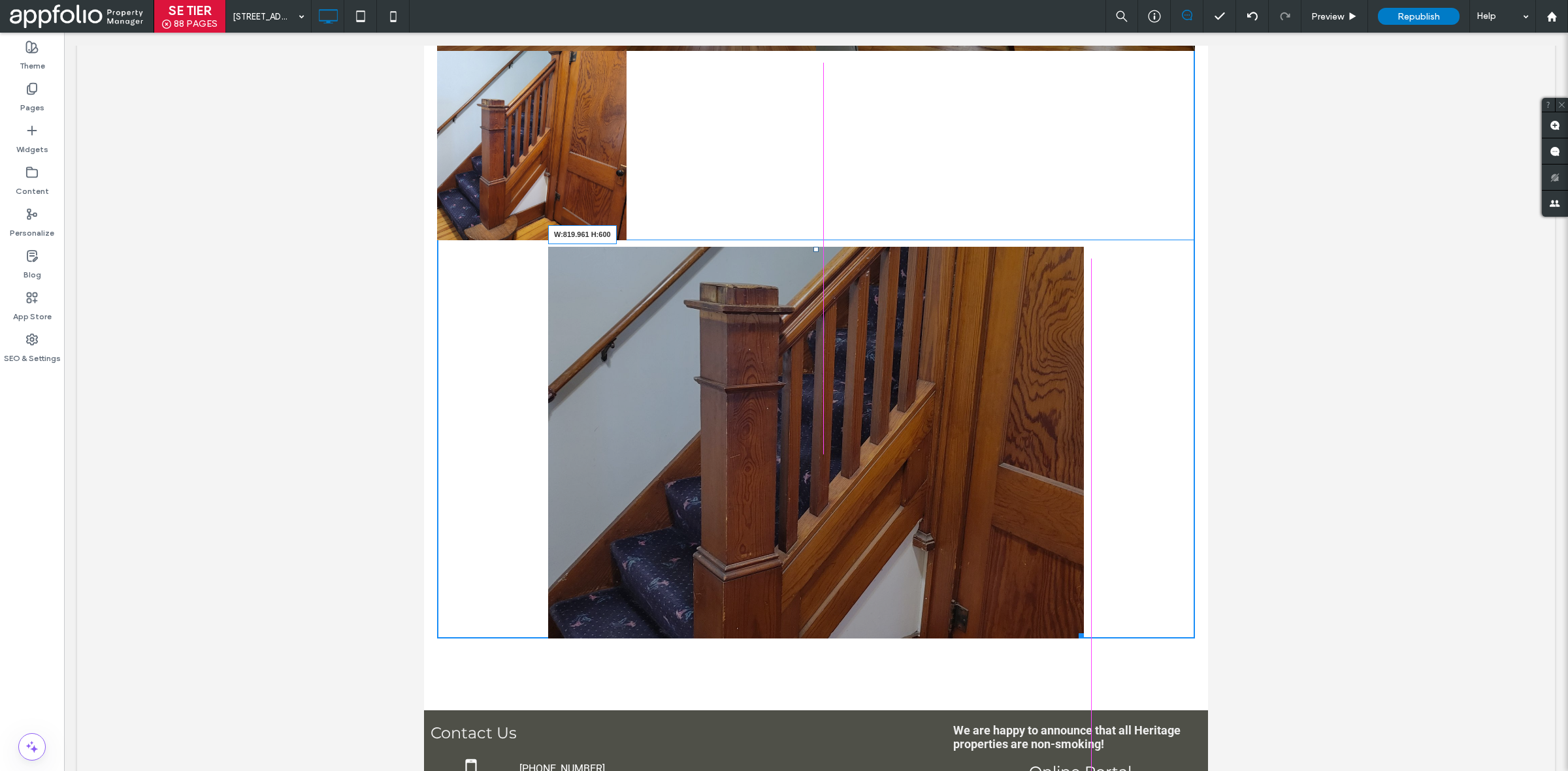
drag, startPoint x: 1184, startPoint y: 466, endPoint x: 1085, endPoint y: 629, distance: 190.7
click at [1084, 629] on div at bounding box center [1079, 634] width 10 height 10
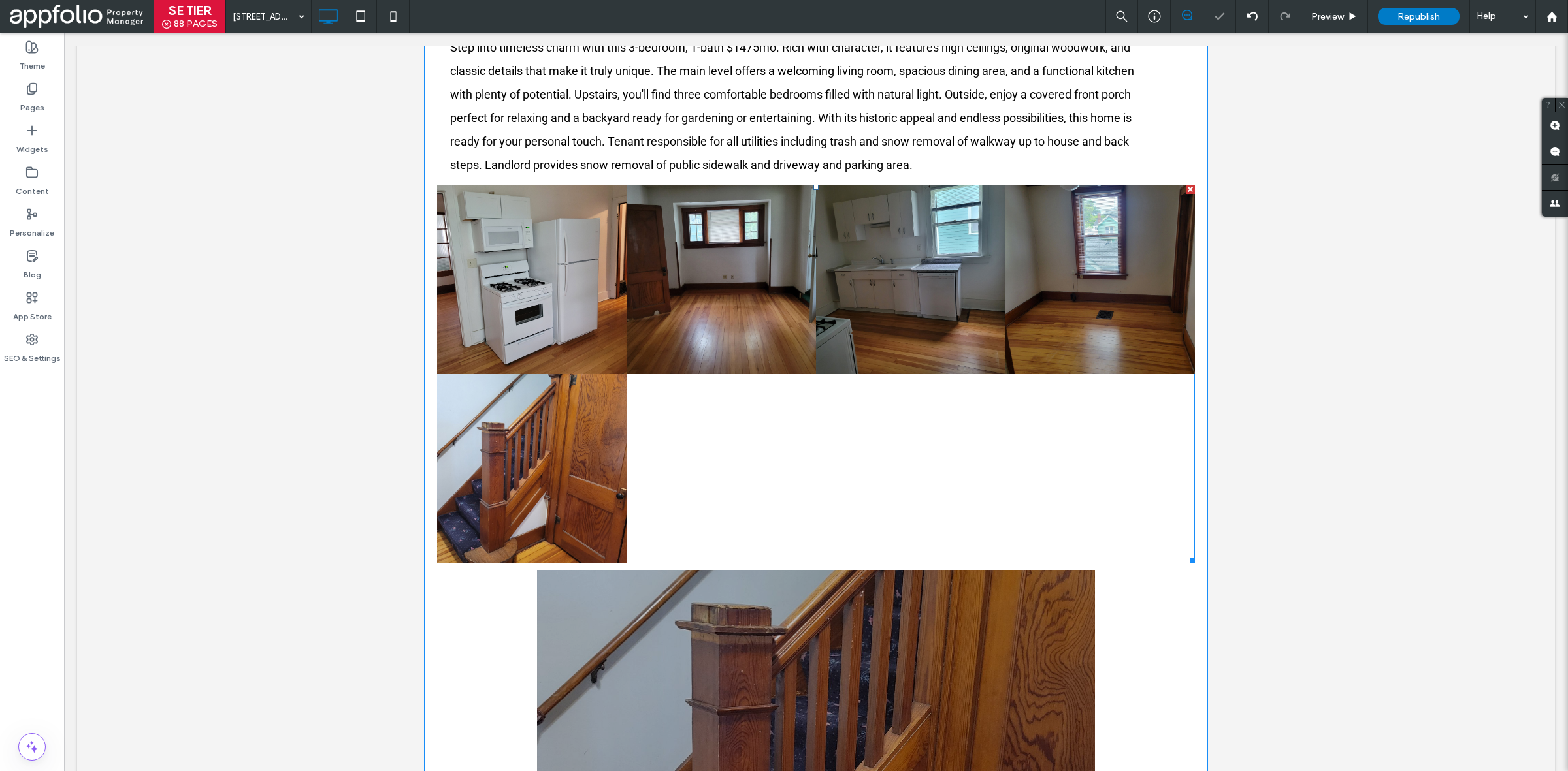
scroll to position [726, 0]
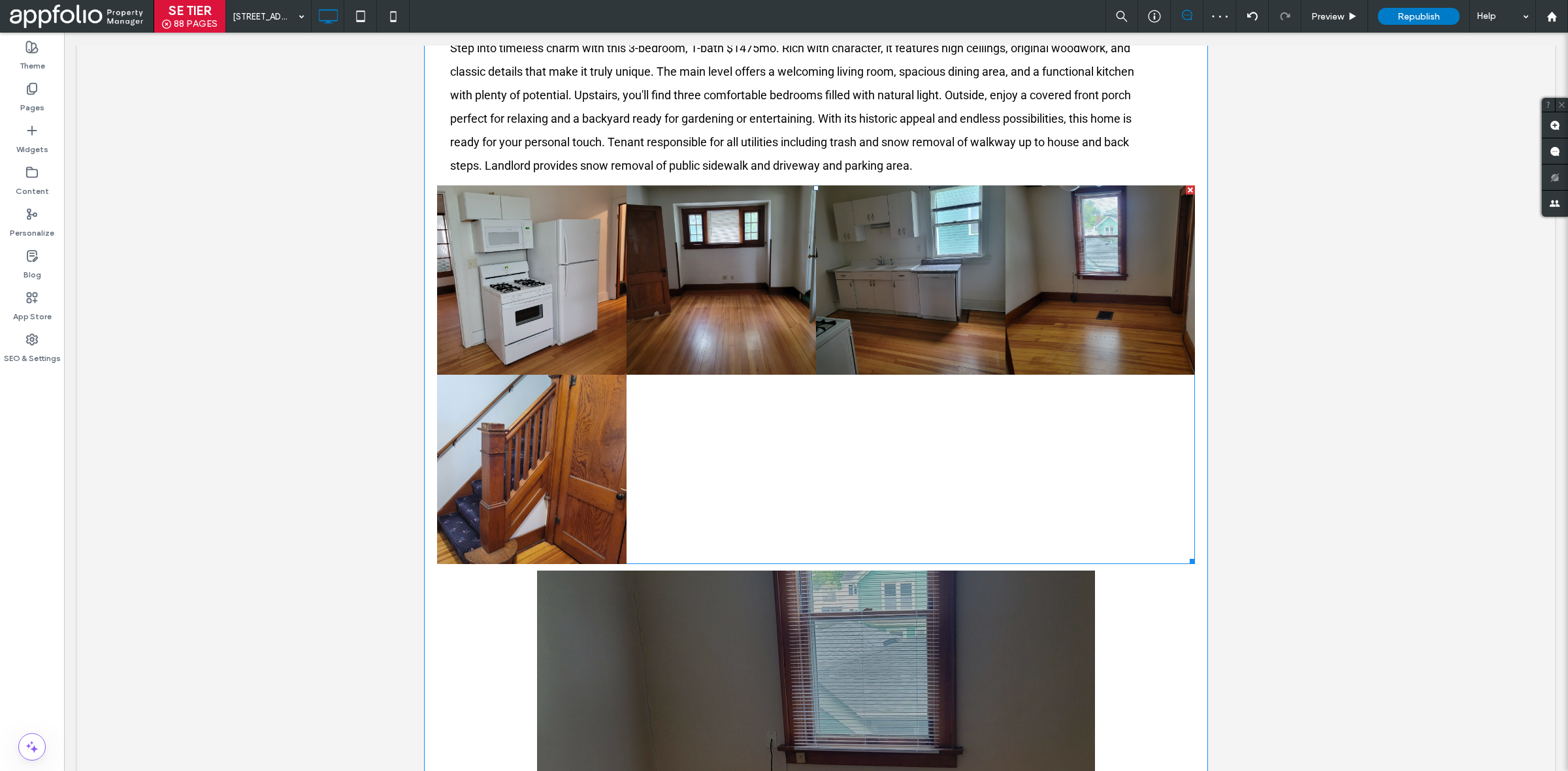
click at [1186, 186] on div at bounding box center [1190, 190] width 9 height 9
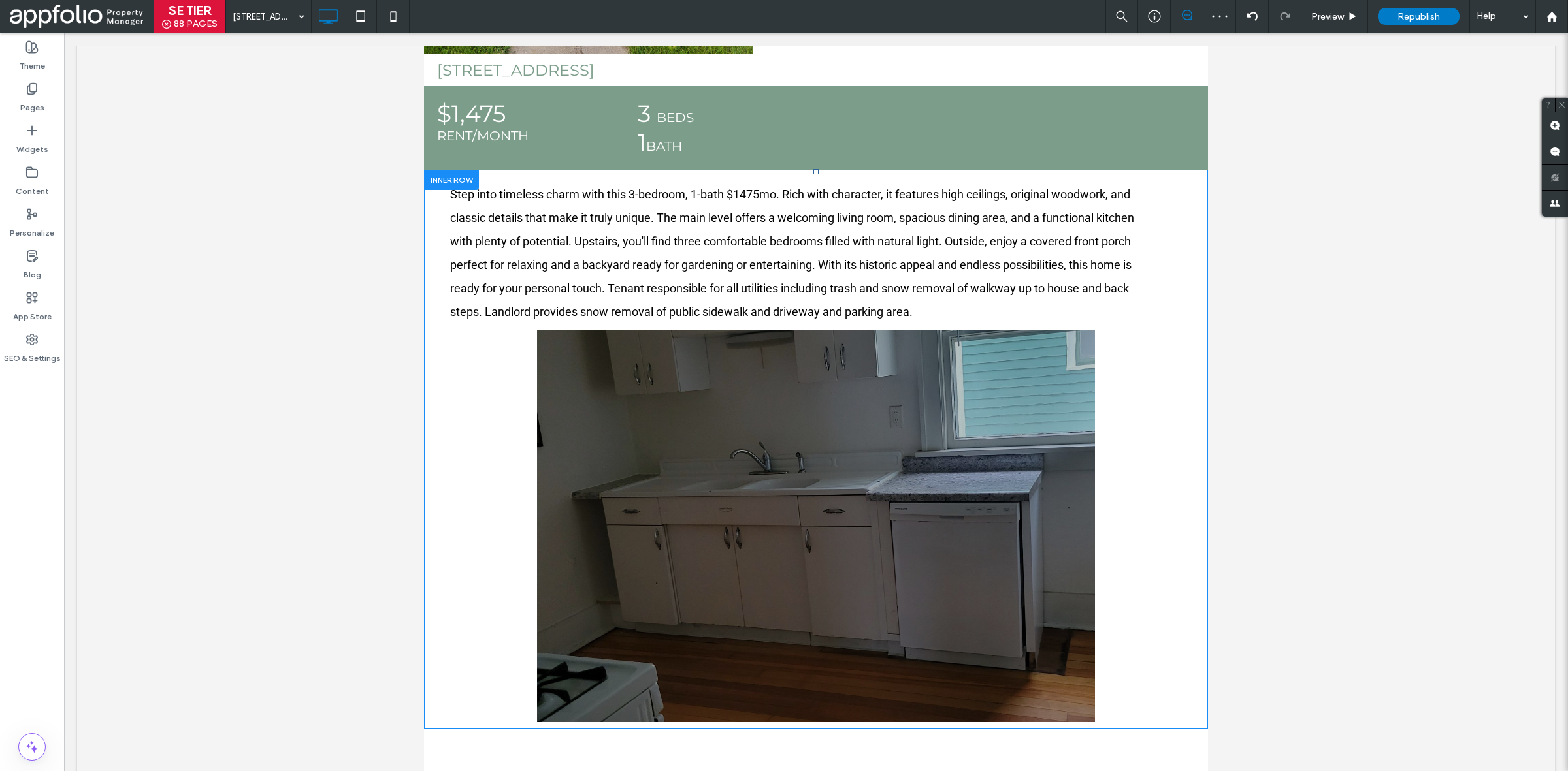
scroll to position [579, 0]
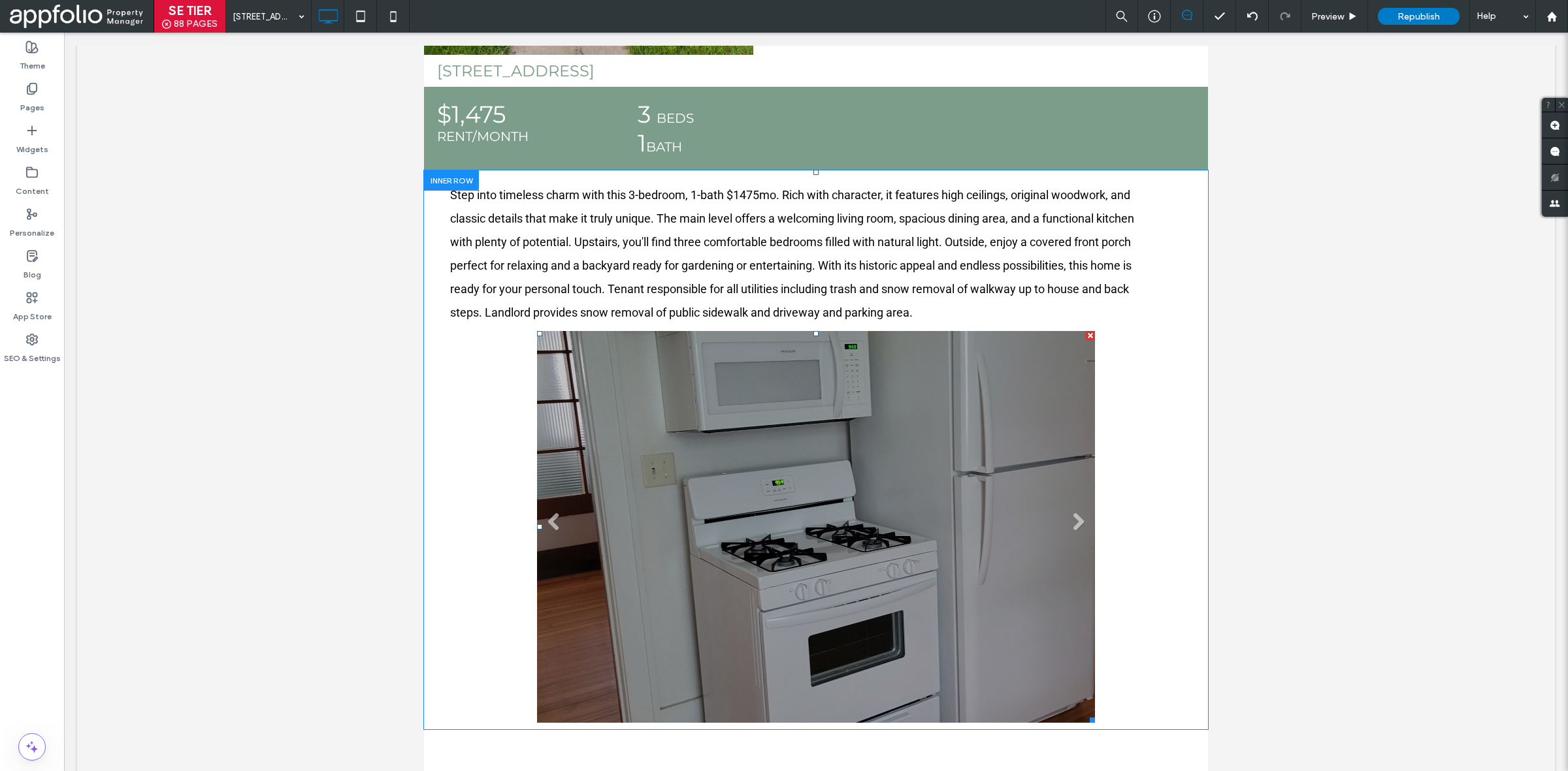
click at [811, 501] on li "Slide title Write your caption here Button" at bounding box center [866, 527] width 658 height 392
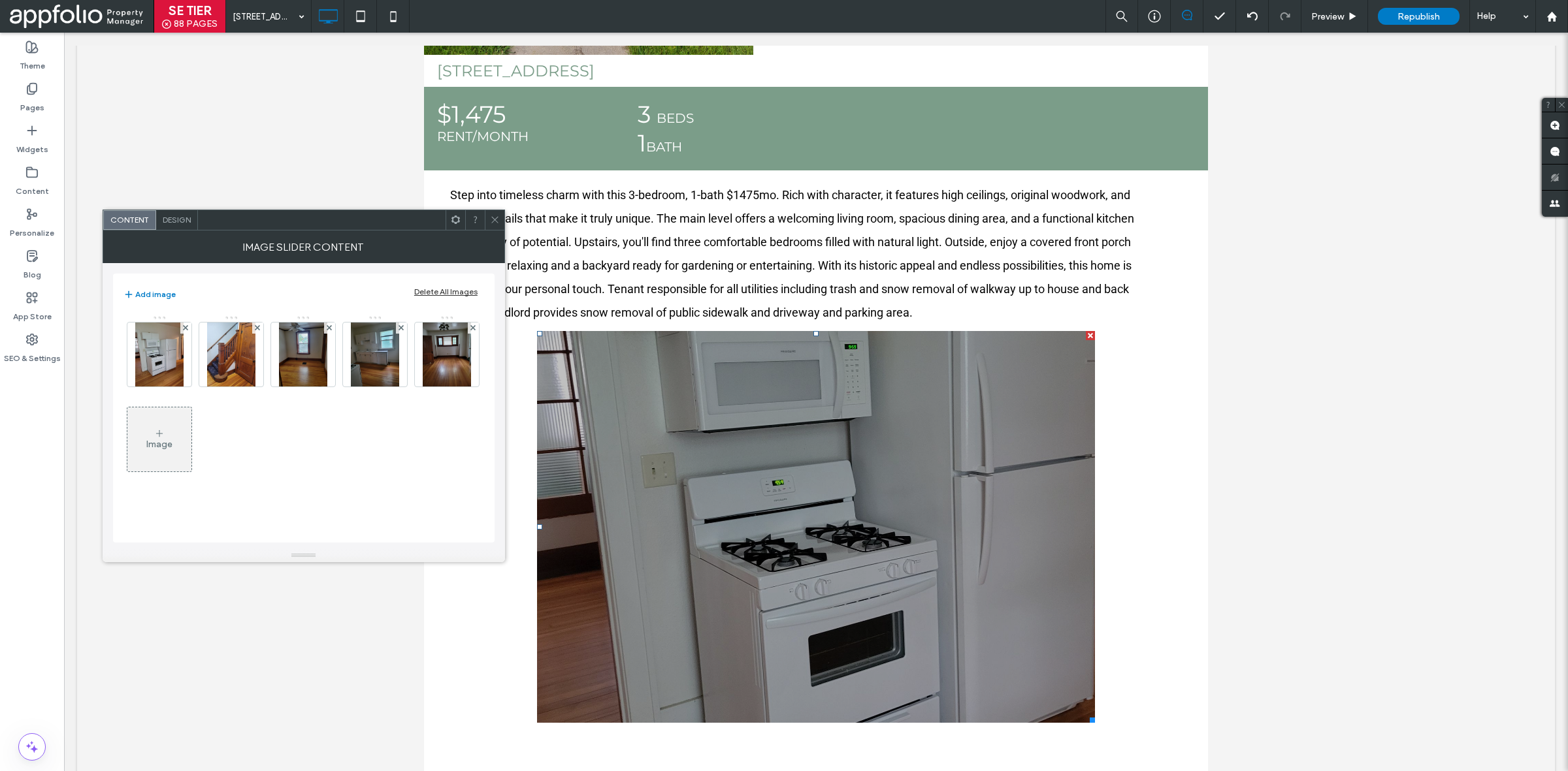
click at [170, 216] on span "Design" at bounding box center [176, 220] width 29 height 10
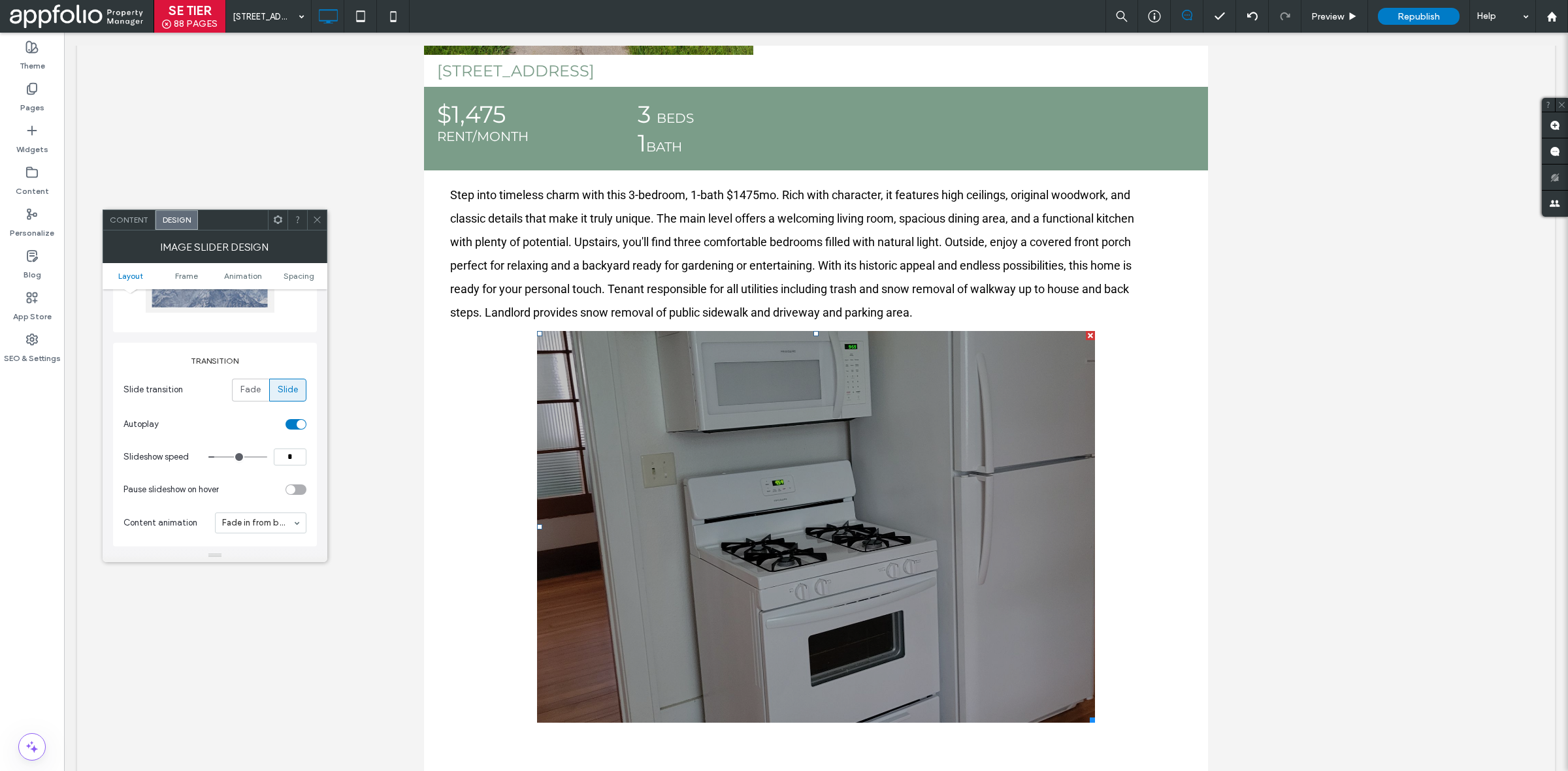
scroll to position [113, 0]
click at [287, 458] on input "*" at bounding box center [289, 455] width 32 height 17
type input "*"
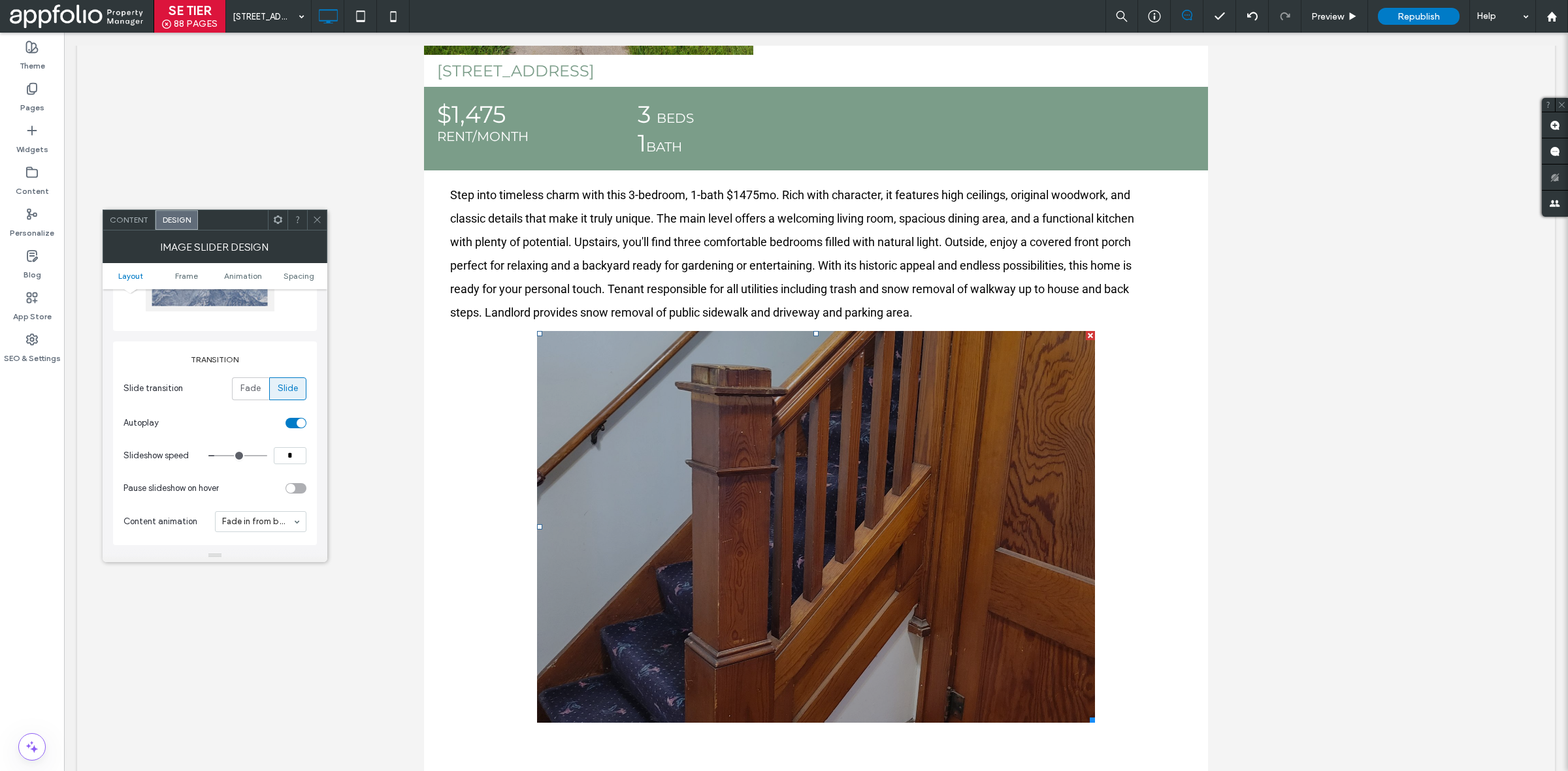
type input "*"
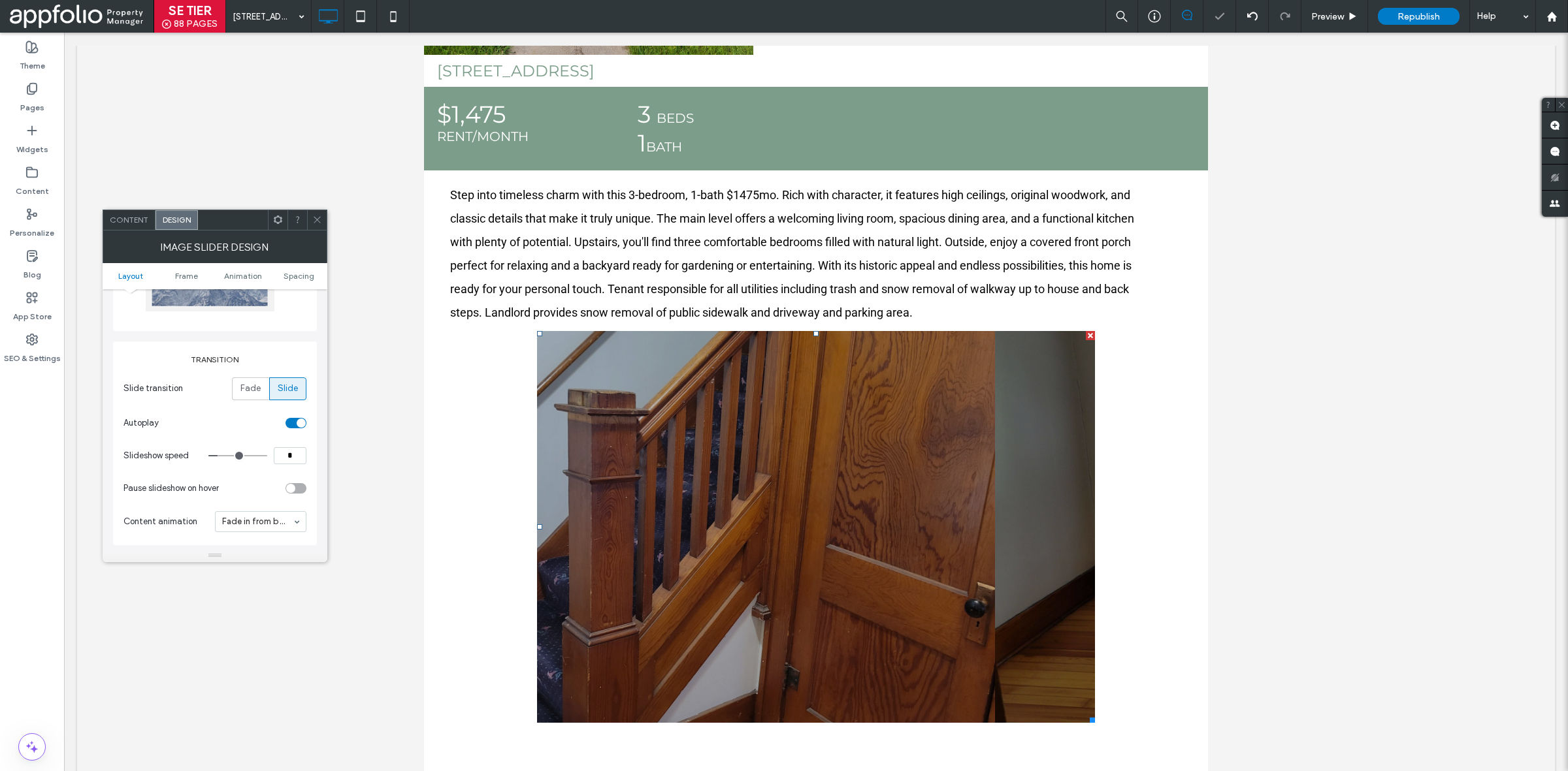
click at [313, 385] on div "Transition Slide transition Fade Slide Autoplay Slideshow speed * Pause slidesh…" at bounding box center [214, 443] width 204 height 204
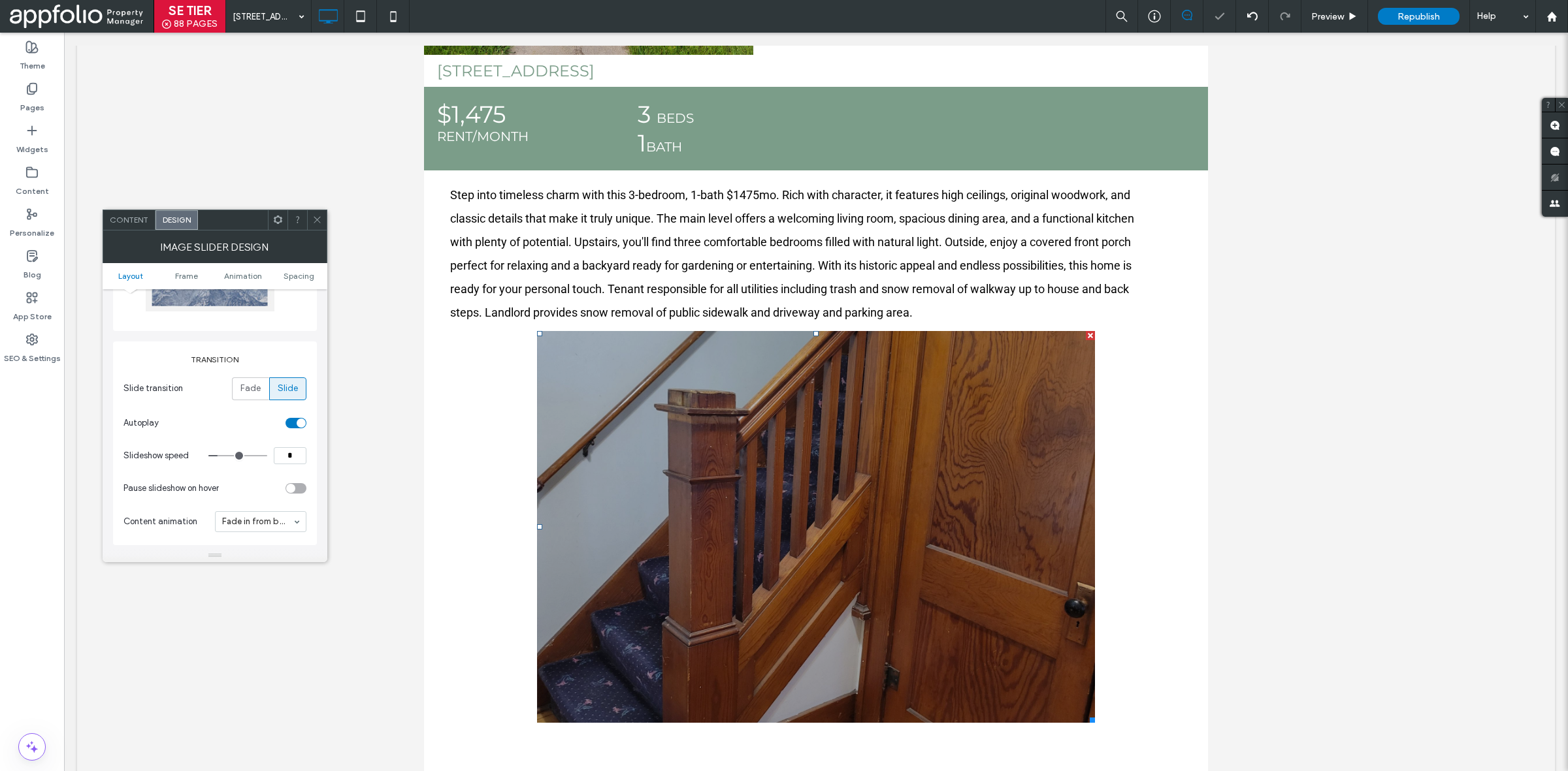
click at [321, 219] on icon at bounding box center [318, 220] width 10 height 10
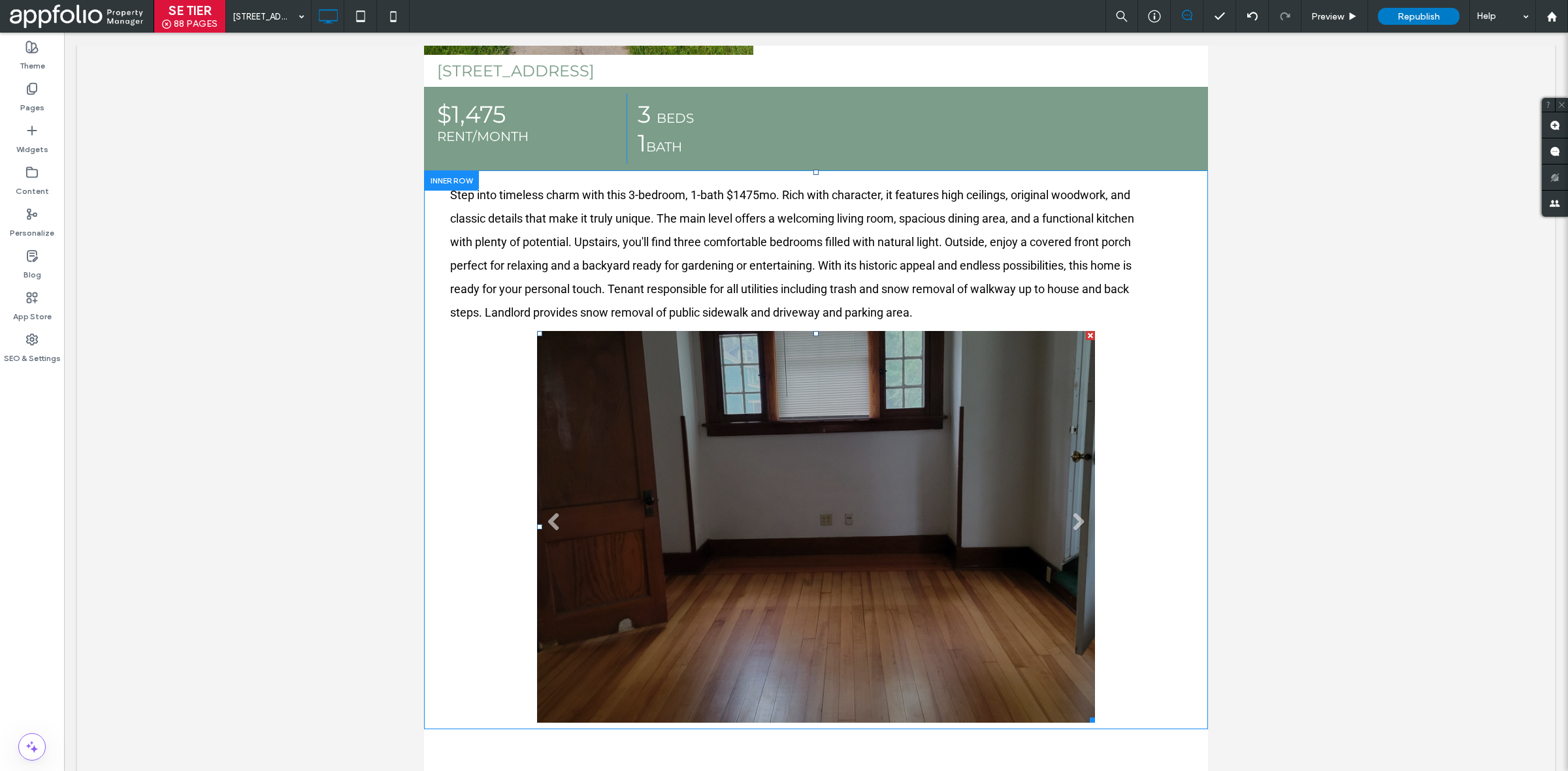
click at [675, 627] on li "Slide title Write your caption here Button" at bounding box center [815, 527] width 558 height 392
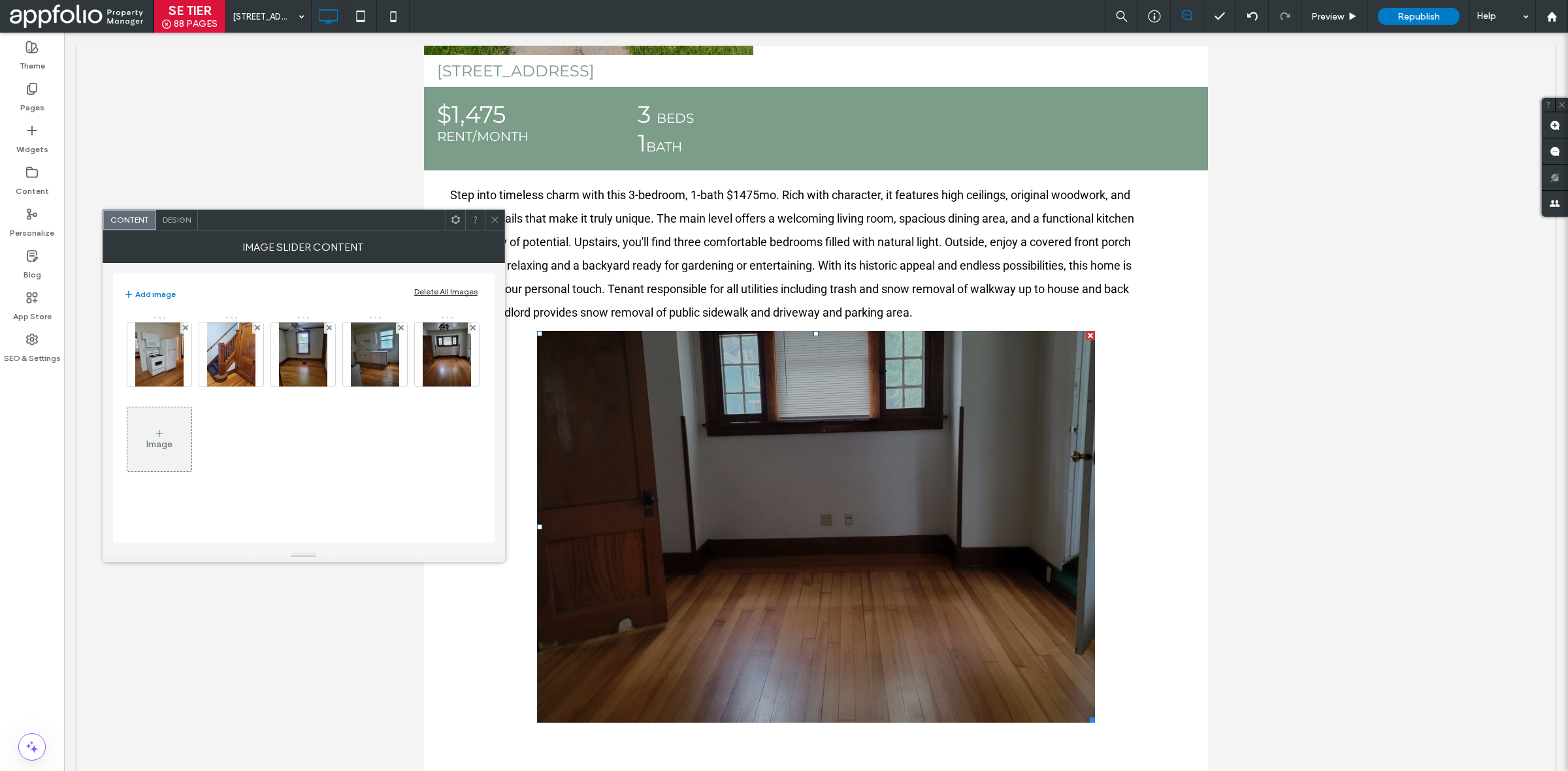
click at [180, 228] on div "Design" at bounding box center [177, 220] width 42 height 20
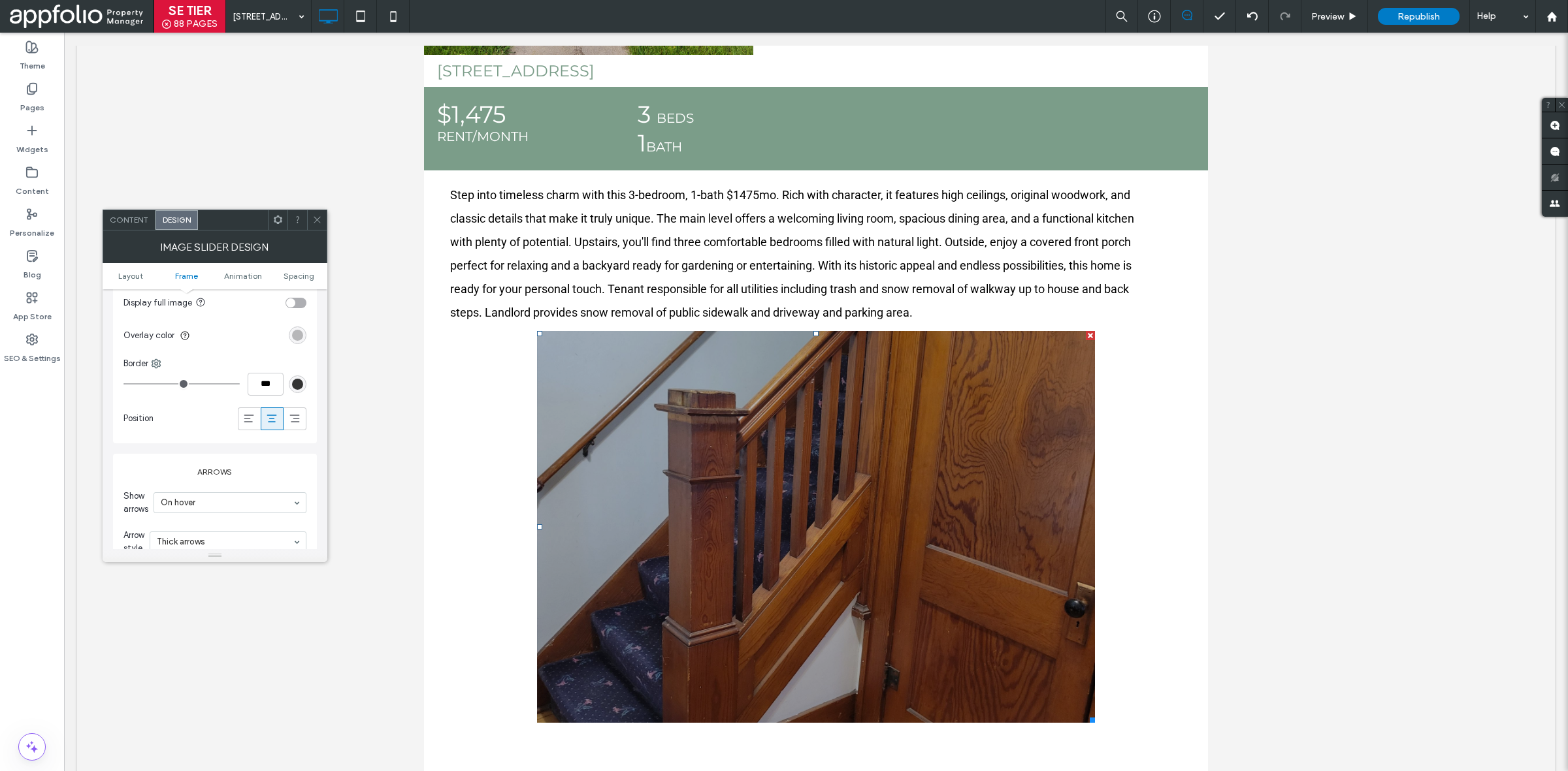
scroll to position [563, 0]
click at [298, 336] on div "rgba(0, 0, 0, 0.25)" at bounding box center [297, 334] width 11 height 11
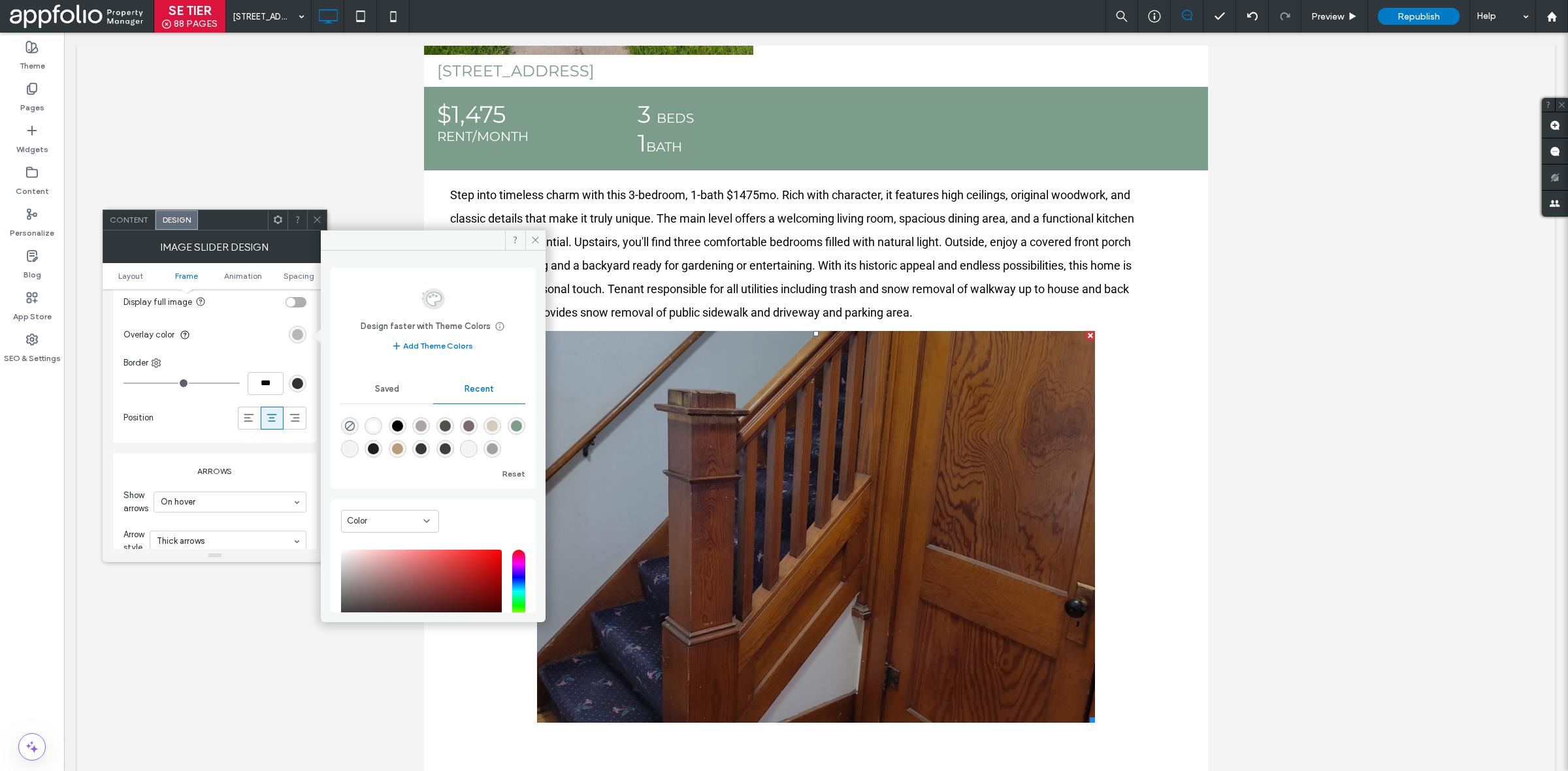
click at [355, 404] on div "Reset" at bounding box center [433, 444] width 184 height 79
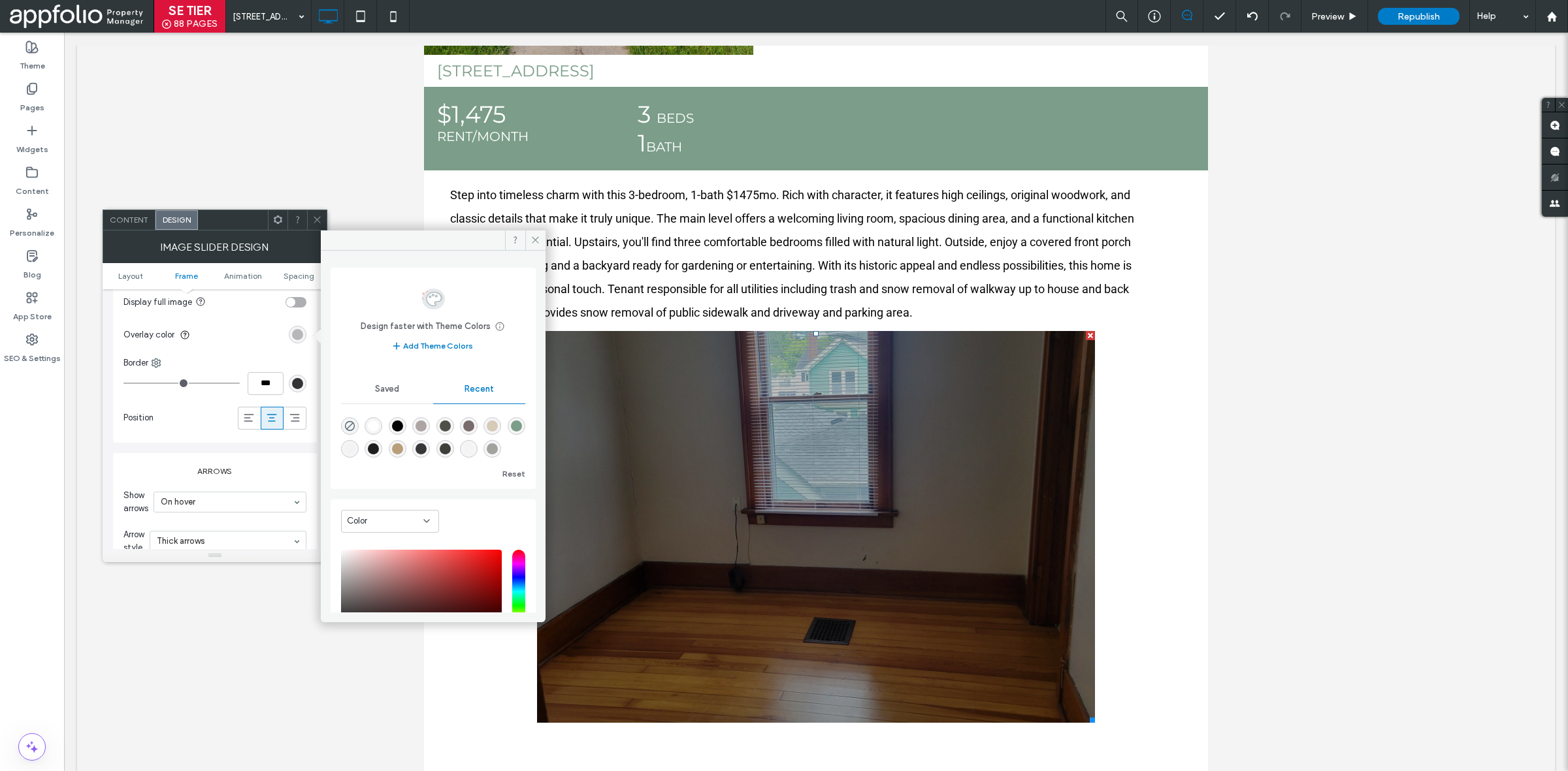
click at [341, 433] on div at bounding box center [350, 426] width 18 height 18
click at [348, 425] on icon "rgba(0, 0, 0, 0)" at bounding box center [349, 426] width 11 height 11
type input "*"
type input "**"
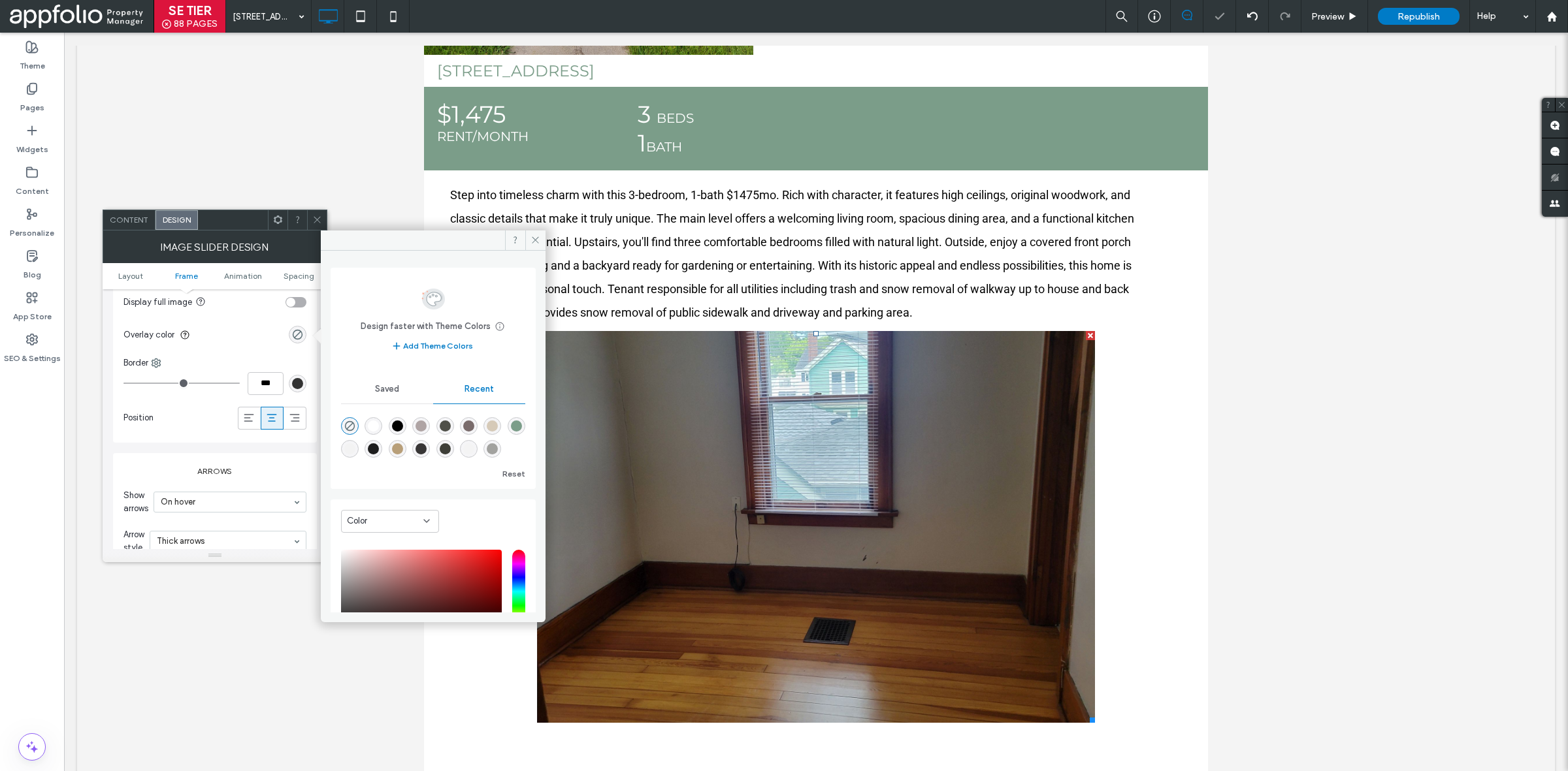
click at [328, 402] on div "Design faster with Theme Colors Save time with Theme Colors Create a color pale…" at bounding box center [433, 432] width 224 height 362
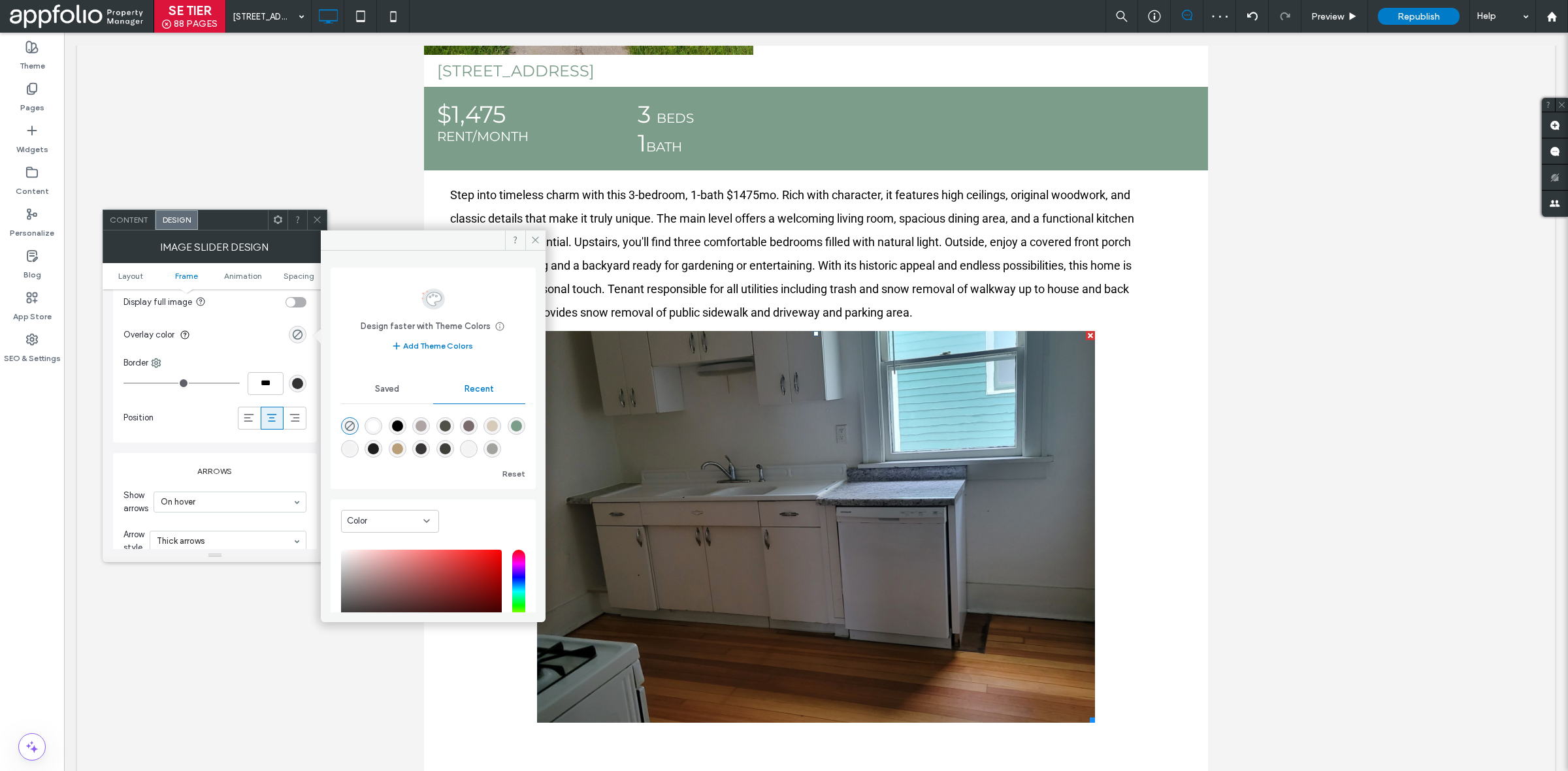
click at [309, 217] on div at bounding box center [317, 220] width 20 height 20
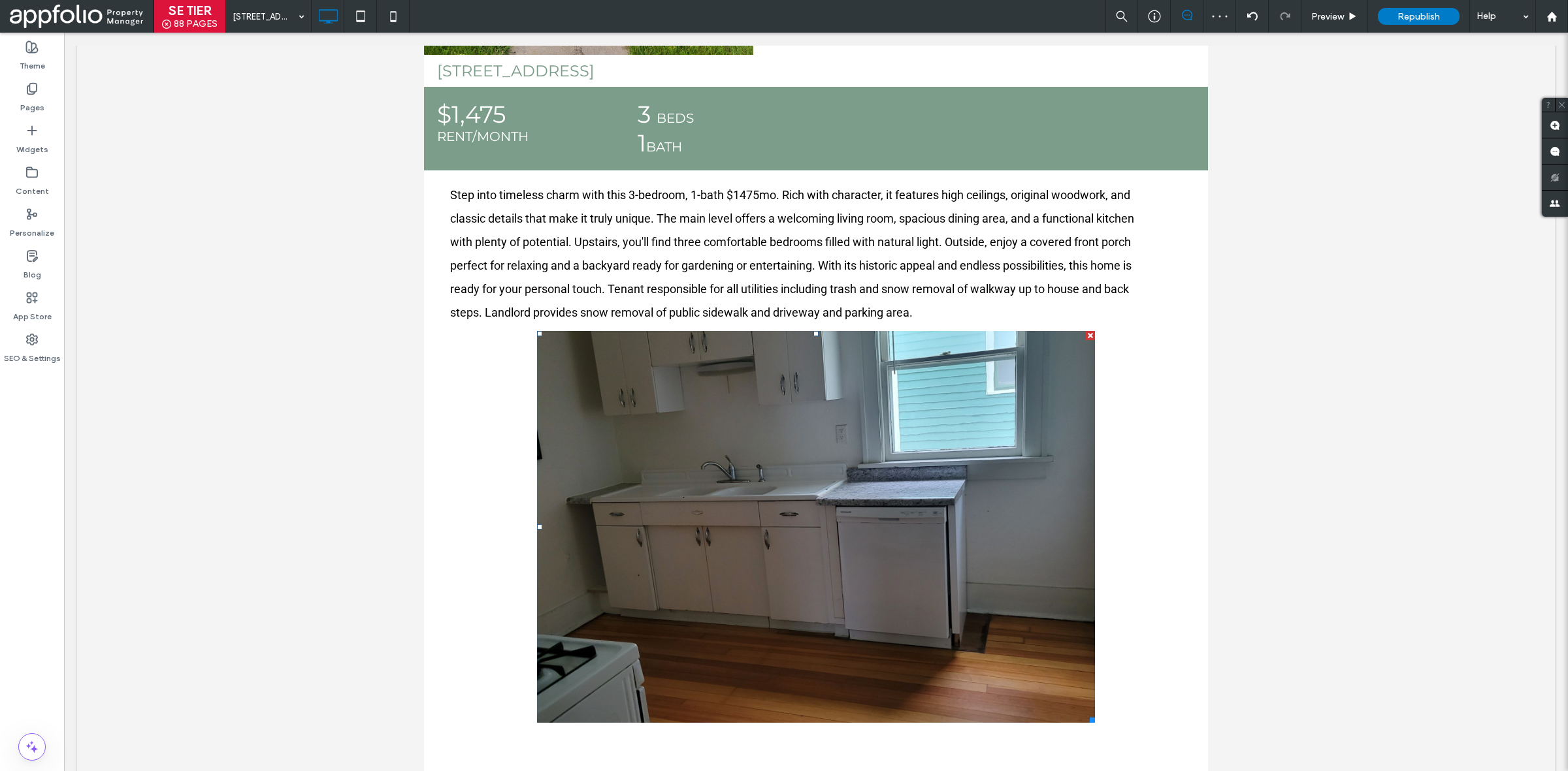
click at [309, 217] on div at bounding box center [317, 220] width 20 height 20
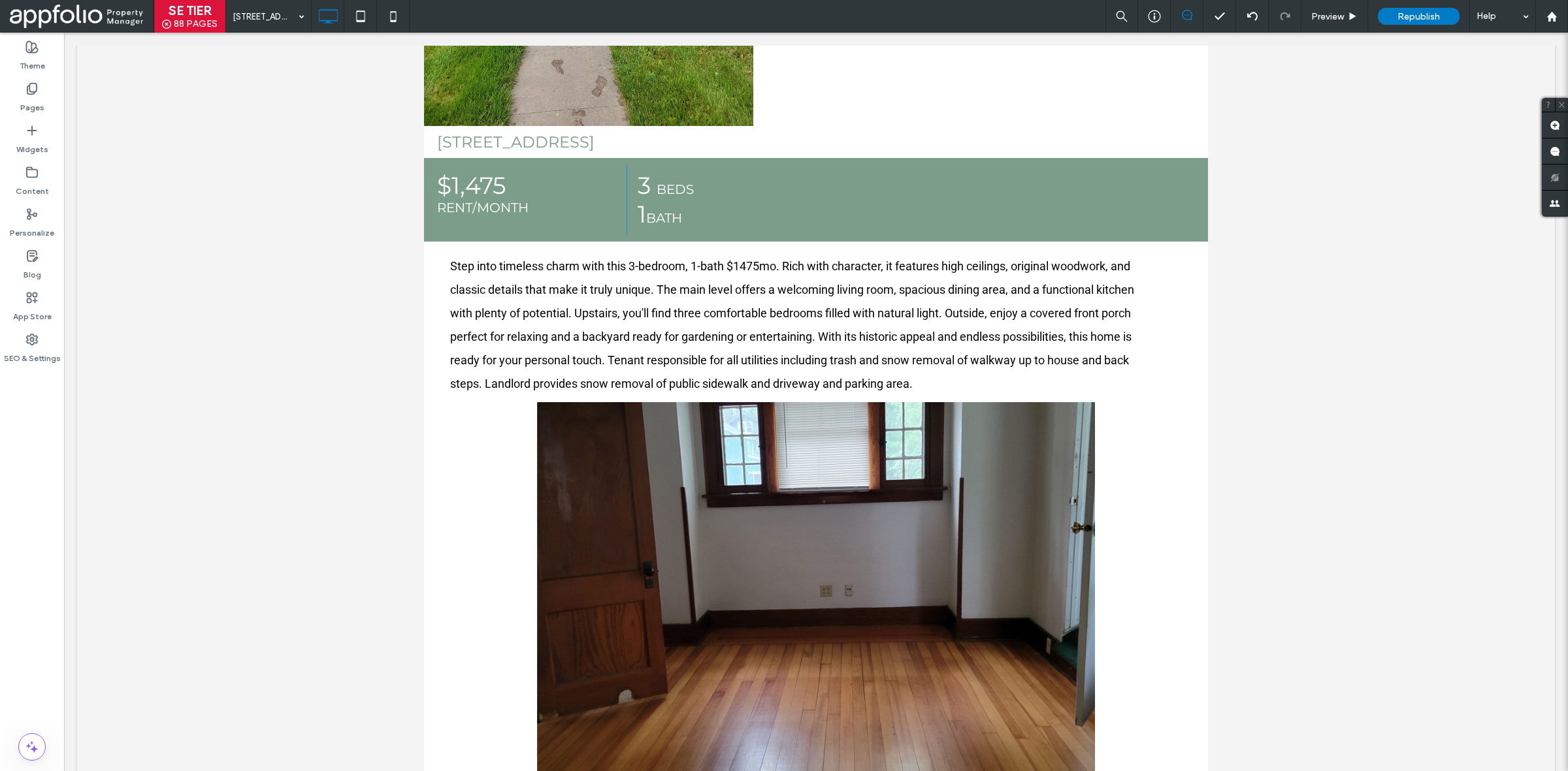
scroll to position [506, 0]
click at [1417, 4] on div "Republish" at bounding box center [1418, 16] width 82 height 32
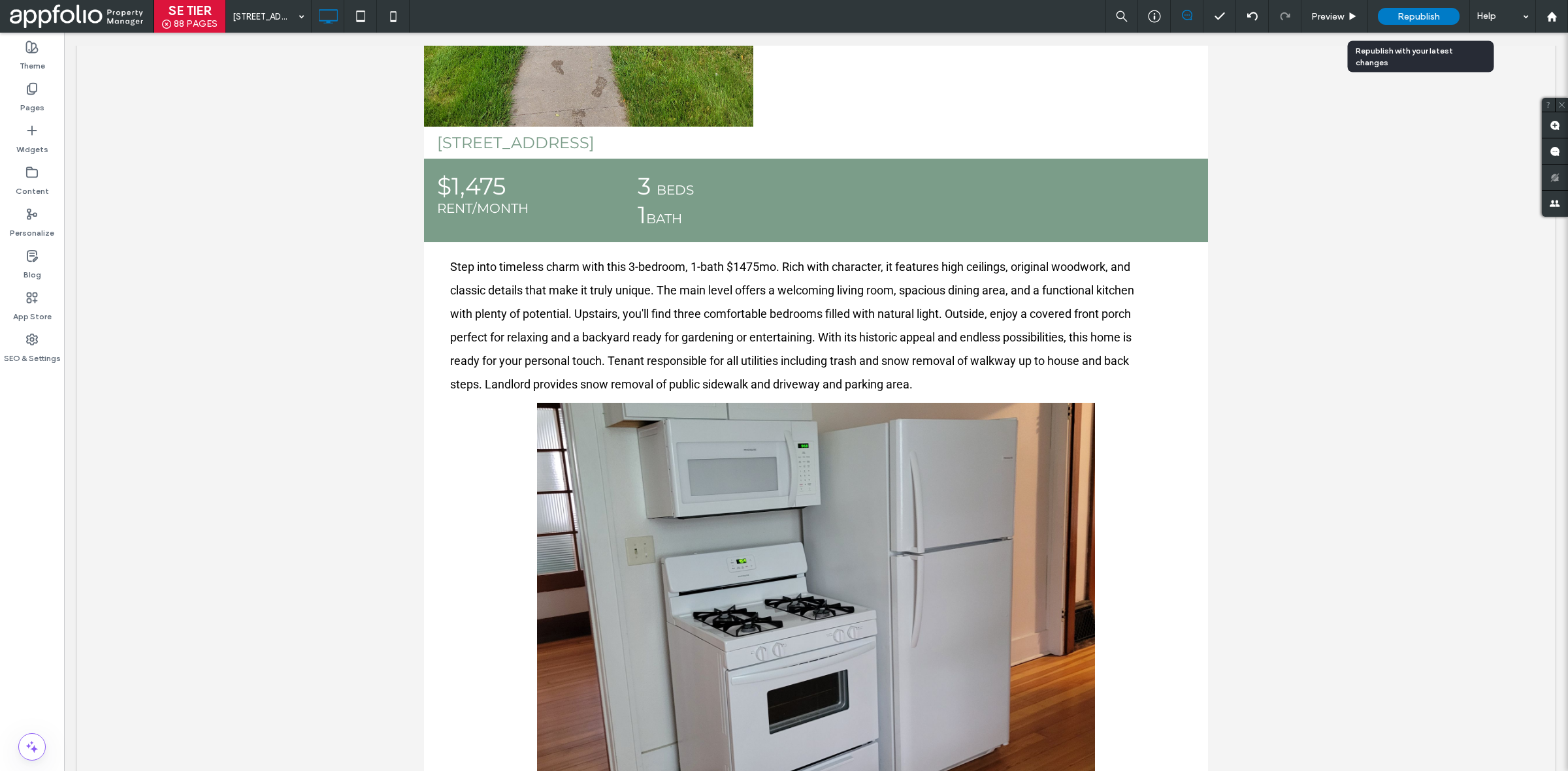
click at [1435, 18] on span "Republish" at bounding box center [1418, 16] width 42 height 11
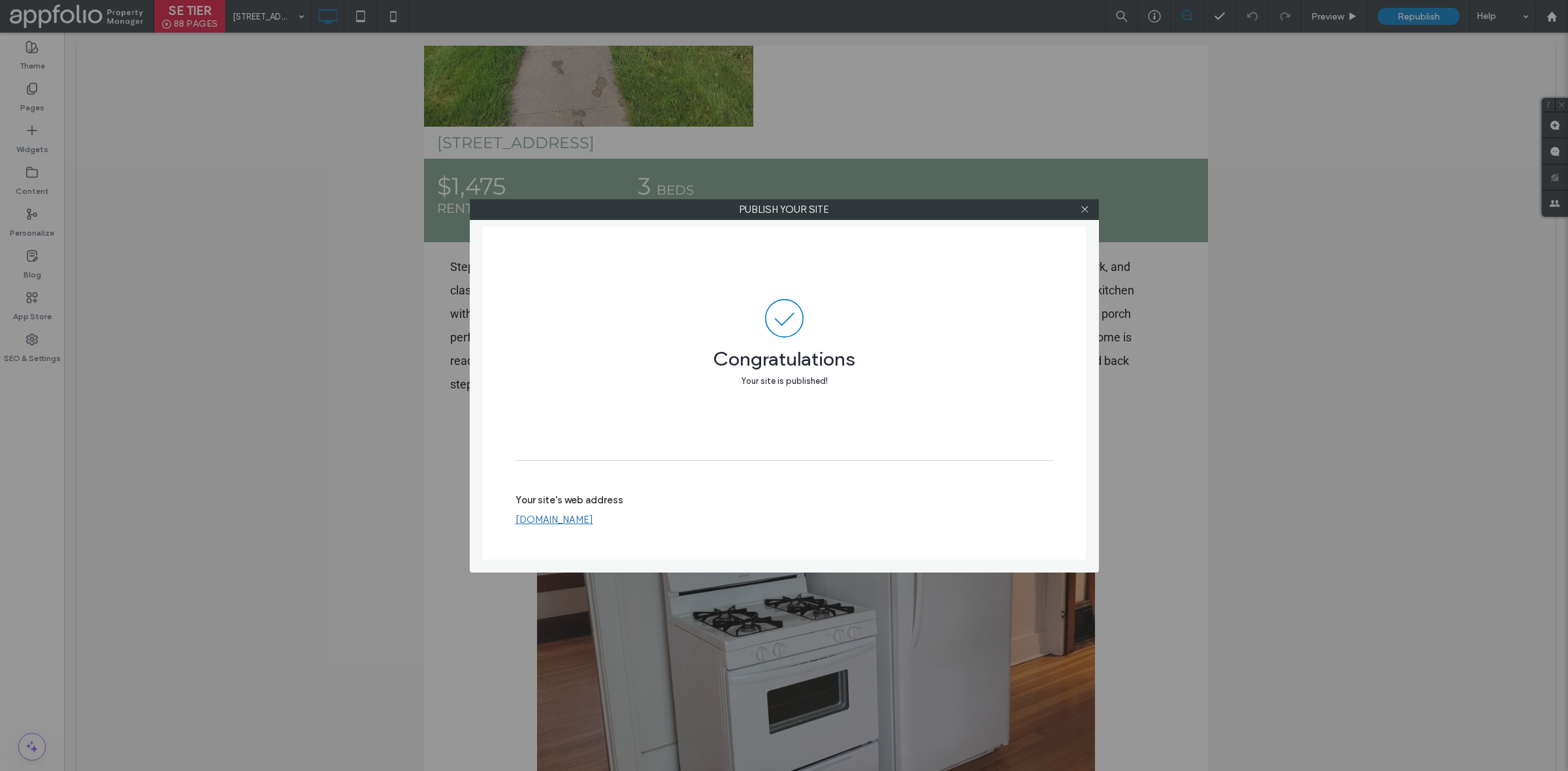
click at [370, 399] on div "Publish your site Congratulations Your site is published! Your site's web addre…" at bounding box center [784, 386] width 1568 height 771
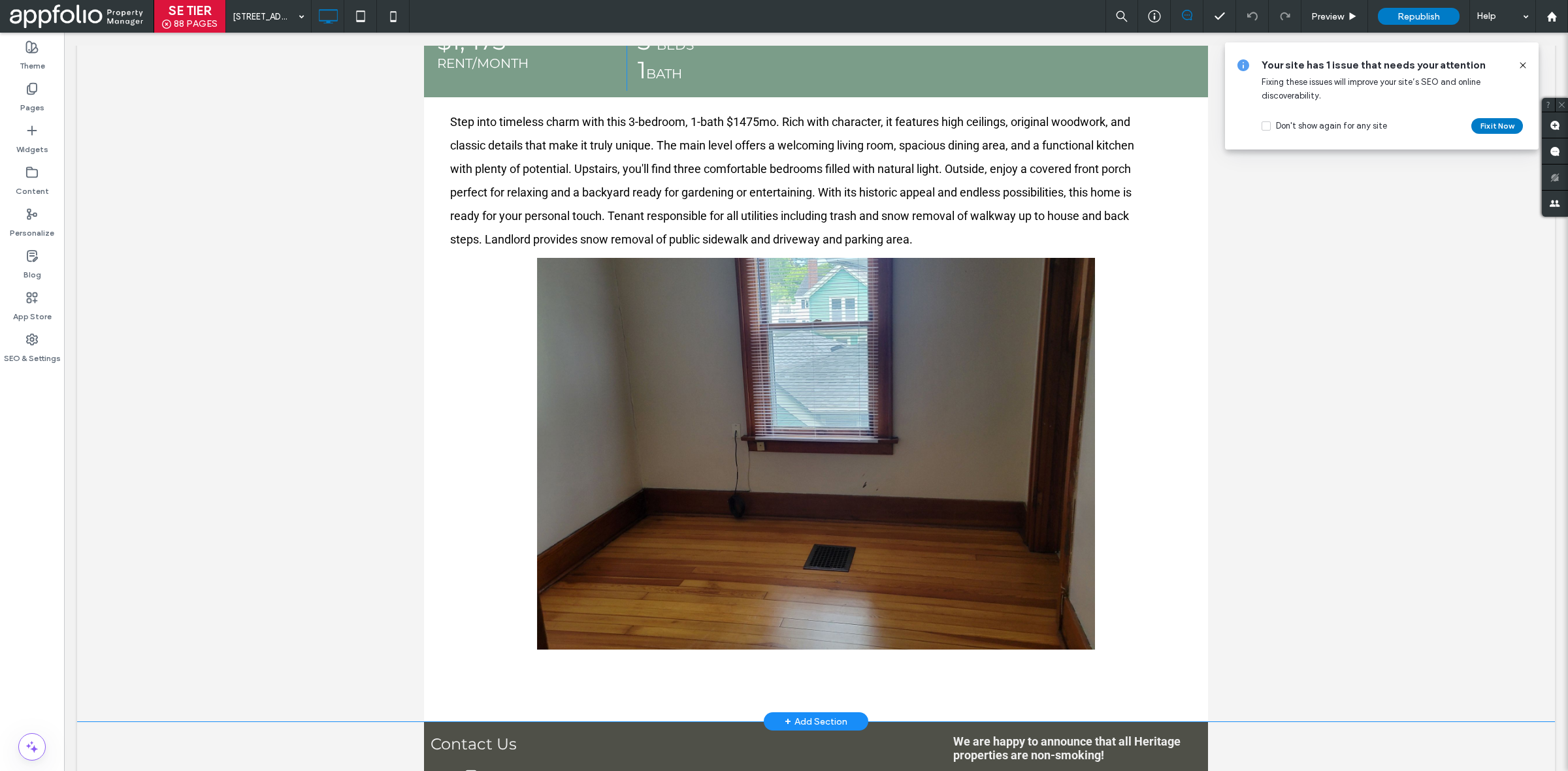
scroll to position [707, 0]
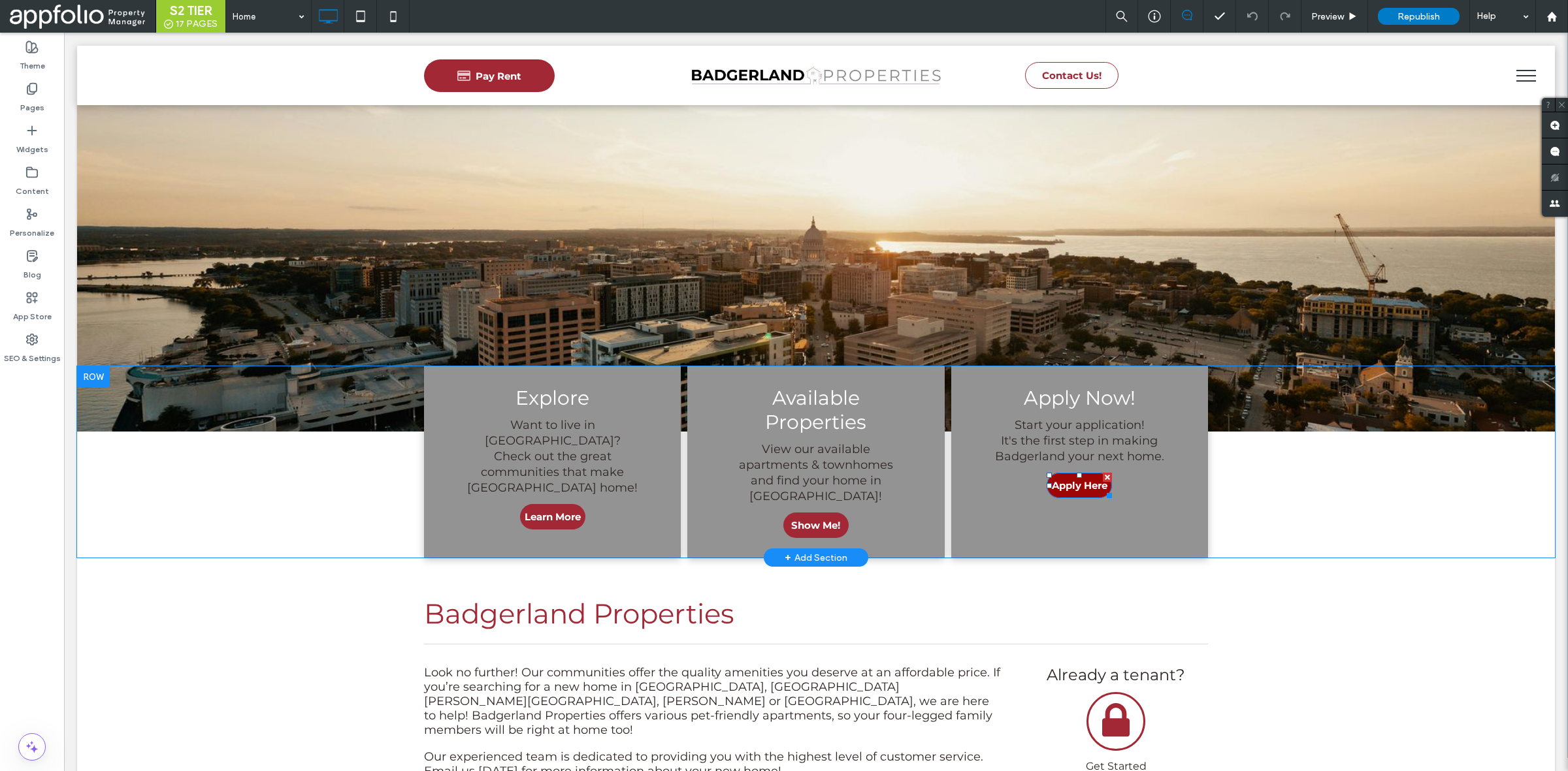
click at [1059, 484] on span "Apply Here" at bounding box center [1079, 486] width 55 height 26
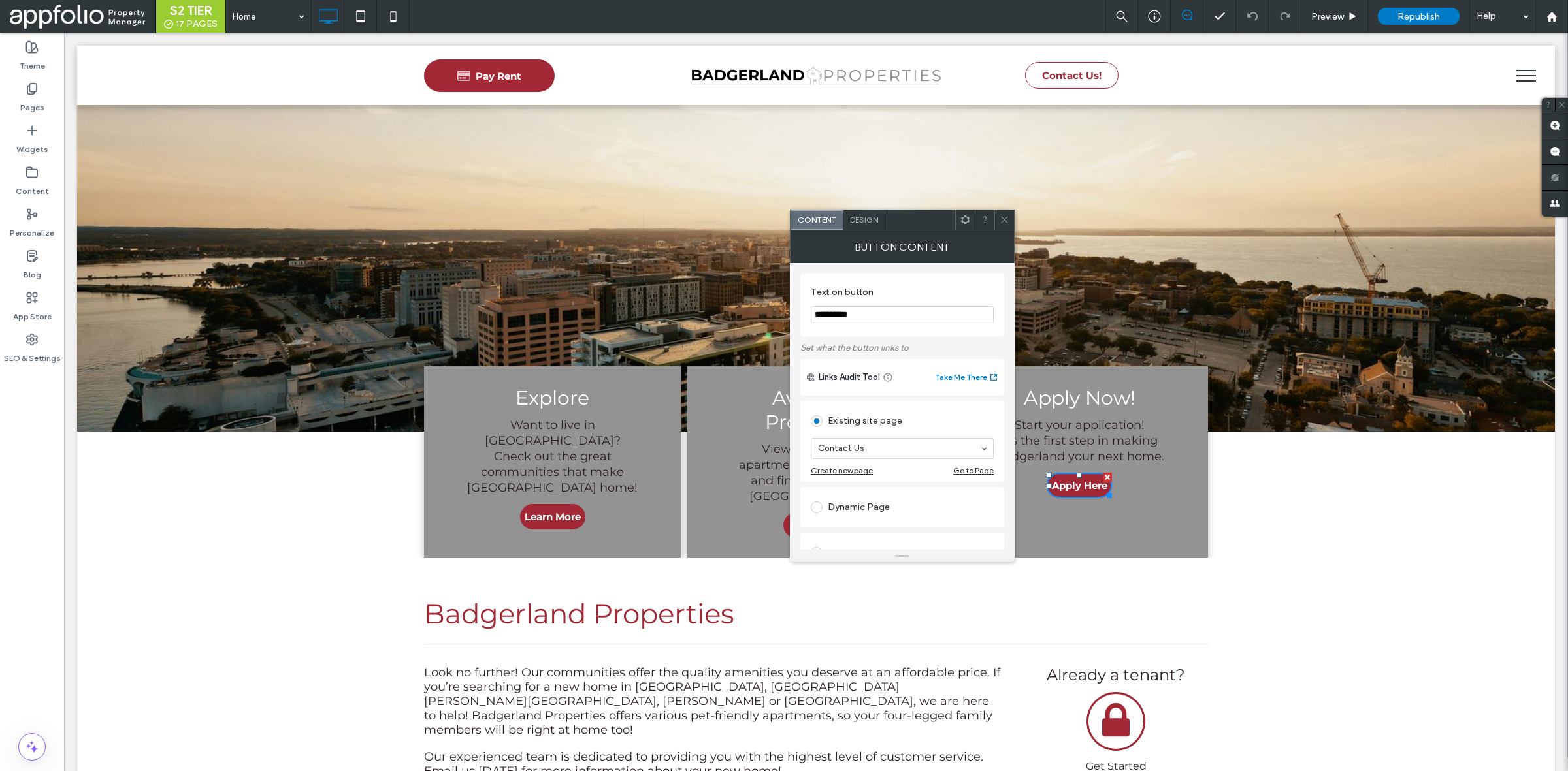
scroll to position [108, 0]
click at [36, 96] on label "Pages" at bounding box center [32, 104] width 25 height 19
